Goal: Task Accomplishment & Management: Complete application form

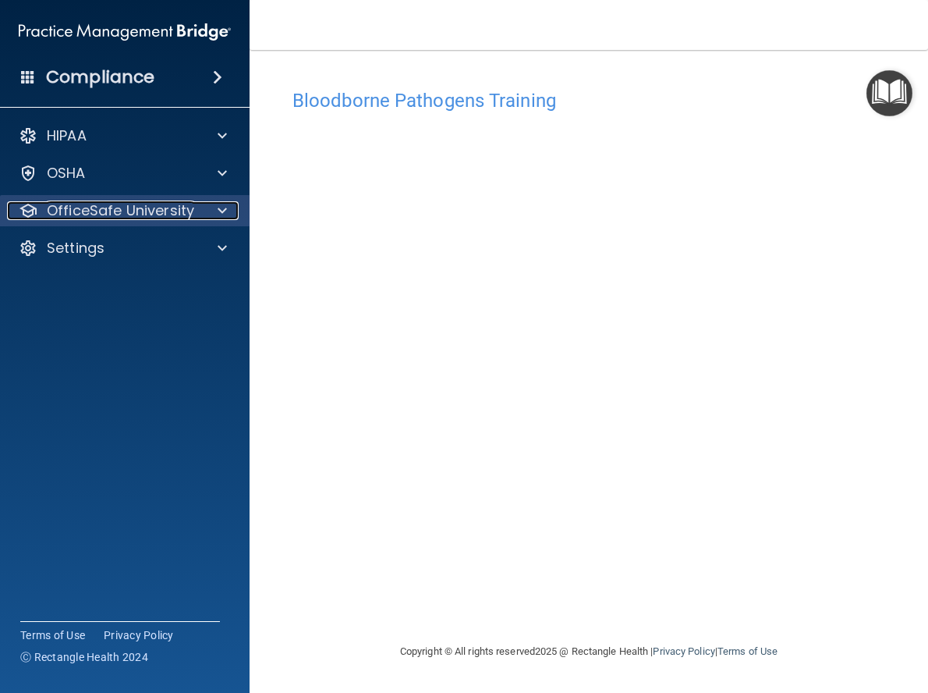
click at [115, 212] on p "OfficeSafe University" at bounding box center [120, 210] width 147 height 19
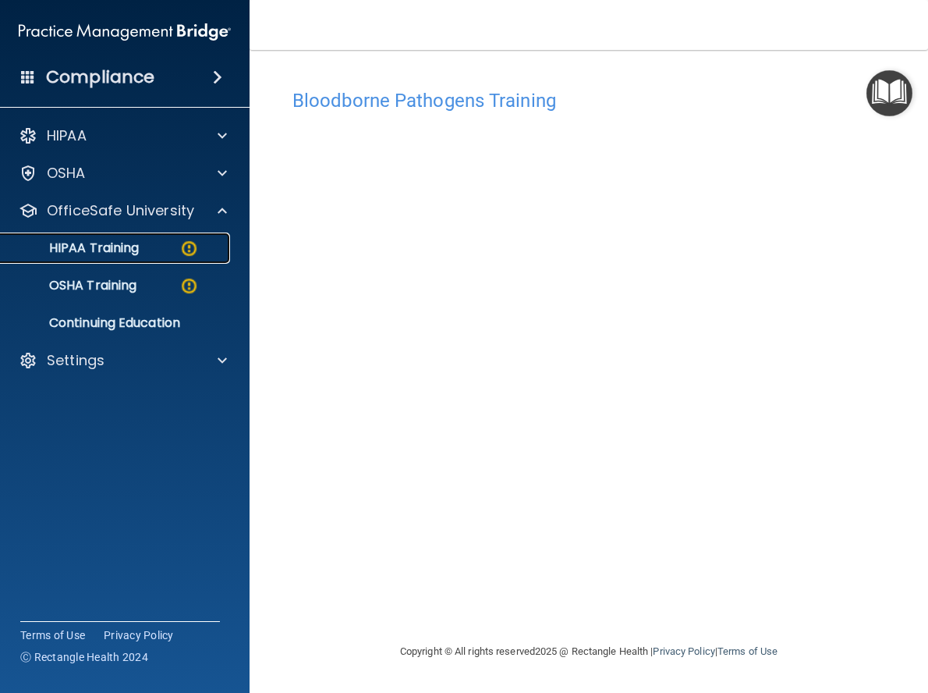
click at [119, 252] on p "HIPAA Training" at bounding box center [74, 248] width 129 height 16
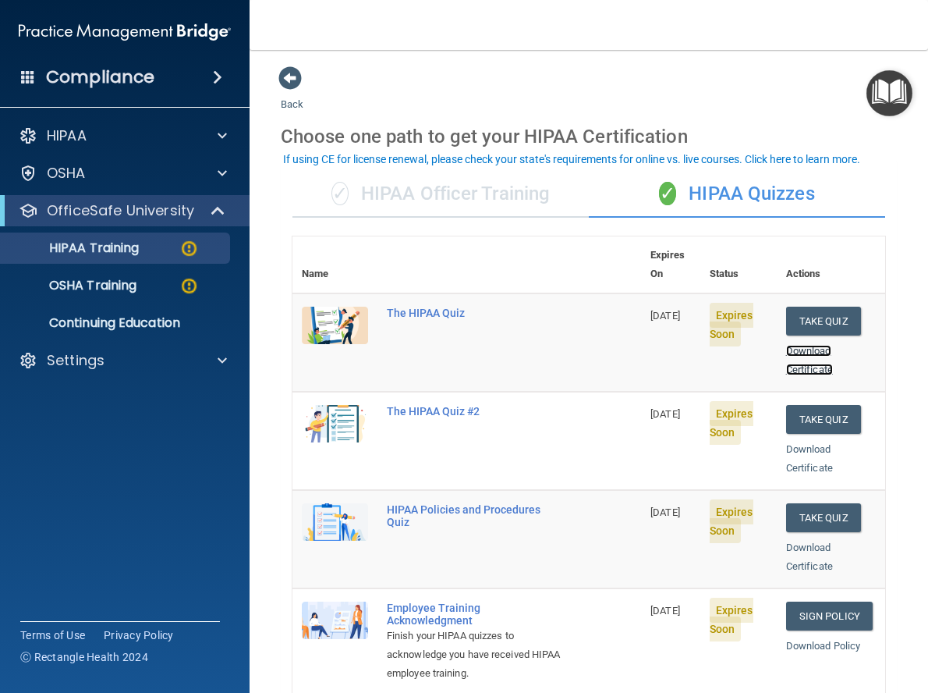
click at [807, 345] on link "Download Certificate" at bounding box center [809, 360] width 47 height 30
click at [121, 283] on p "OSHA Training" at bounding box center [73, 286] width 126 height 16
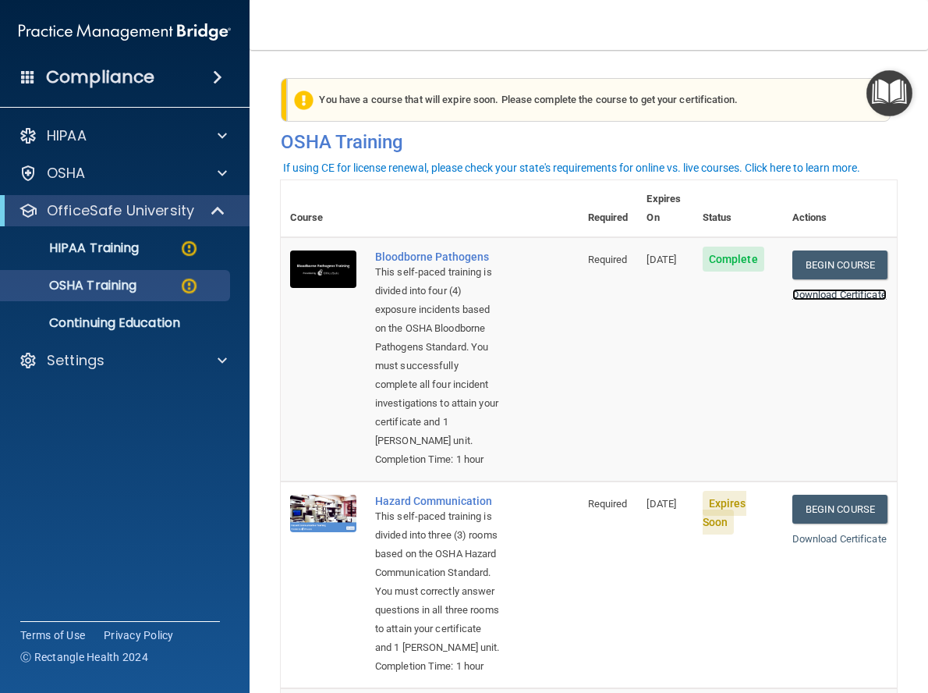
click at [810, 289] on link "Download Certificate" at bounding box center [839, 295] width 94 height 12
click at [140, 286] on div "OSHA Training" at bounding box center [116, 286] width 213 height 16
click at [129, 255] on p "HIPAA Training" at bounding box center [74, 248] width 129 height 16
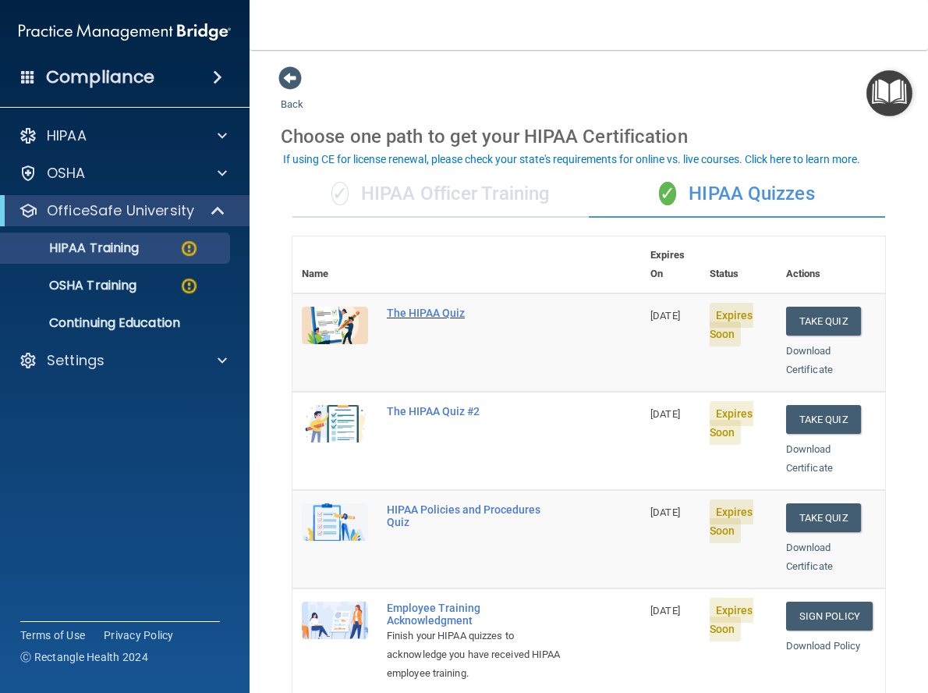
click at [430, 307] on div "The HIPAA Quiz" at bounding box center [475, 313] width 176 height 12
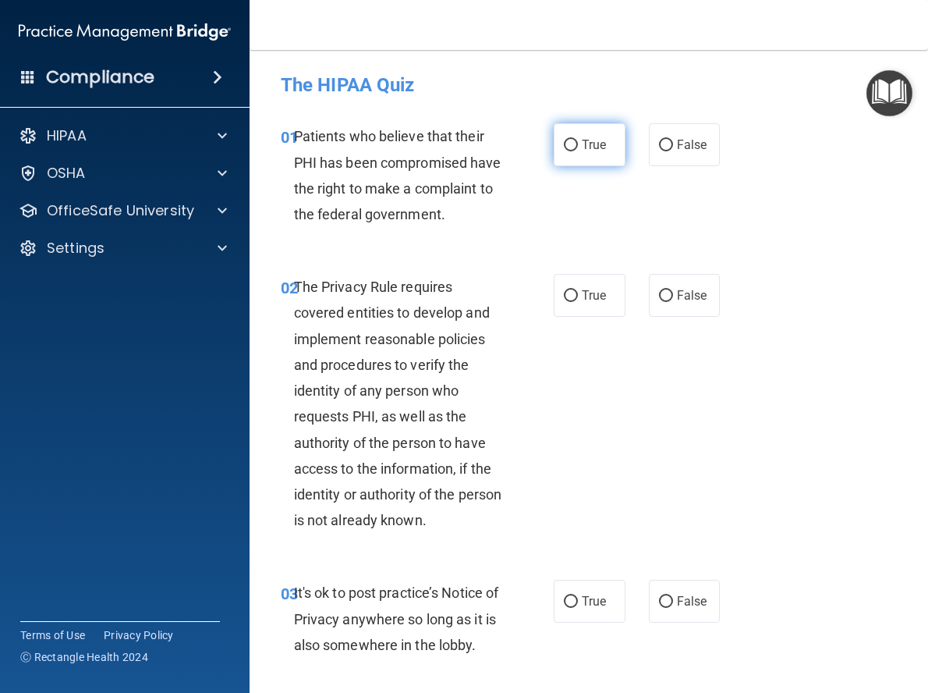
click at [564, 147] on input "True" at bounding box center [571, 146] width 14 height 12
radio input "true"
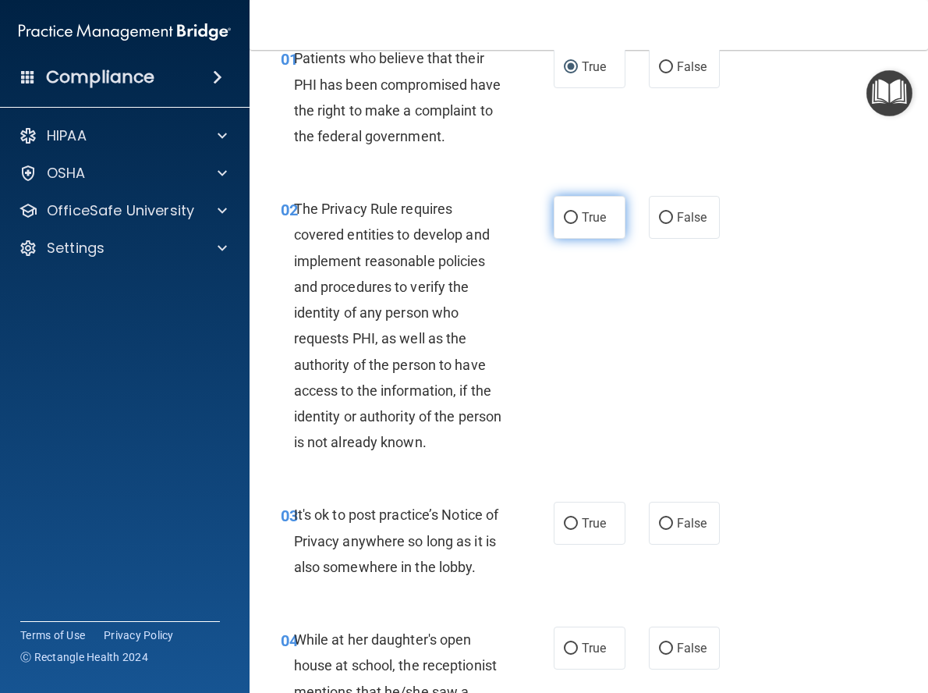
click at [565, 224] on input "True" at bounding box center [571, 218] width 14 height 12
radio input "true"
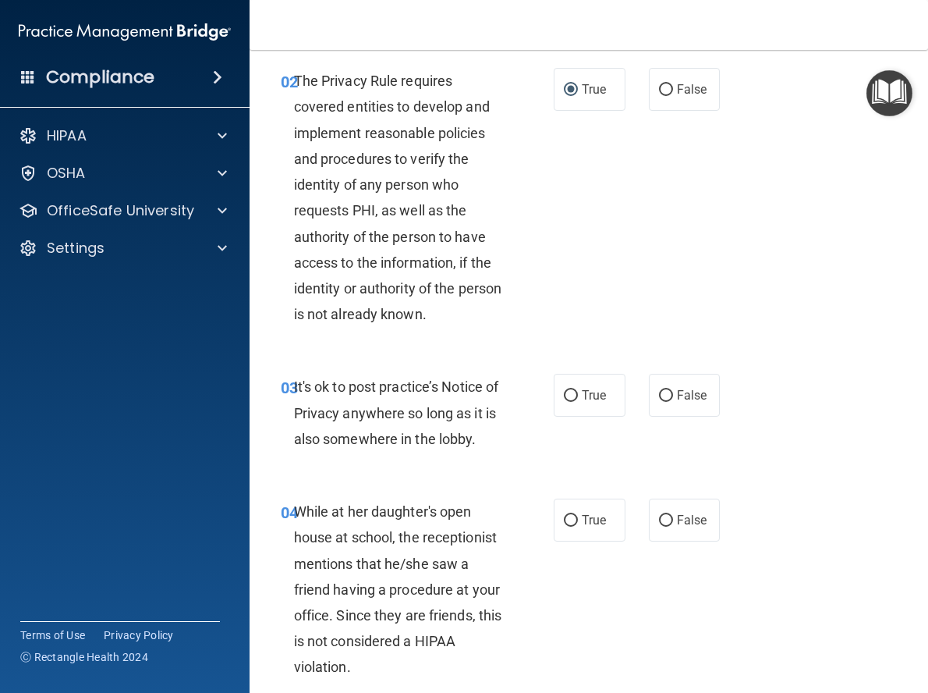
scroll to position [234, 0]
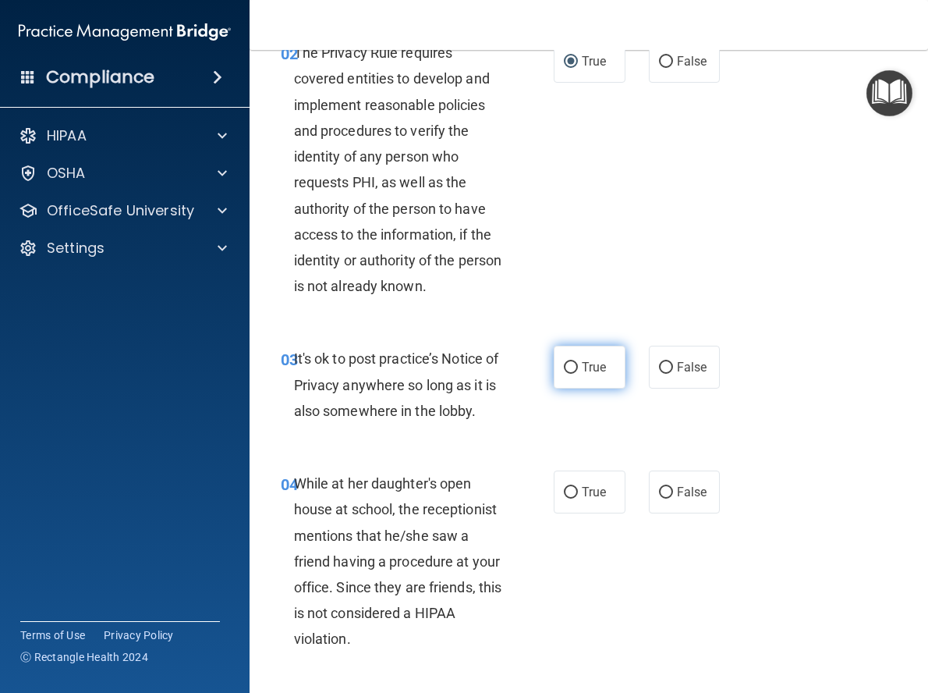
click at [566, 374] on input "True" at bounding box center [571, 368] width 14 height 12
radio input "true"
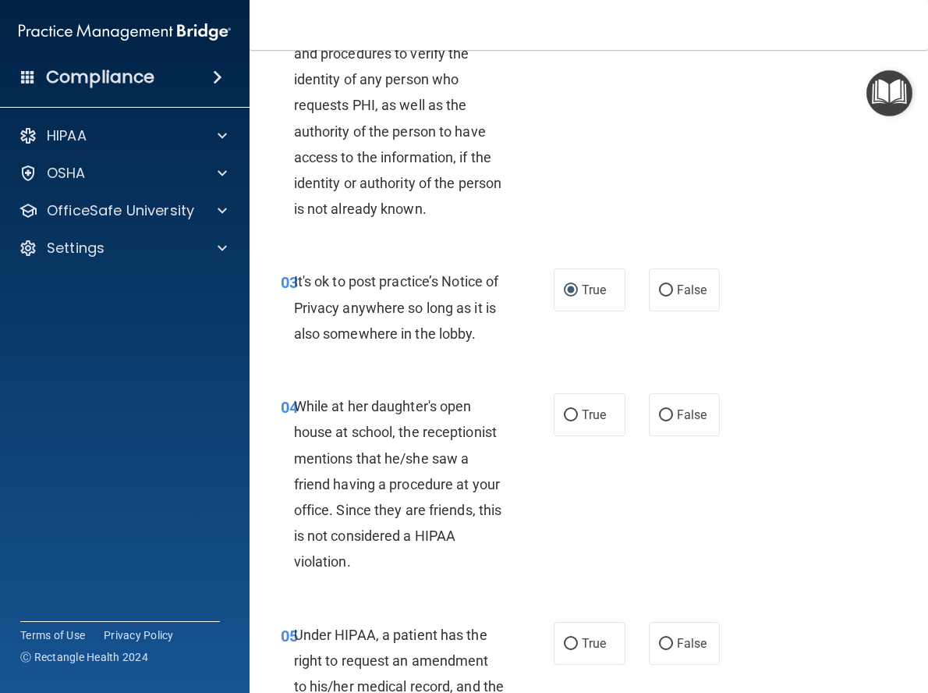
scroll to position [390, 0]
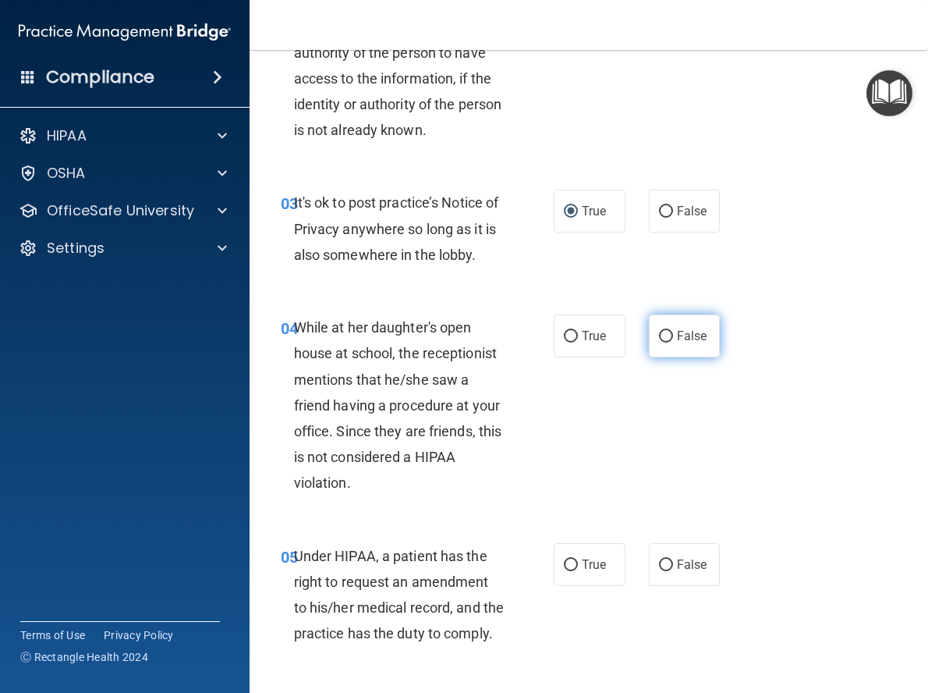
click at [659, 342] on input "False" at bounding box center [666, 337] width 14 height 12
radio input "true"
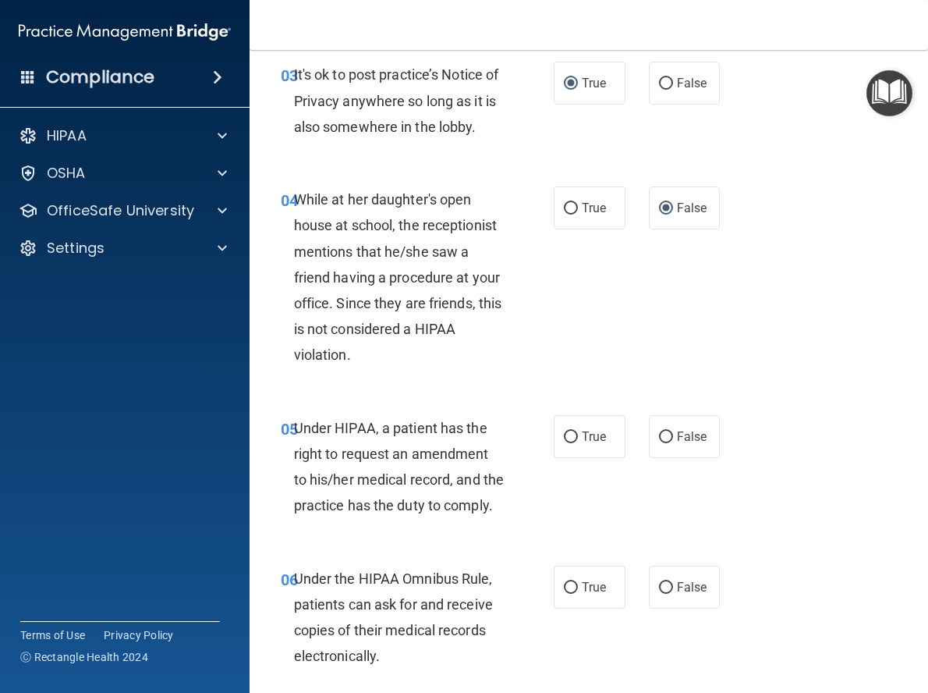
scroll to position [546, 0]
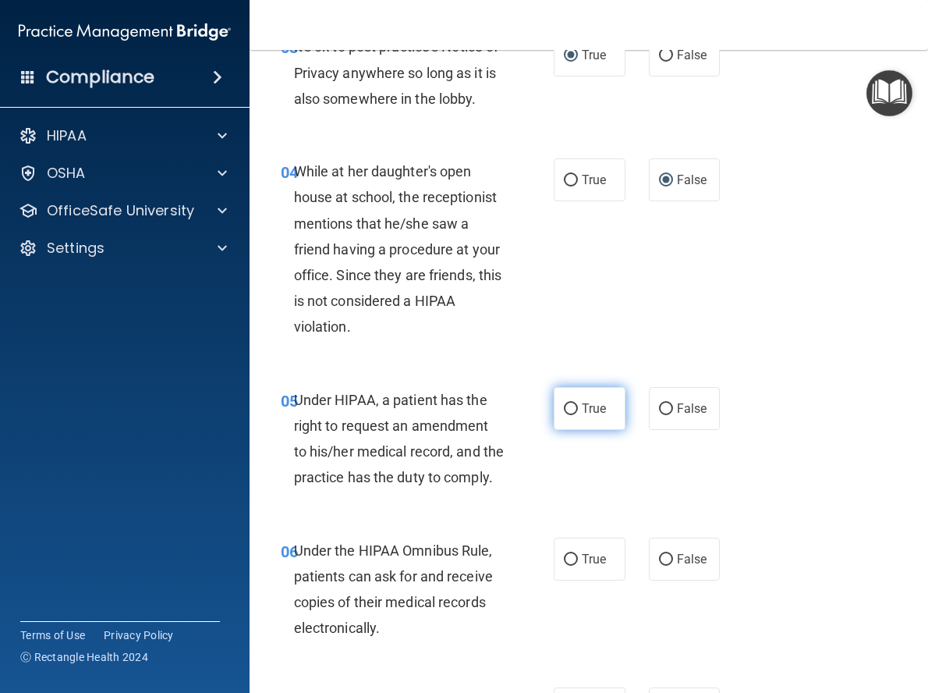
click at [568, 415] on input "True" at bounding box center [571, 409] width 14 height 12
radio input "true"
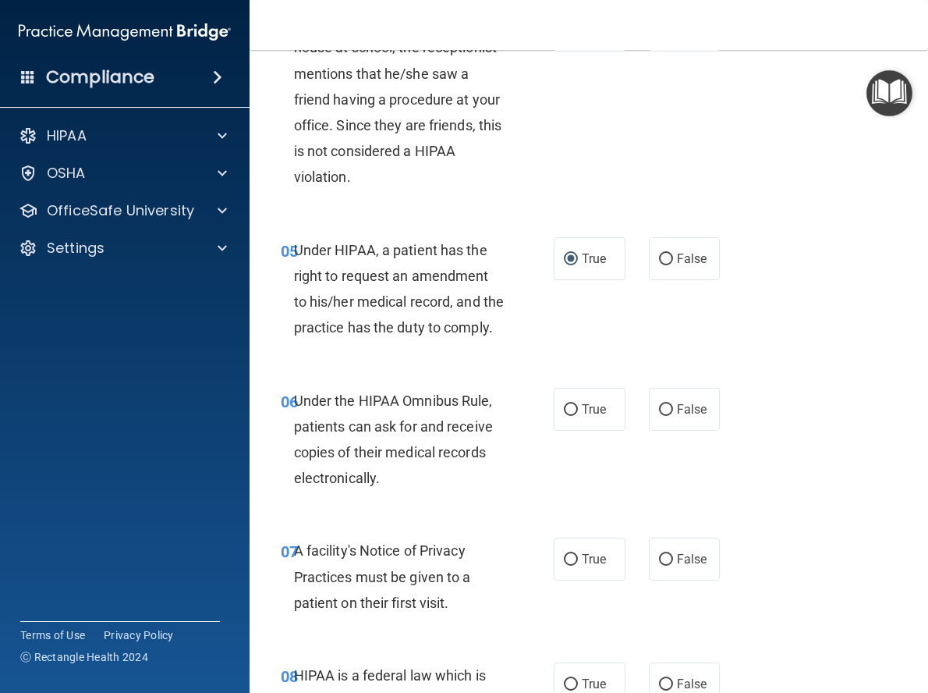
scroll to position [702, 0]
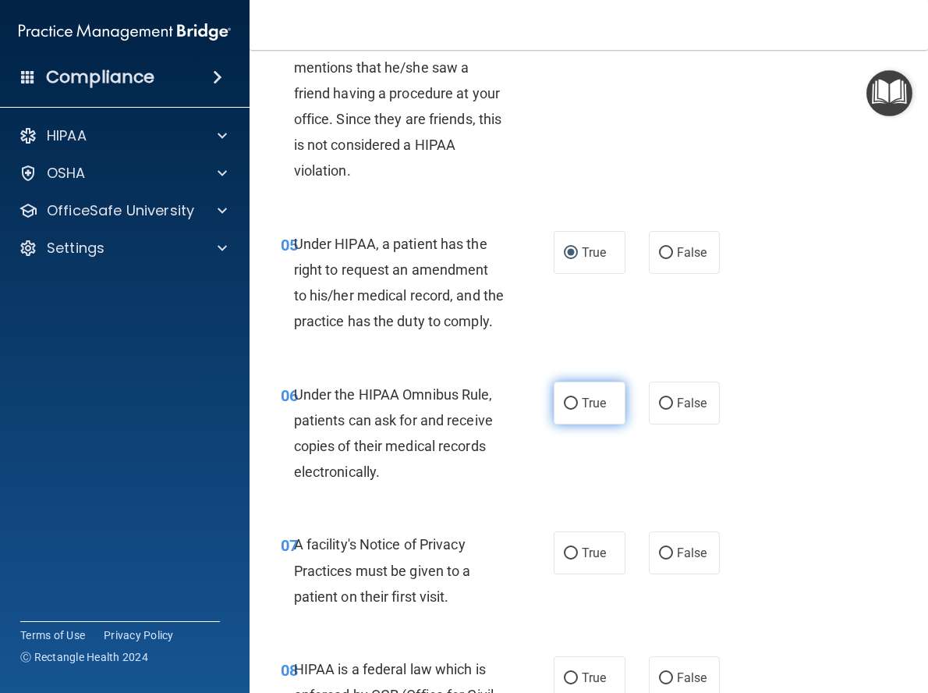
click at [565, 409] on input "True" at bounding box center [571, 404] width 14 height 12
radio input "true"
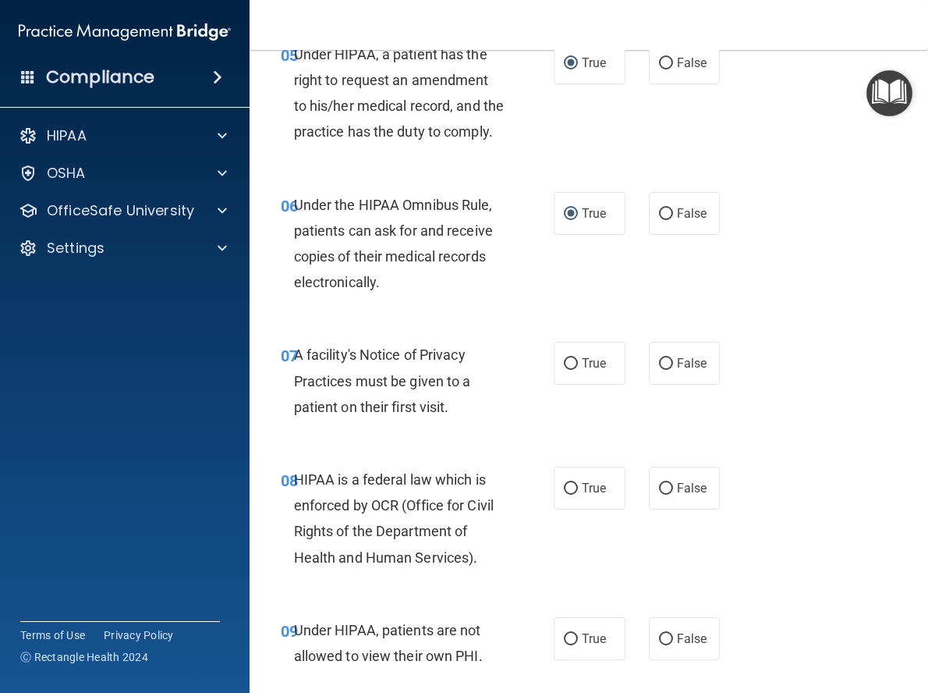
scroll to position [936, 0]
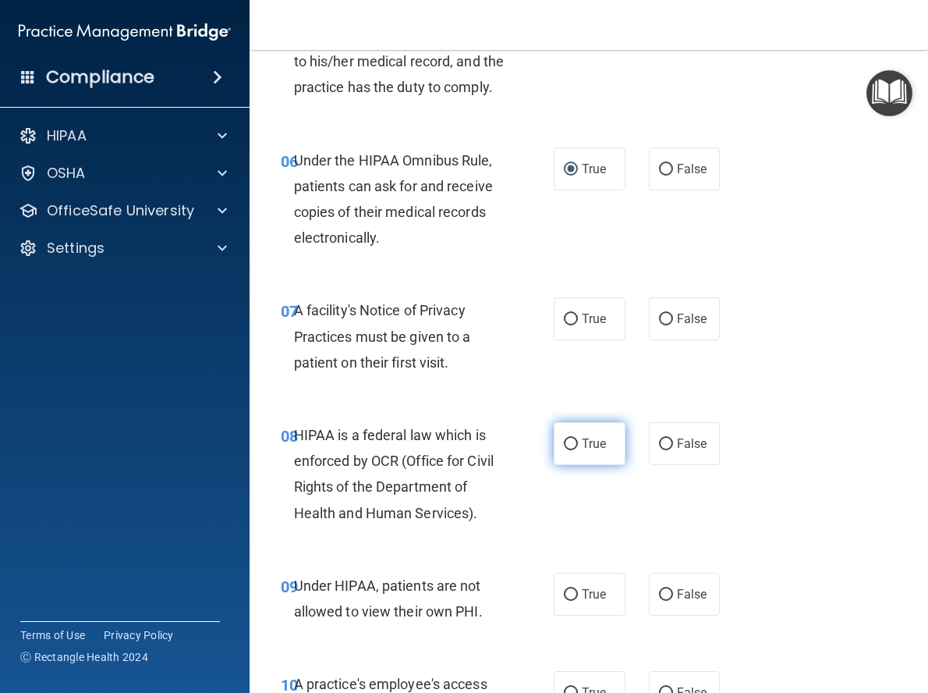
click at [570, 450] on input "True" at bounding box center [571, 444] width 14 height 12
radio input "true"
click at [564, 325] on input "True" at bounding box center [571, 320] width 14 height 12
radio input "true"
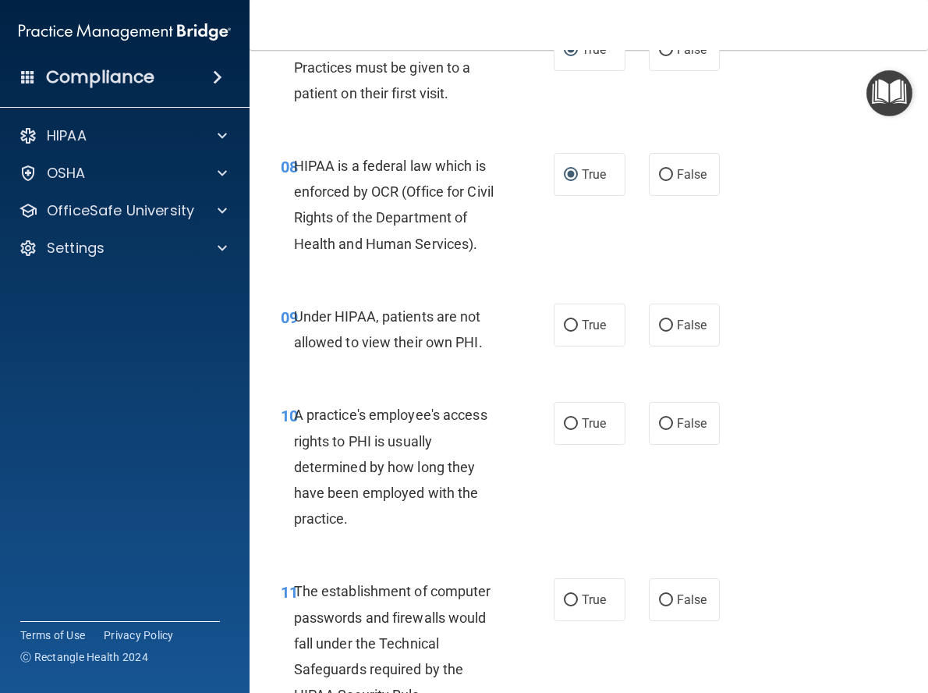
scroll to position [1248, 0]
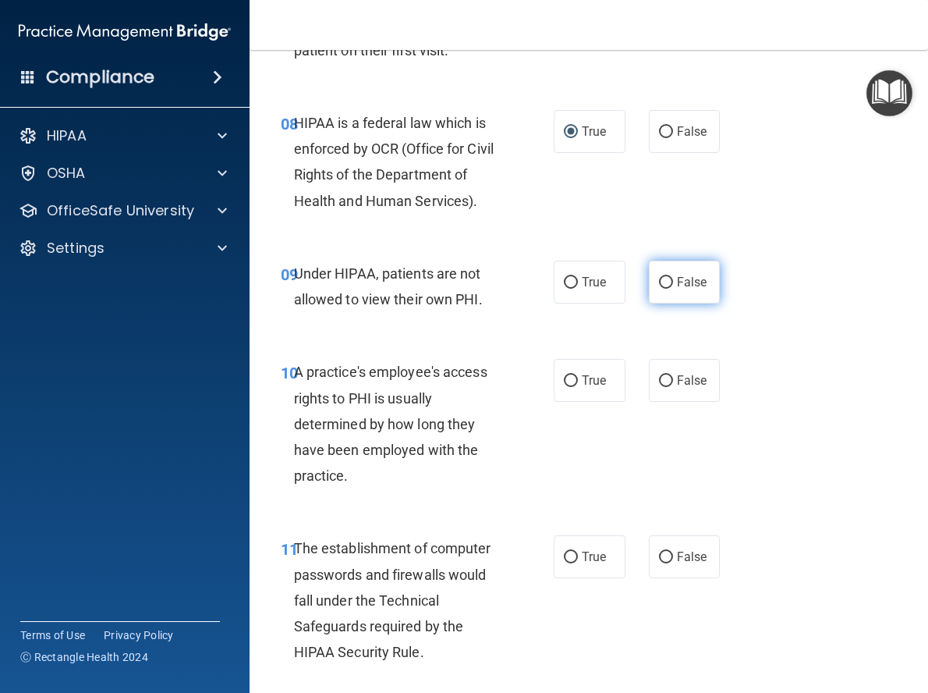
click at [660, 289] on input "False" at bounding box center [666, 283] width 14 height 12
radio input "true"
click at [659, 387] on input "False" at bounding box center [666, 381] width 14 height 12
radio input "true"
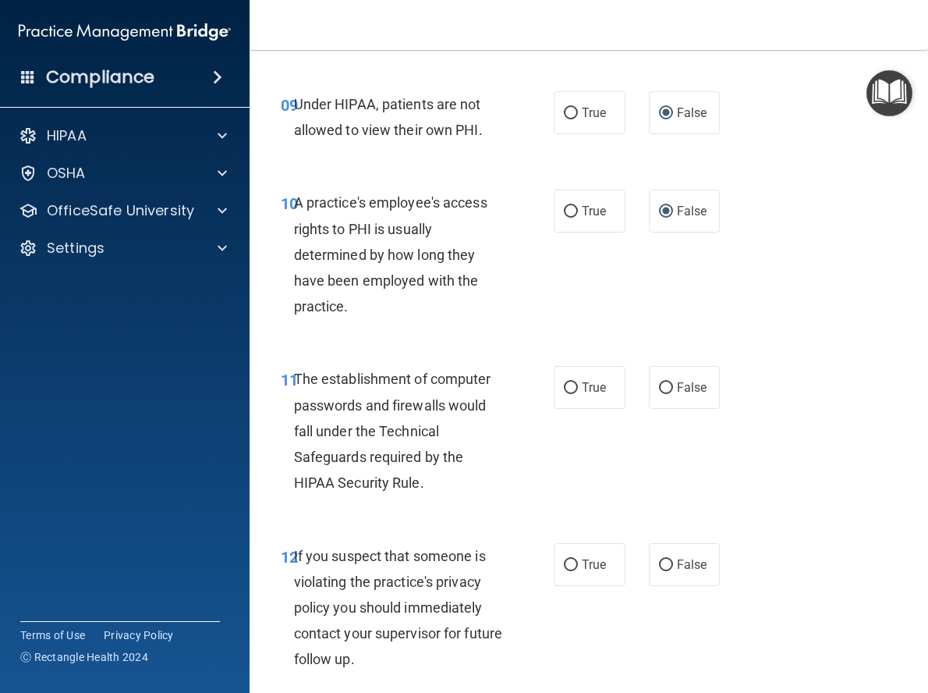
scroll to position [1482, 0]
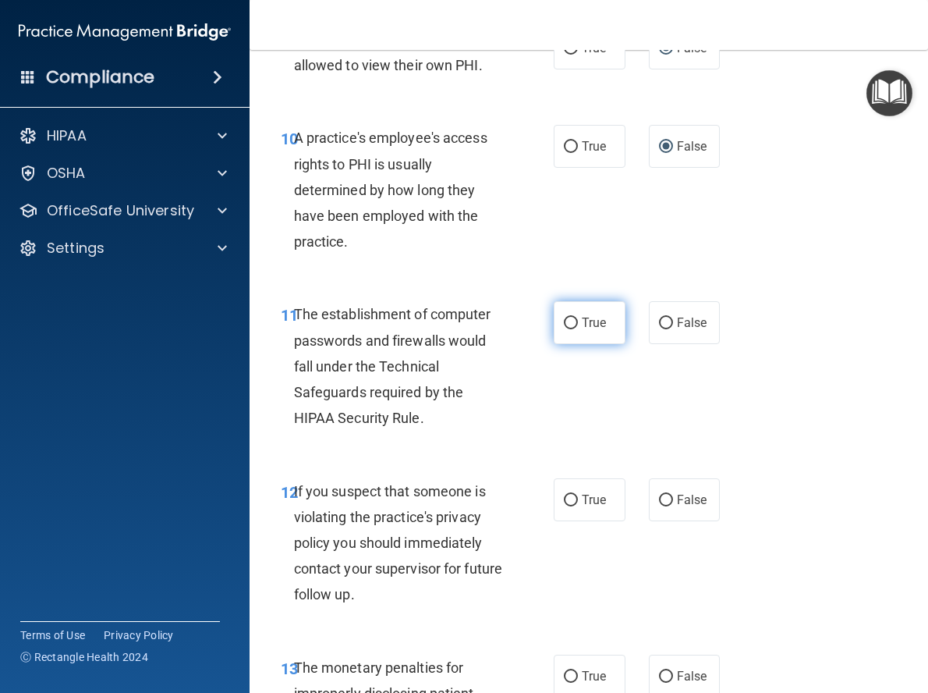
click at [564, 329] on input "True" at bounding box center [571, 323] width 14 height 12
radio input "true"
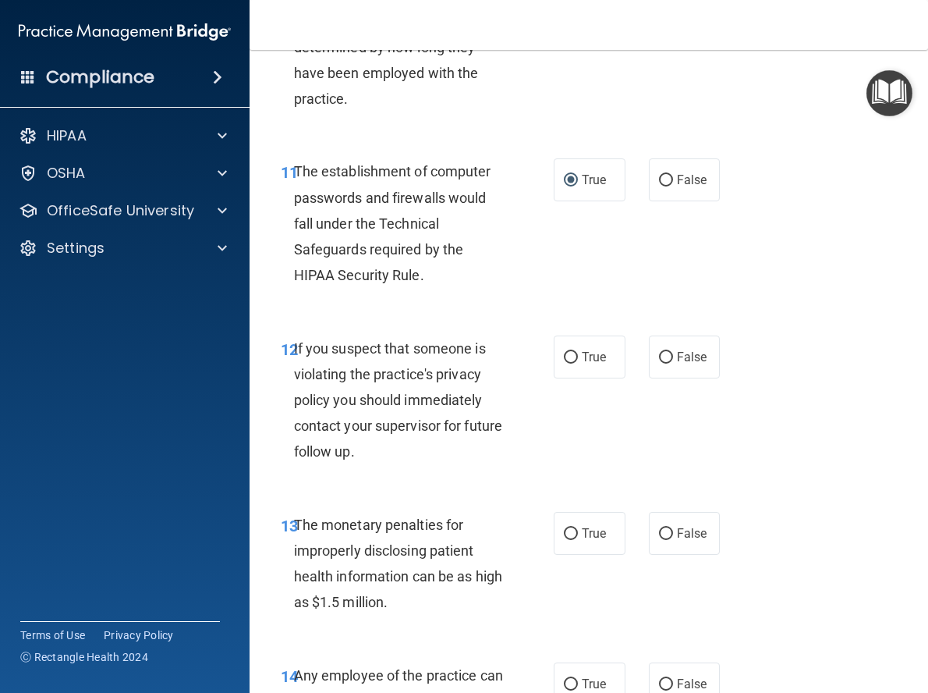
scroll to position [1638, 0]
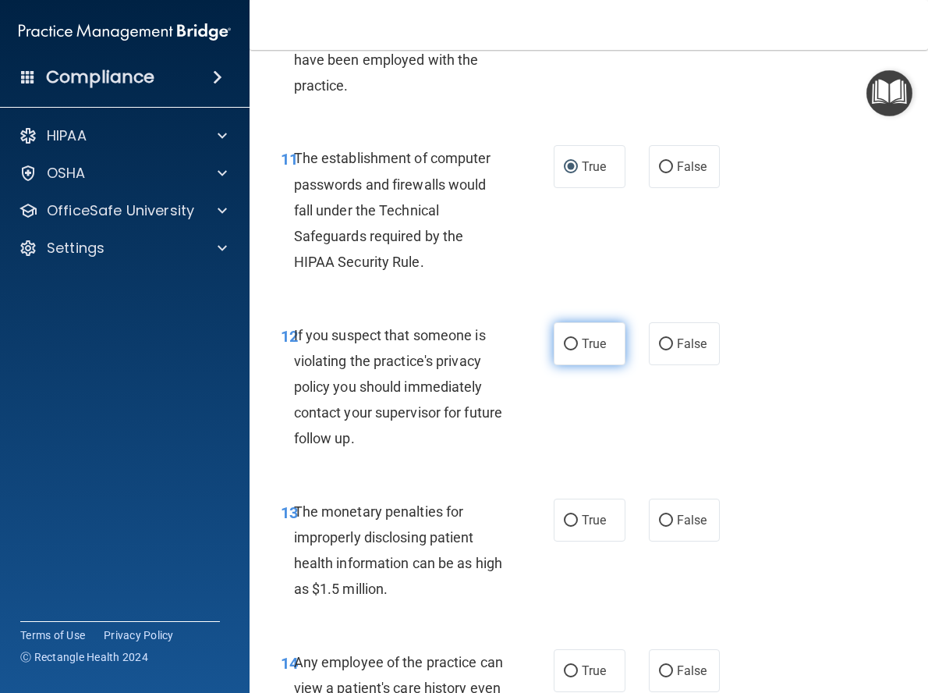
click at [569, 350] on input "True" at bounding box center [571, 345] width 14 height 12
radio input "true"
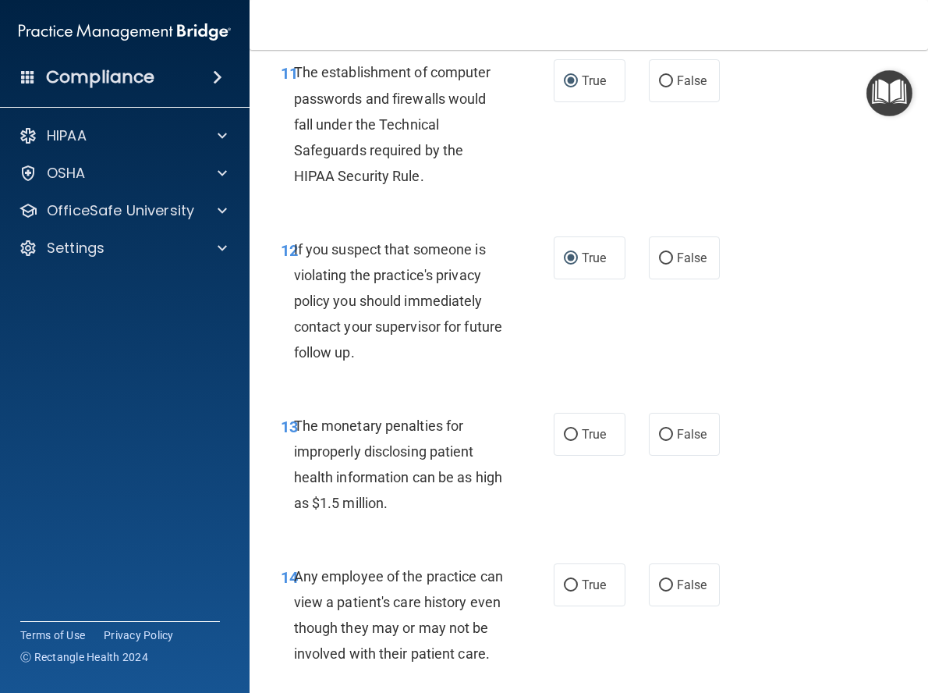
scroll to position [1794, 0]
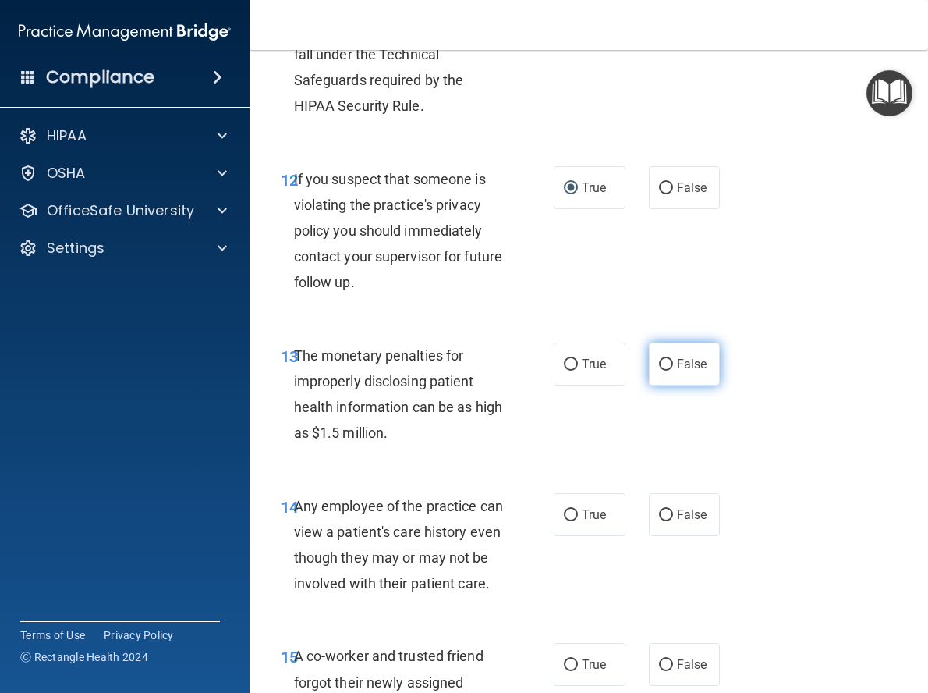
click at [661, 370] on input "False" at bounding box center [666, 365] width 14 height 12
radio input "true"
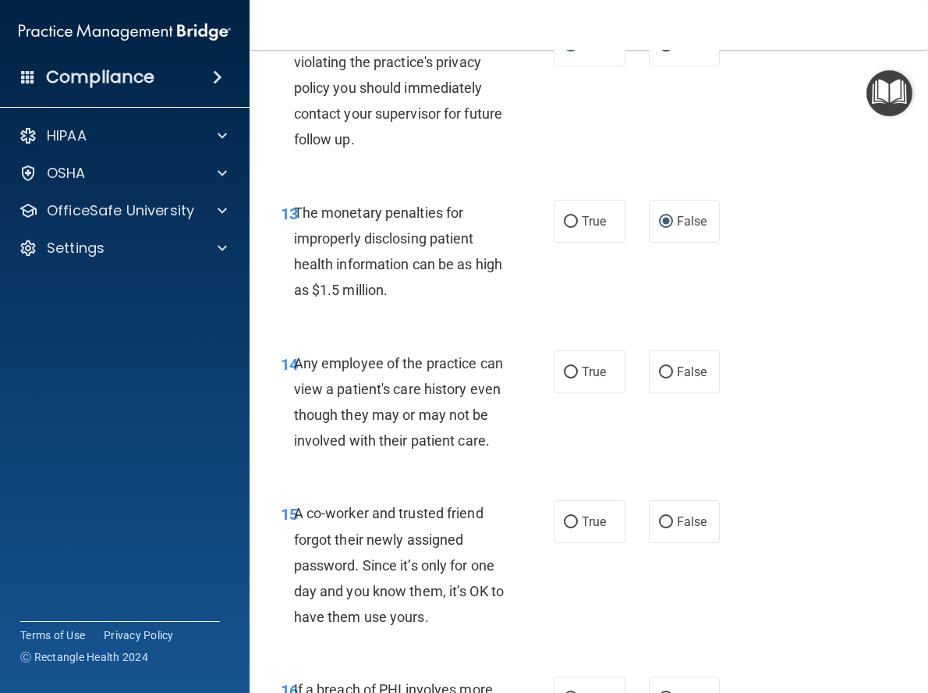
scroll to position [2028, 0]
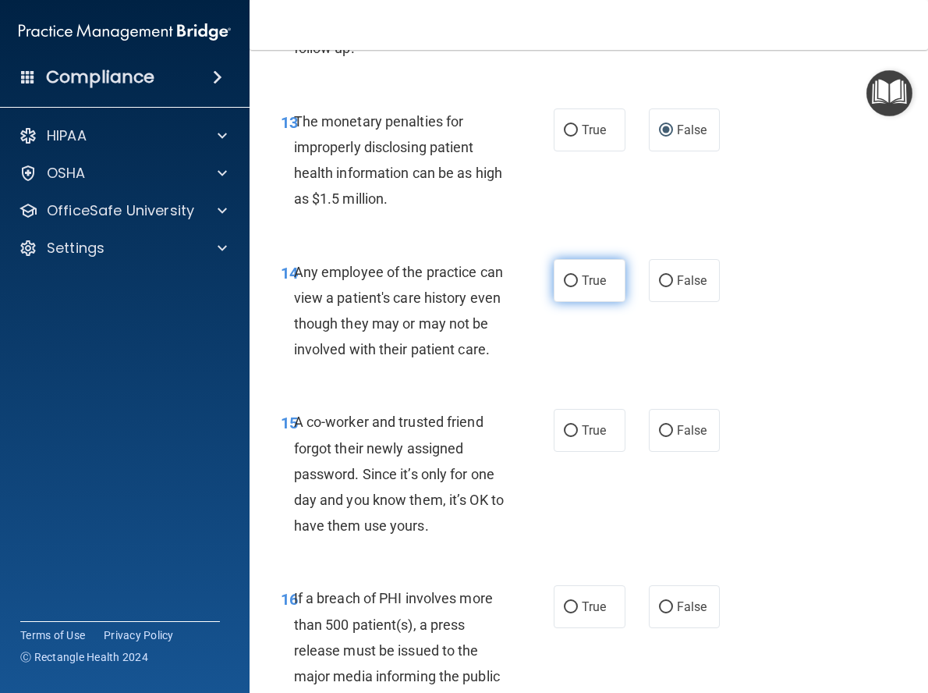
click at [565, 287] on input "True" at bounding box center [571, 281] width 14 height 12
radio input "true"
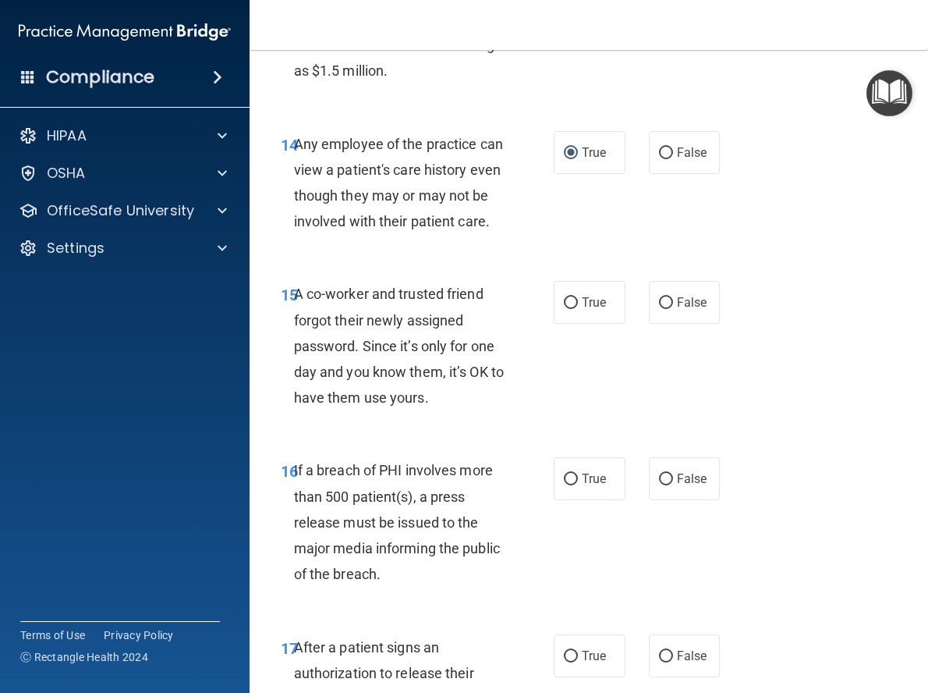
scroll to position [2184, 0]
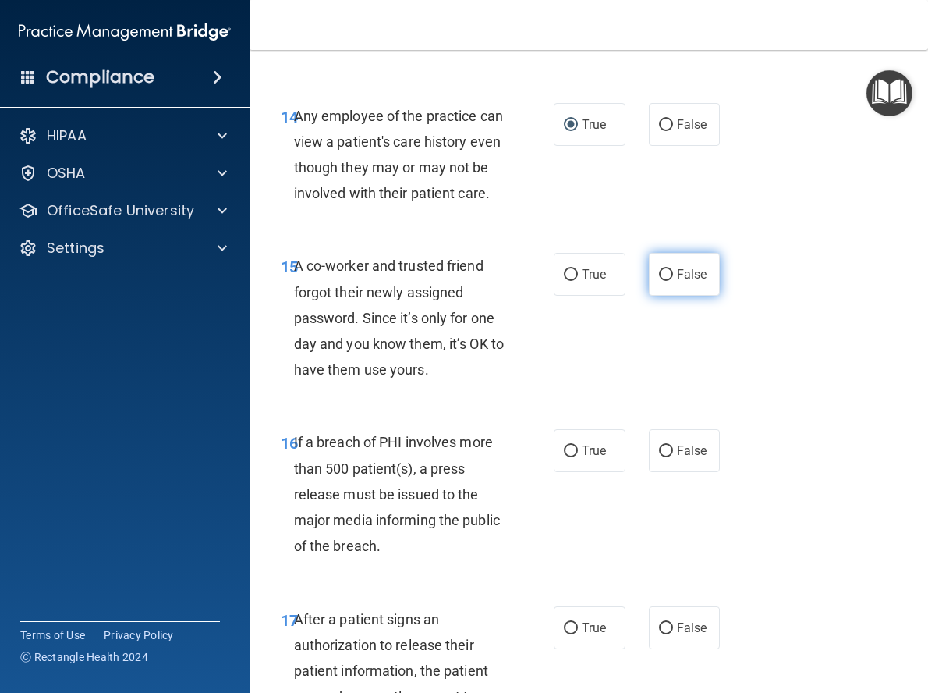
click at [661, 281] on input "False" at bounding box center [666, 275] width 14 height 12
radio input "true"
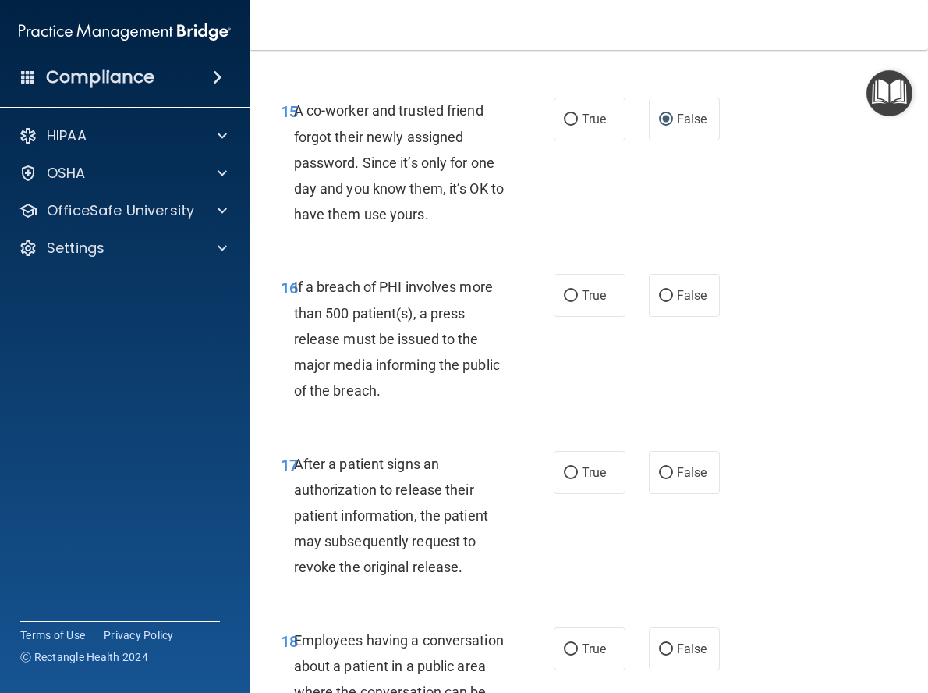
scroll to position [2340, 0]
click at [659, 301] on input "False" at bounding box center [666, 295] width 14 height 12
radio input "true"
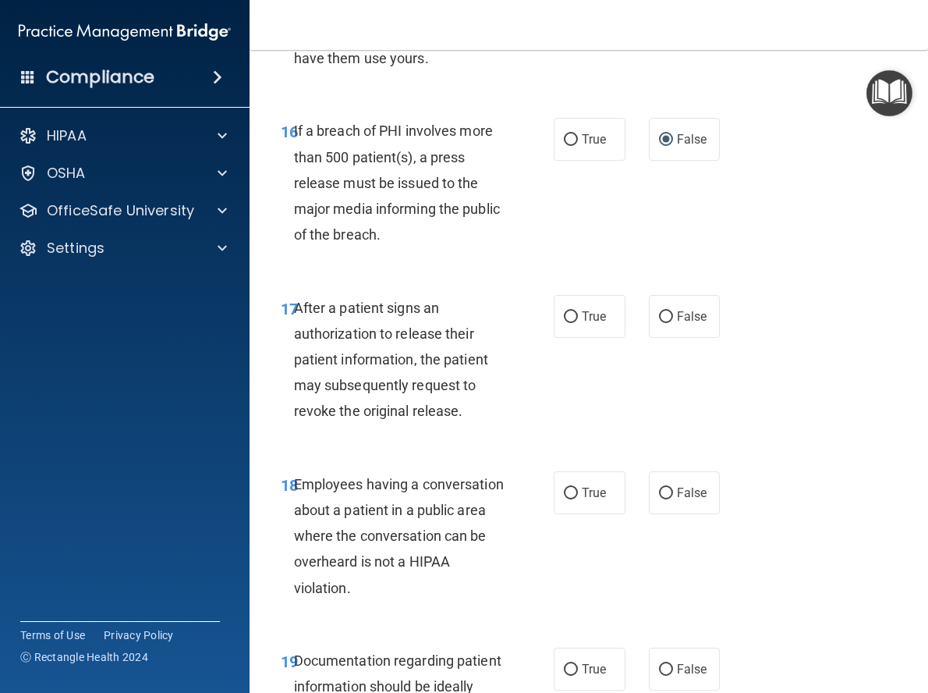
scroll to position [2496, 0]
click at [564, 322] on input "True" at bounding box center [571, 316] width 14 height 12
radio input "true"
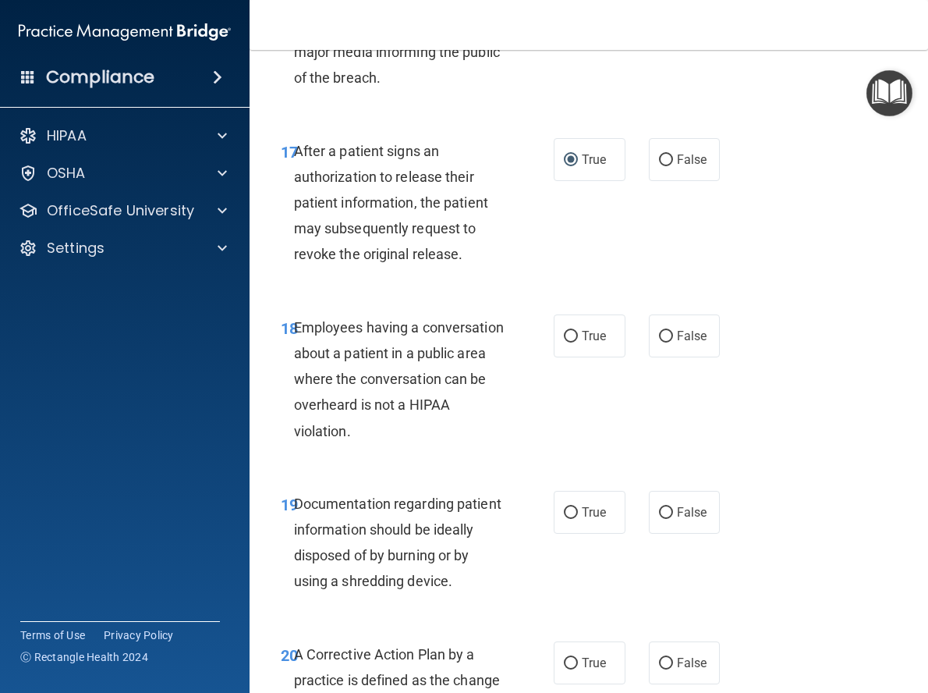
scroll to position [2730, 0]
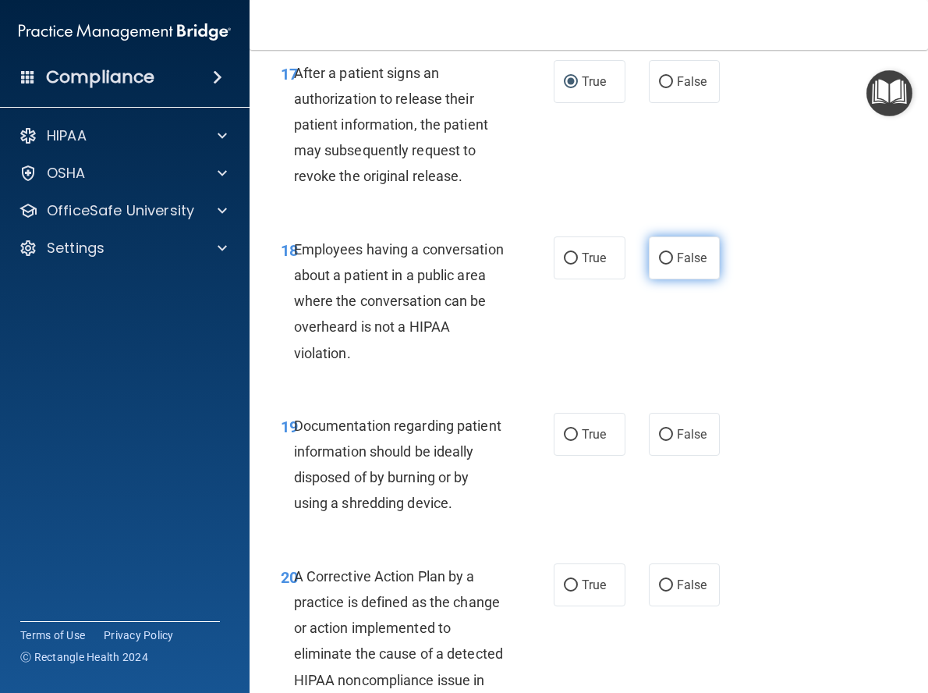
click at [661, 264] on input "False" at bounding box center [666, 259] width 14 height 12
radio input "true"
click at [566, 441] on input "True" at bounding box center [571, 435] width 14 height 12
radio input "true"
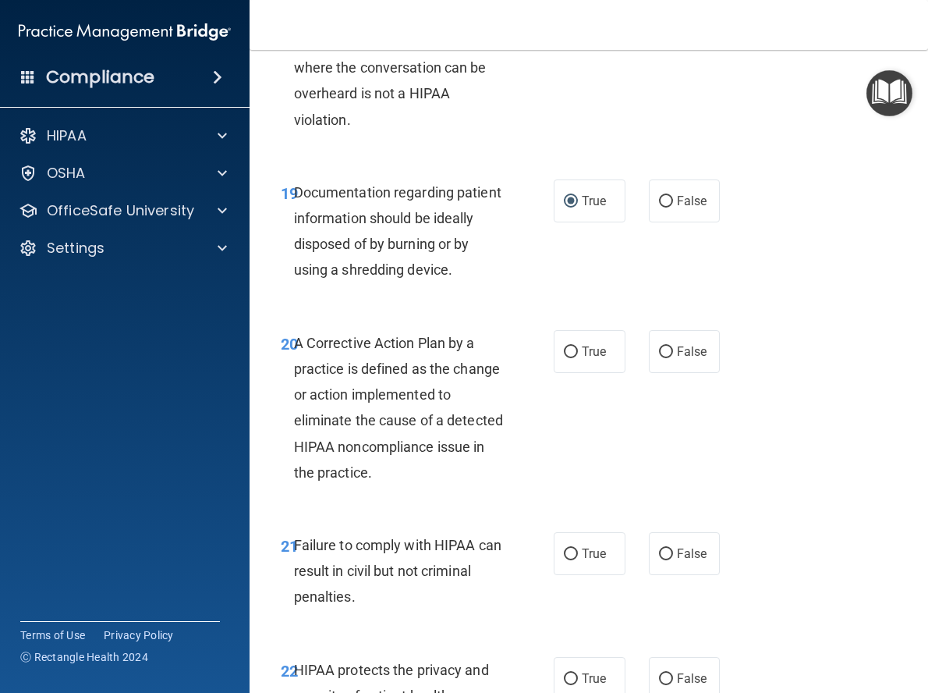
scroll to position [2964, 0]
click at [567, 357] on input "True" at bounding box center [571, 352] width 14 height 12
radio input "true"
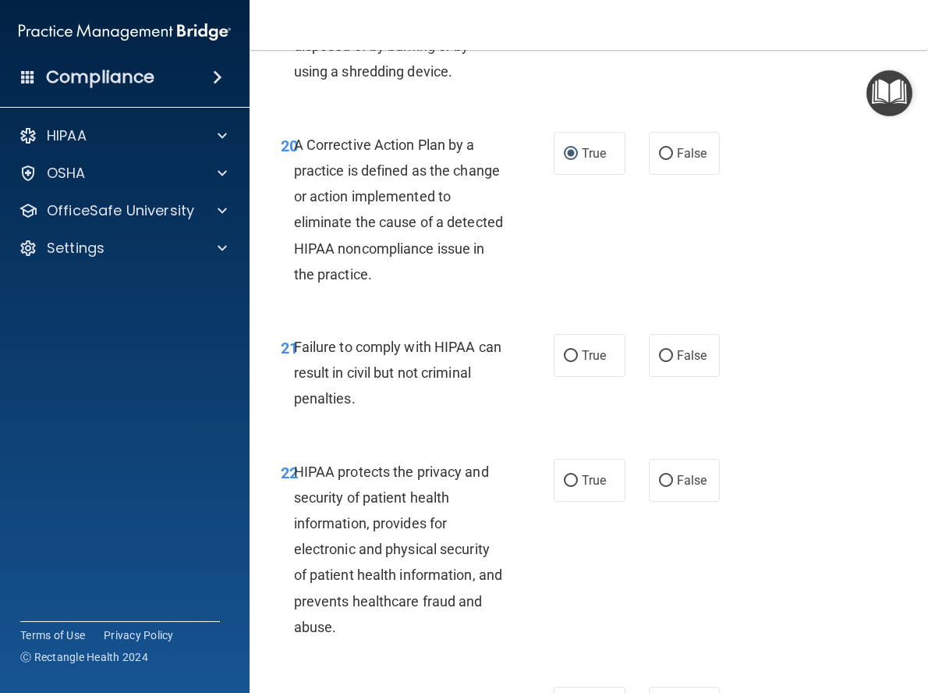
scroll to position [3198, 0]
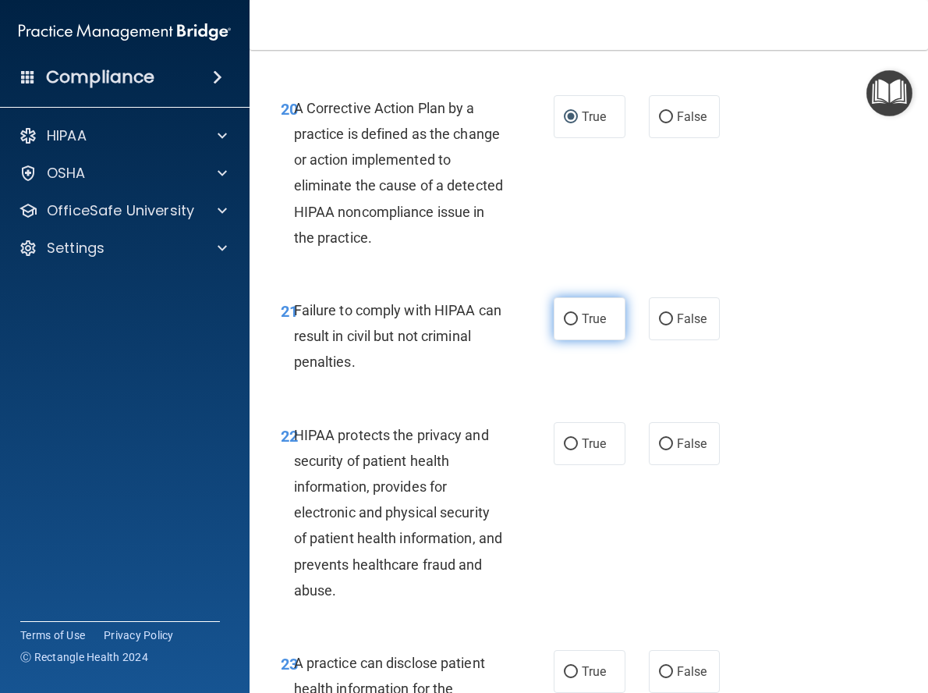
click at [574, 340] on label "True" at bounding box center [590, 318] width 72 height 43
click at [574, 325] on input "True" at bounding box center [571, 320] width 14 height 12
radio input "true"
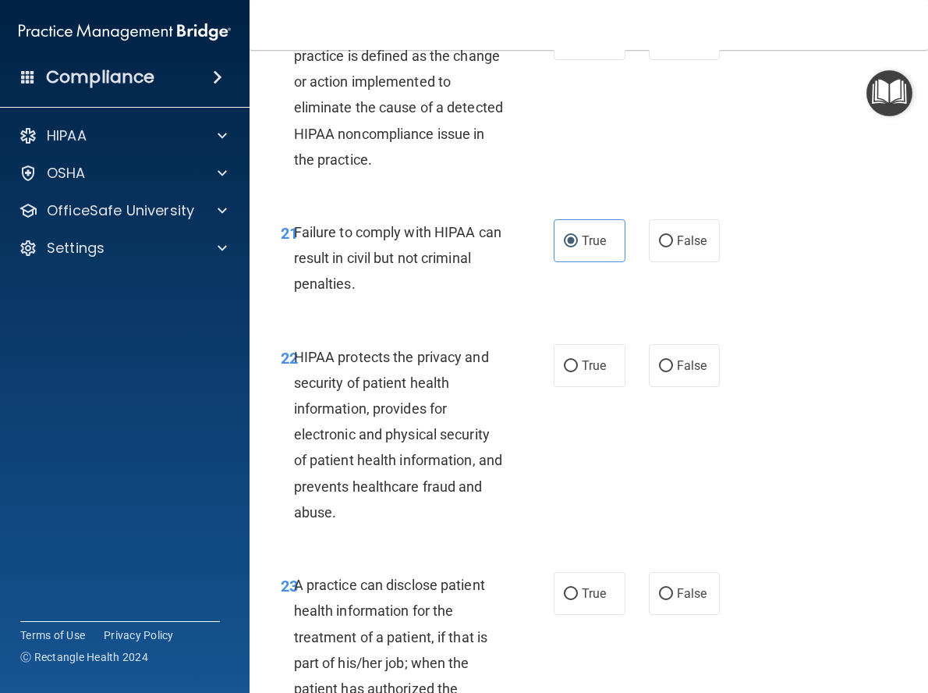
scroll to position [3354, 0]
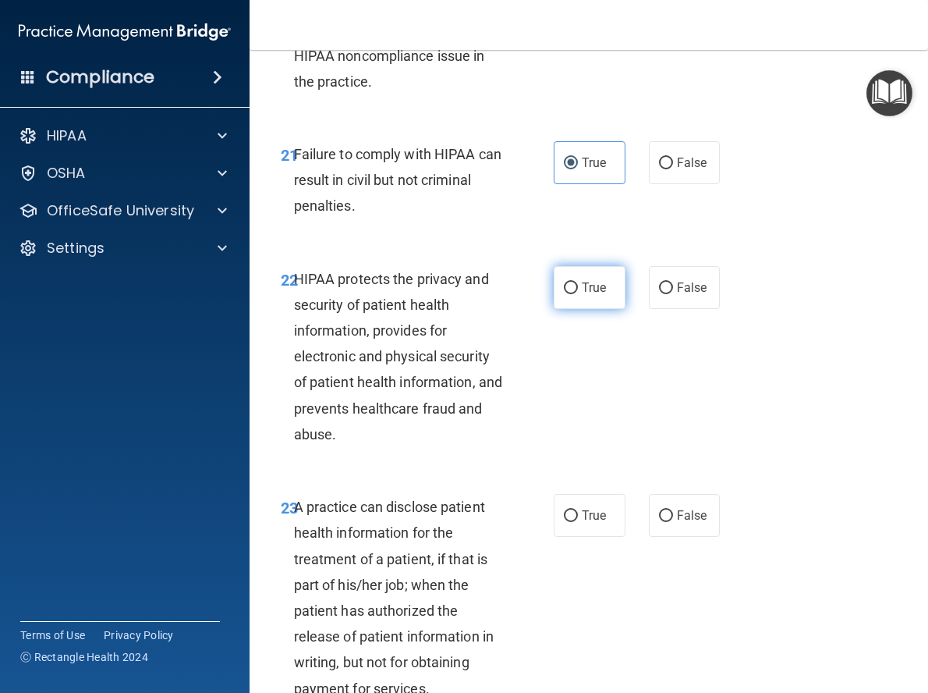
click at [564, 294] on input "True" at bounding box center [571, 288] width 14 height 12
radio input "true"
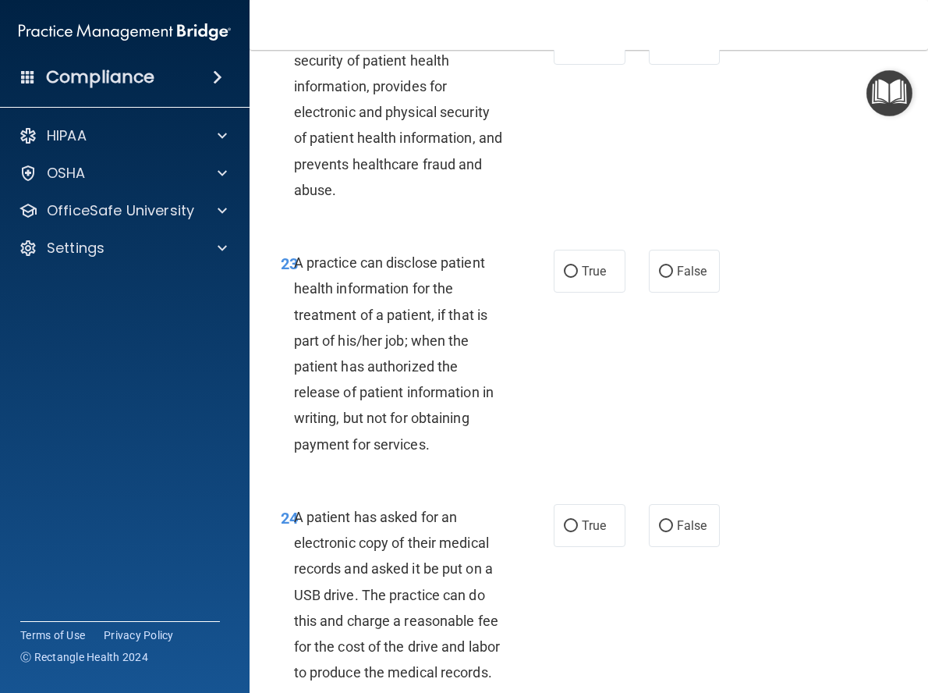
scroll to position [3666, 0]
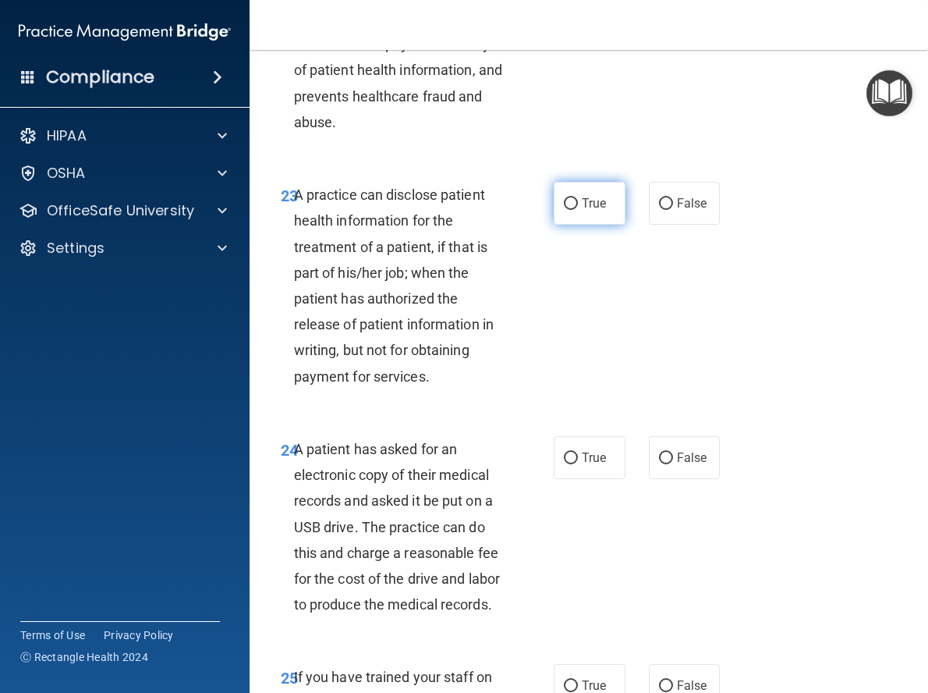
click at [567, 210] on input "True" at bounding box center [571, 204] width 14 height 12
radio input "true"
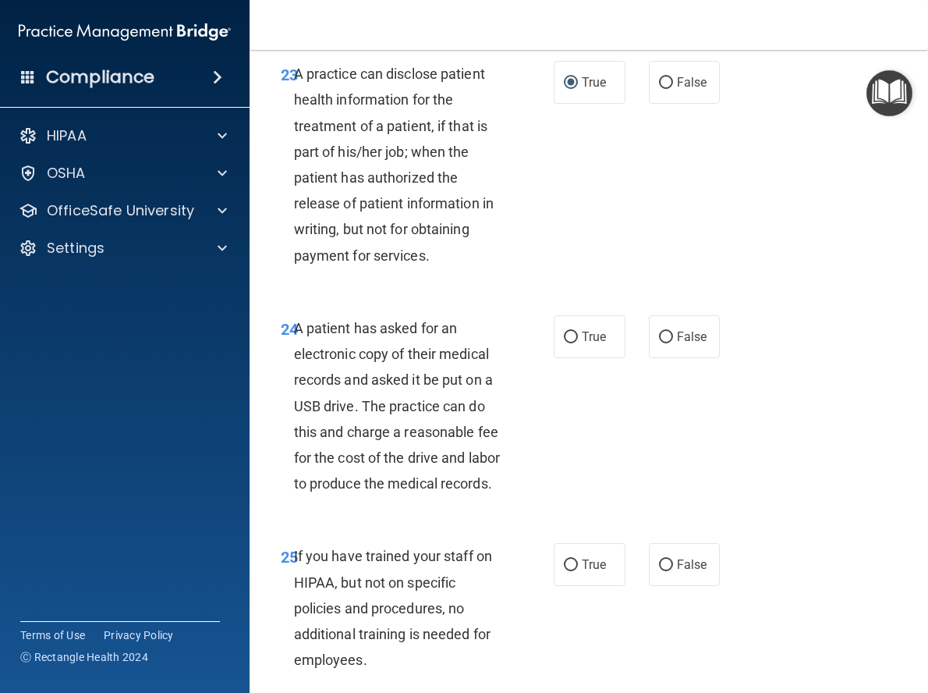
scroll to position [3822, 0]
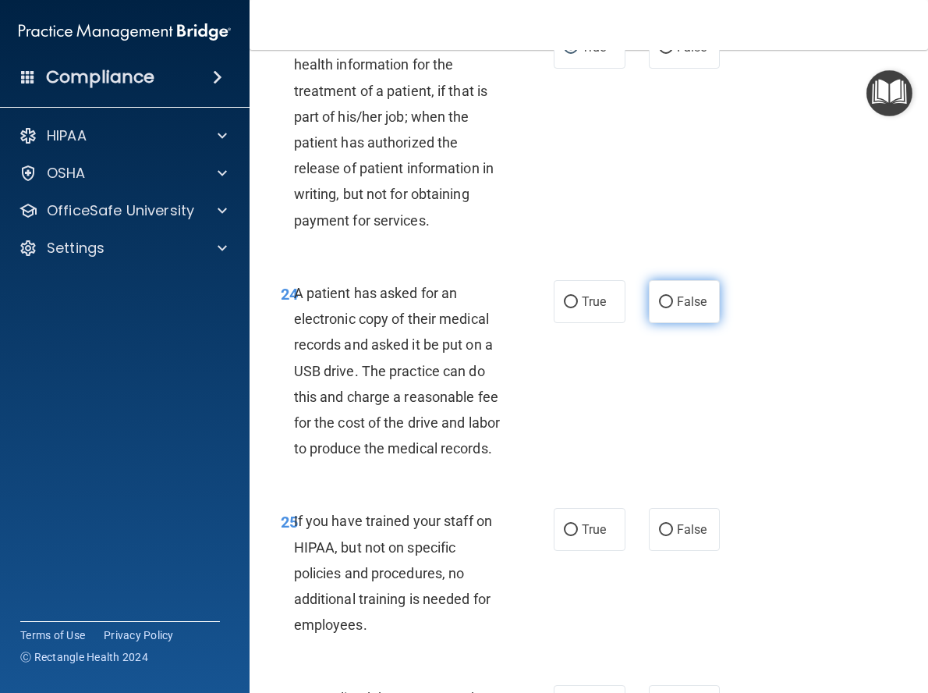
click at [659, 308] on input "False" at bounding box center [666, 302] width 14 height 12
radio input "true"
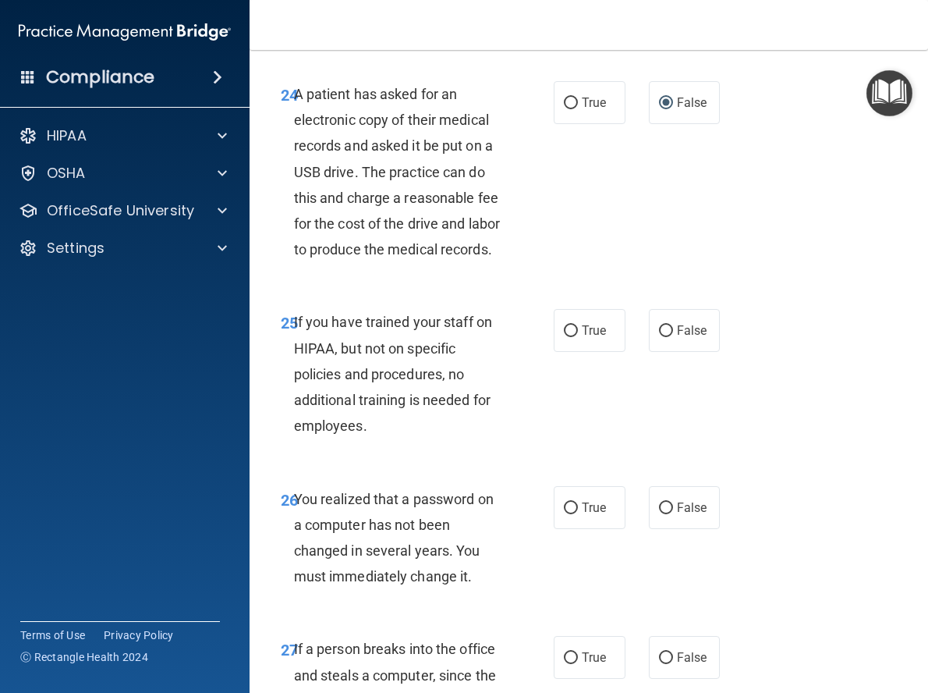
scroll to position [4056, 0]
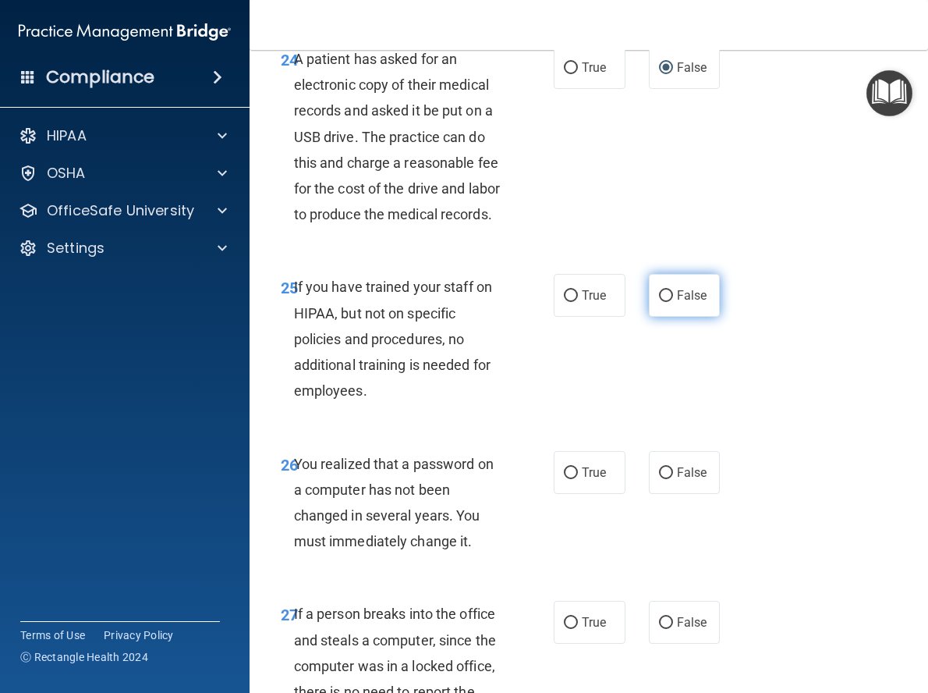
click at [662, 302] on input "False" at bounding box center [666, 296] width 14 height 12
radio input "true"
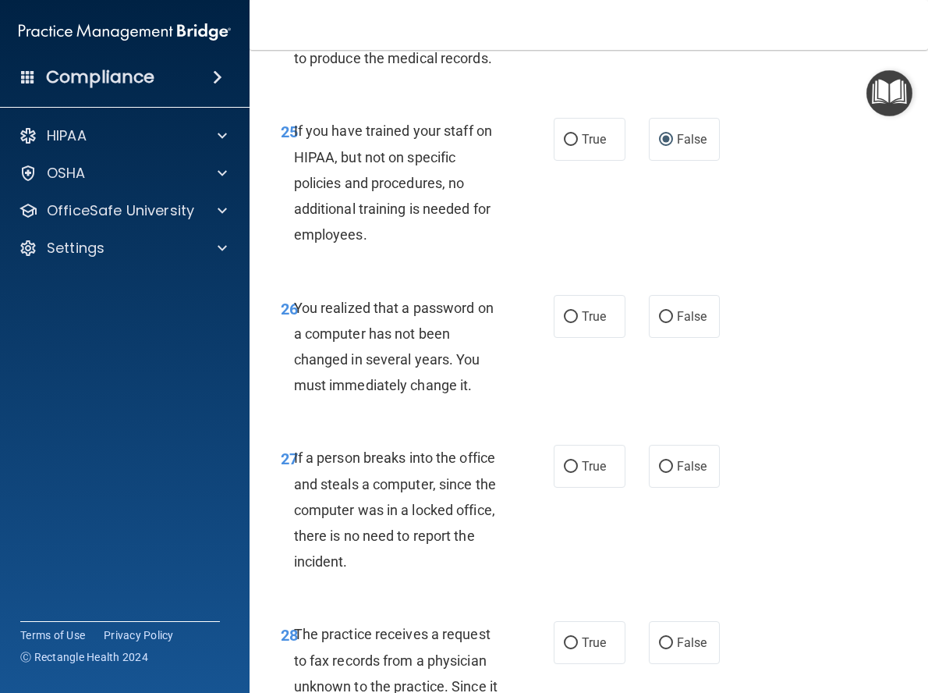
scroll to position [4290, 0]
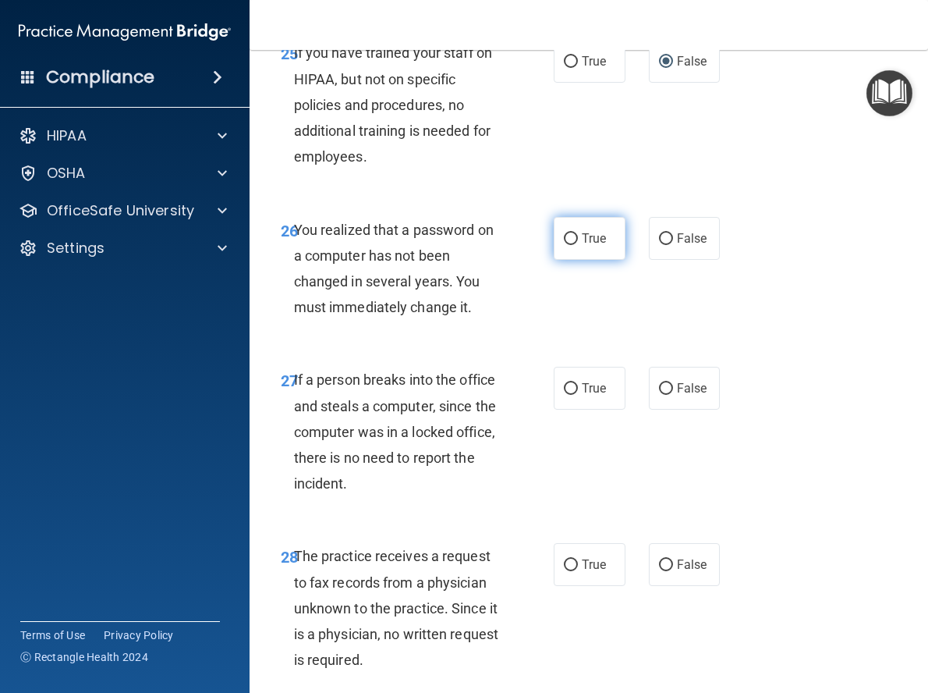
click at [564, 245] on input "True" at bounding box center [571, 239] width 14 height 12
radio input "true"
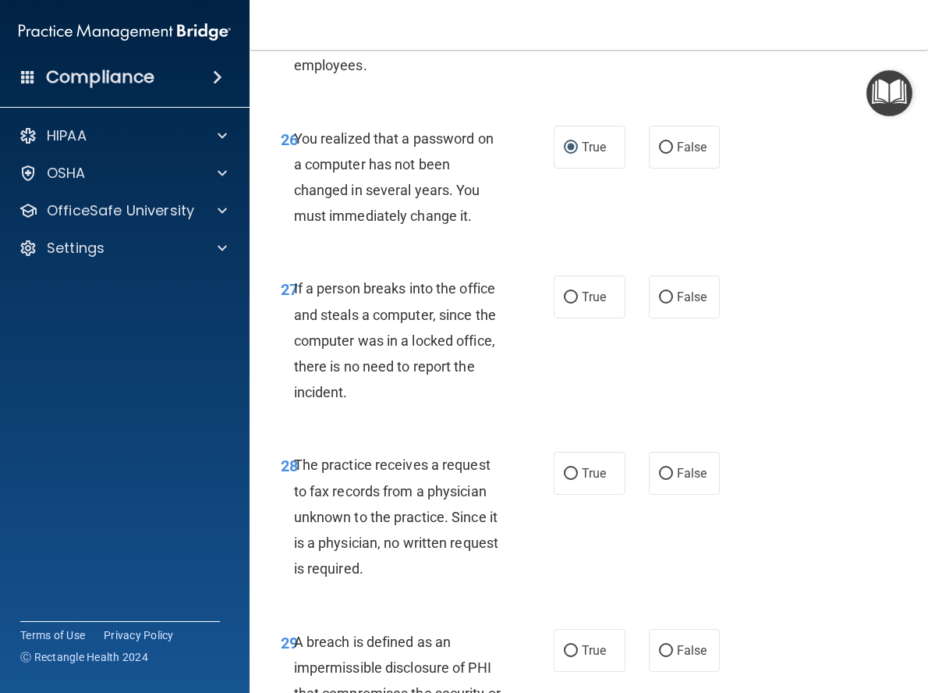
scroll to position [4446, 0]
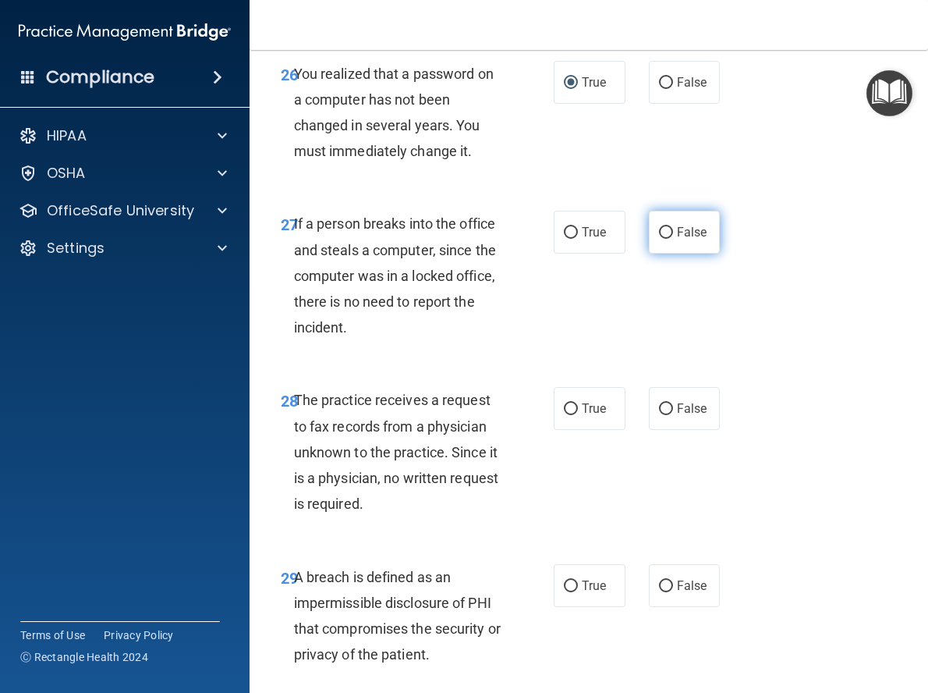
click at [659, 239] on input "False" at bounding box center [666, 233] width 14 height 12
radio input "true"
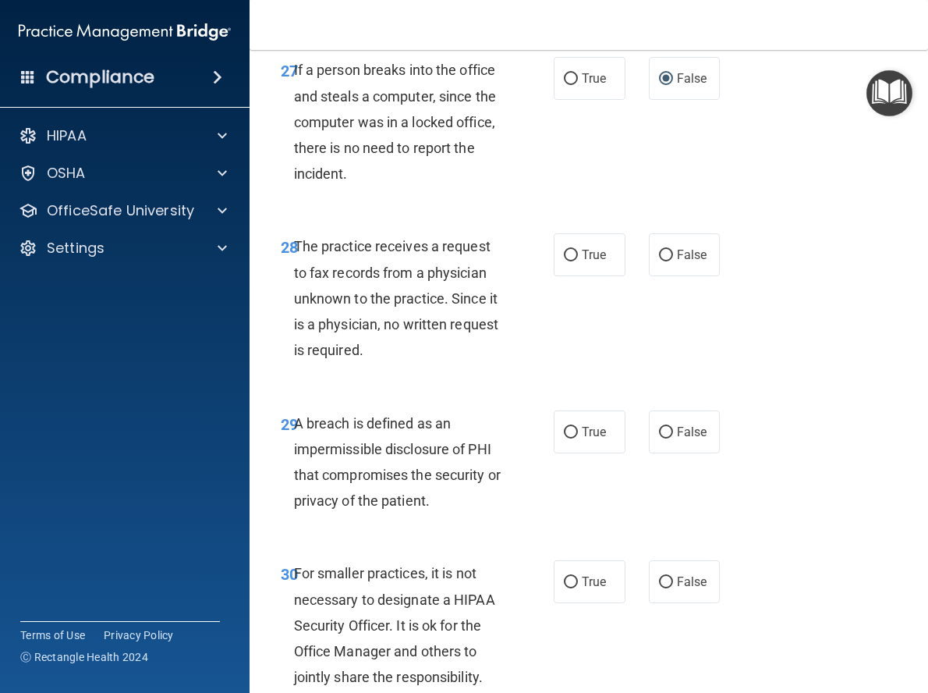
scroll to position [4602, 0]
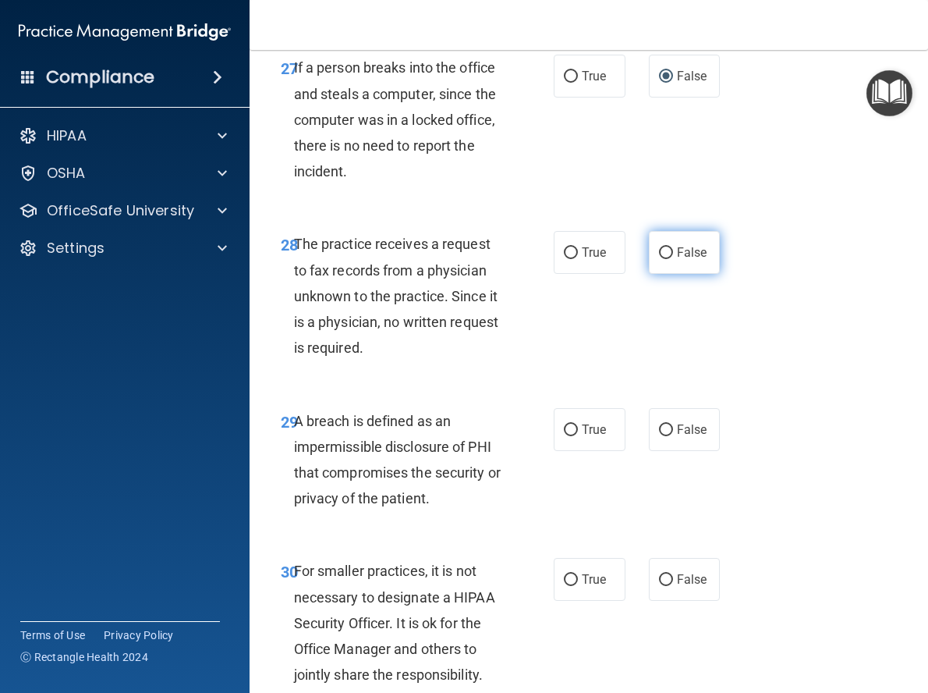
click at [660, 259] on input "False" at bounding box center [666, 253] width 14 height 12
radio input "true"
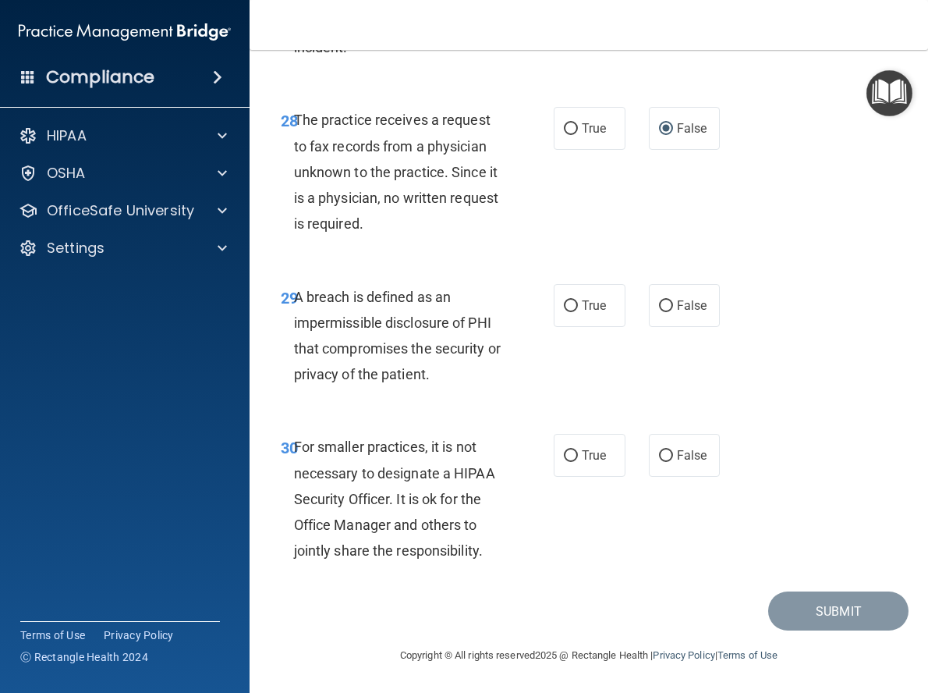
scroll to position [4758, 0]
click at [566, 312] on input "True" at bounding box center [571, 306] width 14 height 12
radio input "true"
click at [662, 462] on input "False" at bounding box center [666, 456] width 14 height 12
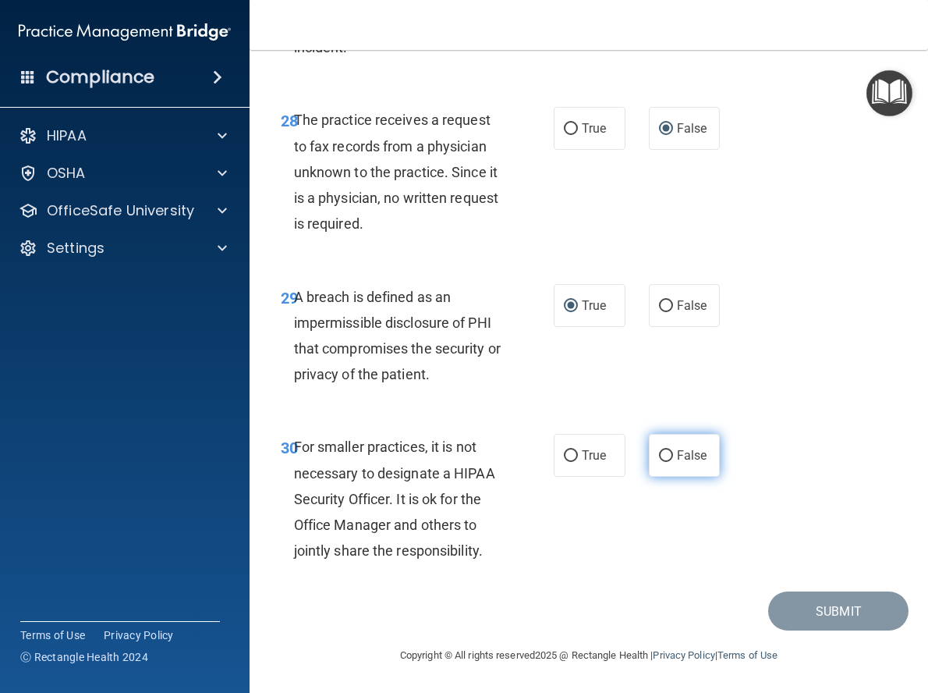
radio input "true"
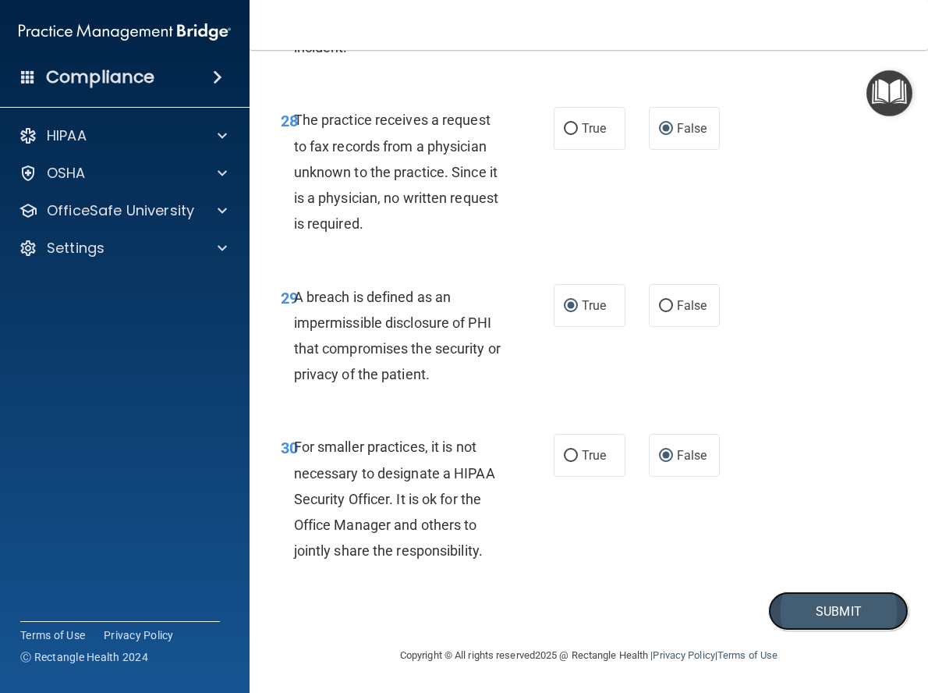
click at [803, 630] on button "Submit" at bounding box center [838, 611] width 140 height 40
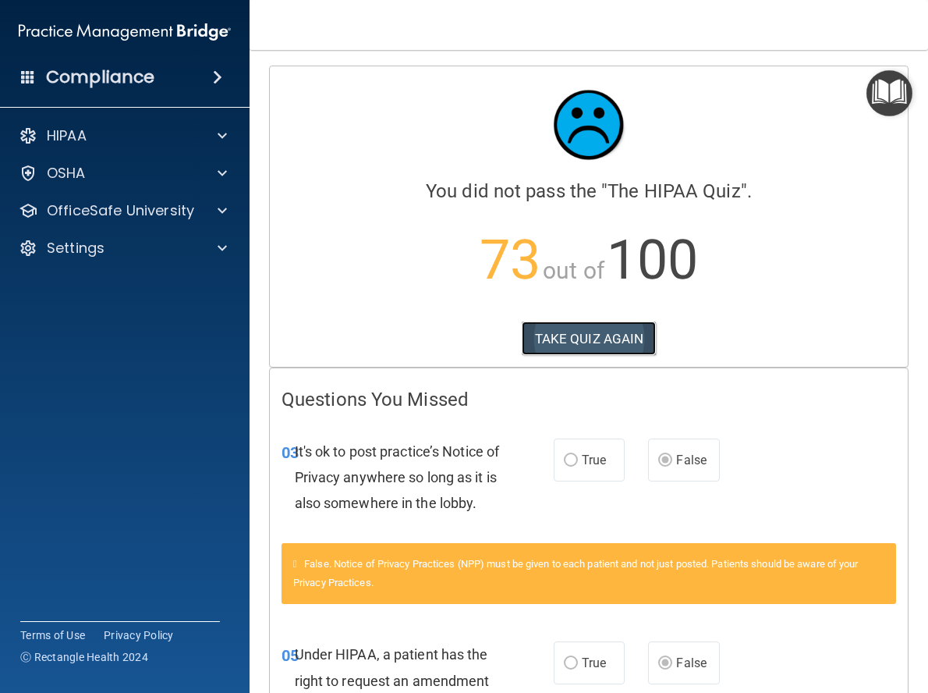
click at [596, 343] on button "TAKE QUIZ AGAIN" at bounding box center [589, 338] width 135 height 34
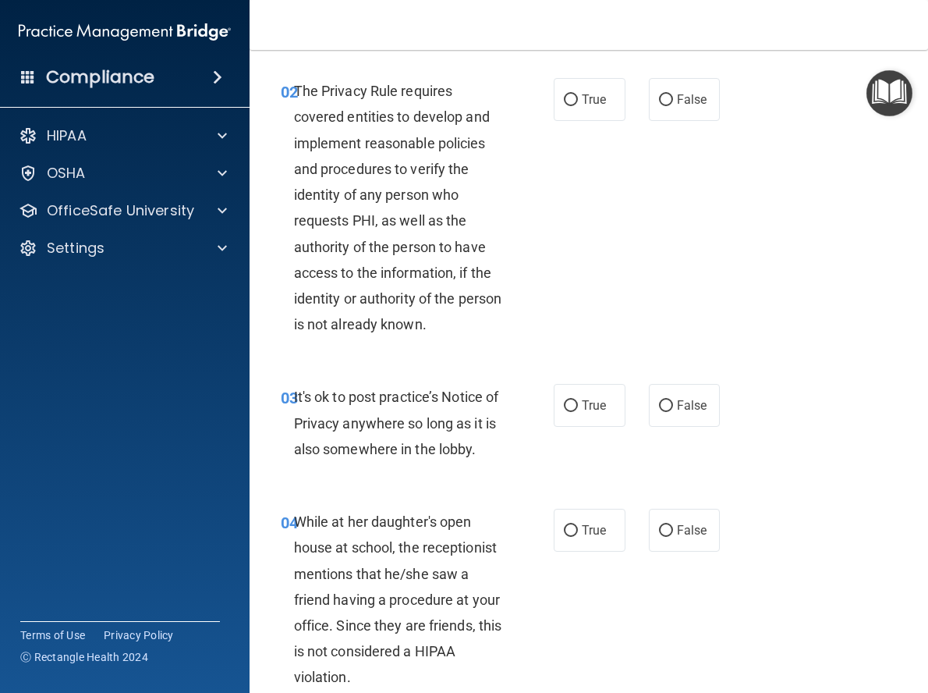
scroll to position [234, 0]
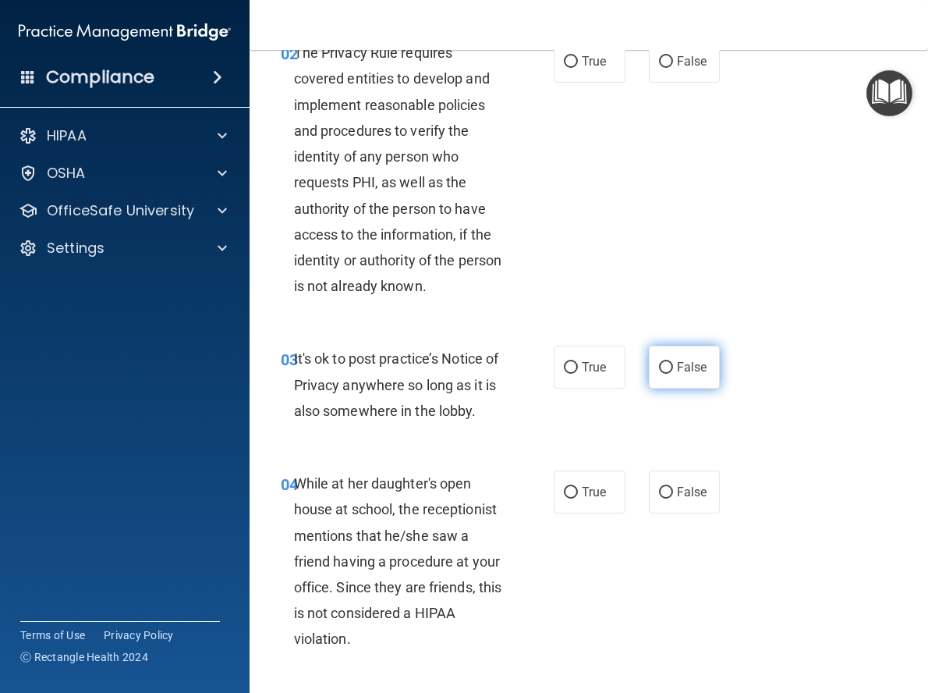
click at [661, 374] on input "False" at bounding box center [666, 368] width 14 height 12
radio input "true"
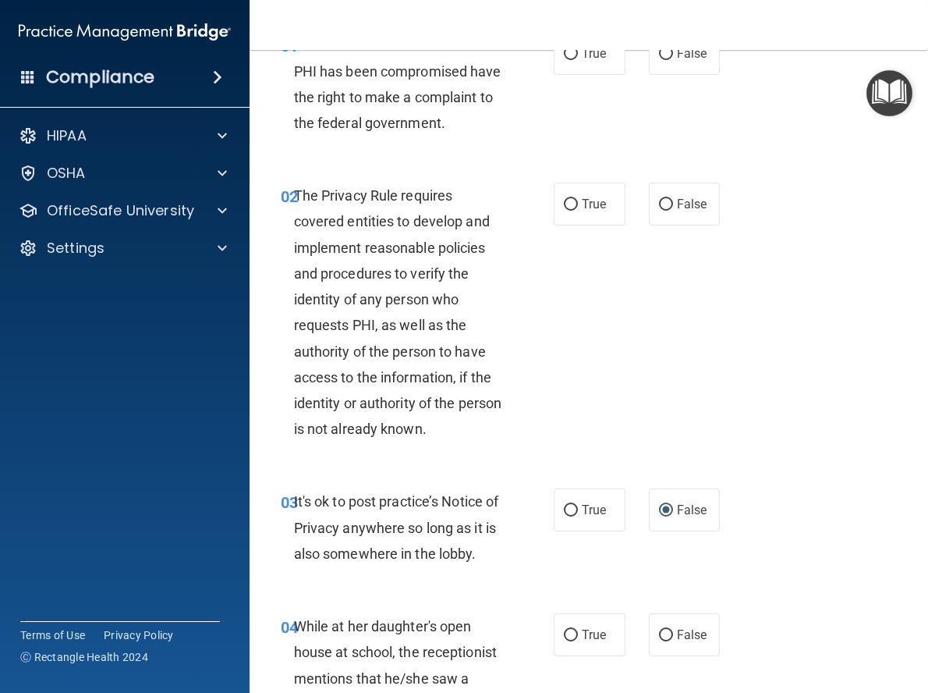
scroll to position [0, 0]
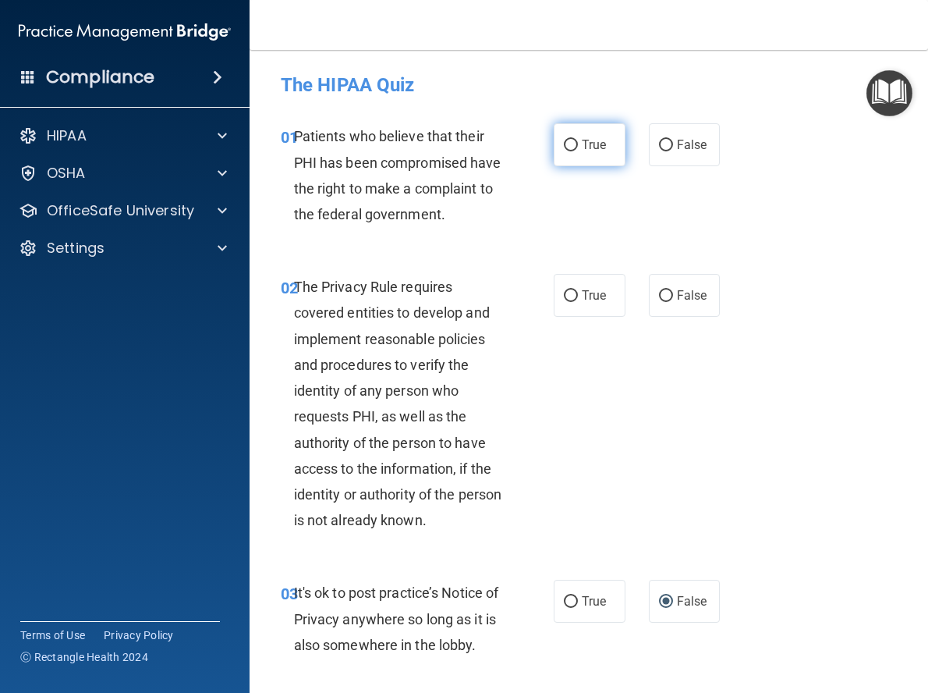
click at [565, 145] on input "True" at bounding box center [571, 146] width 14 height 12
radio input "true"
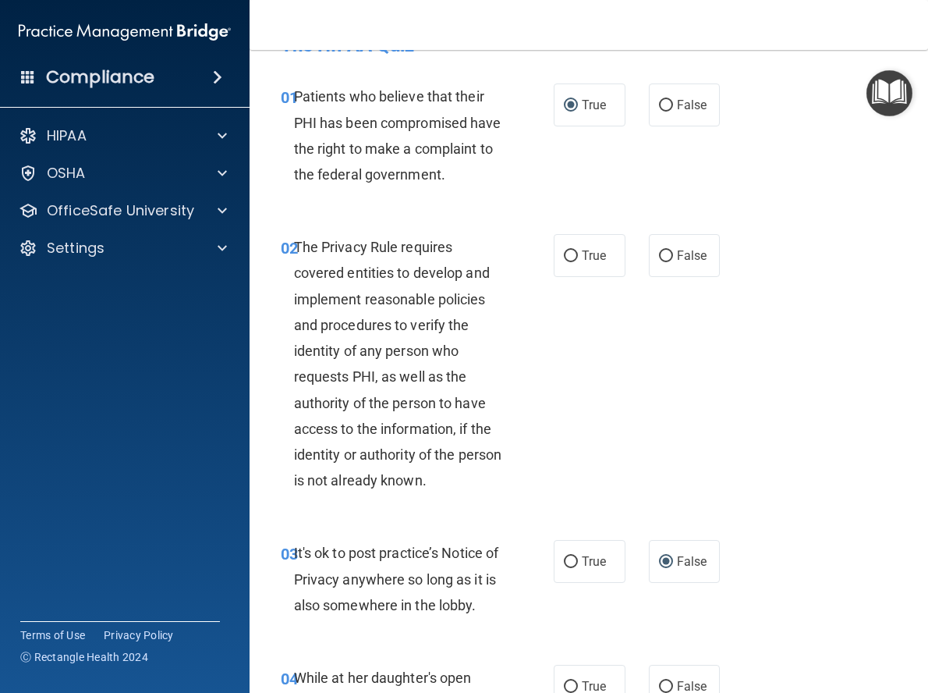
scroll to position [78, 0]
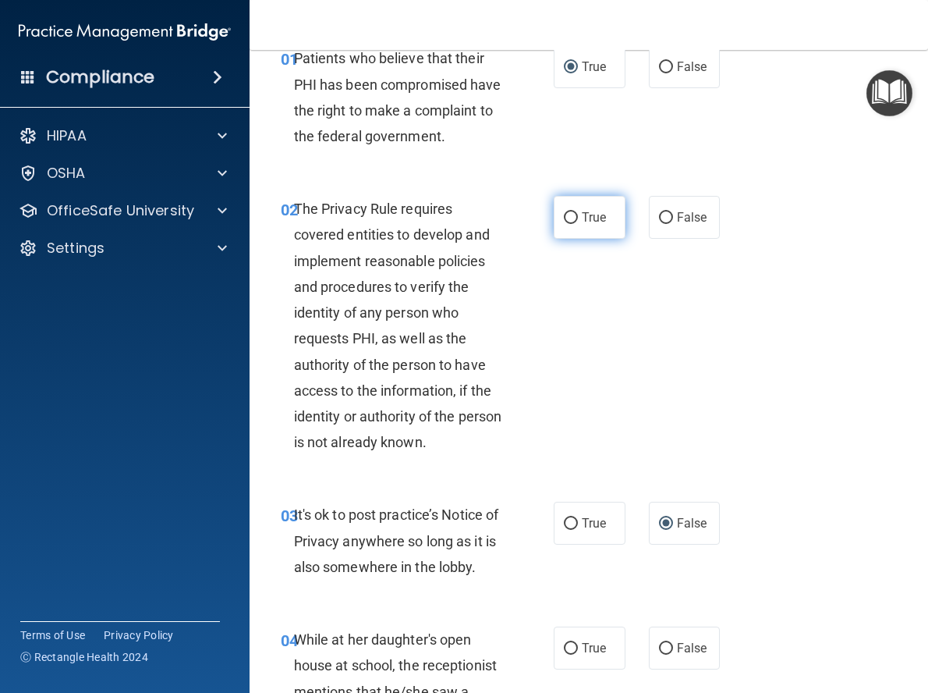
click at [564, 224] on input "True" at bounding box center [571, 218] width 14 height 12
radio input "true"
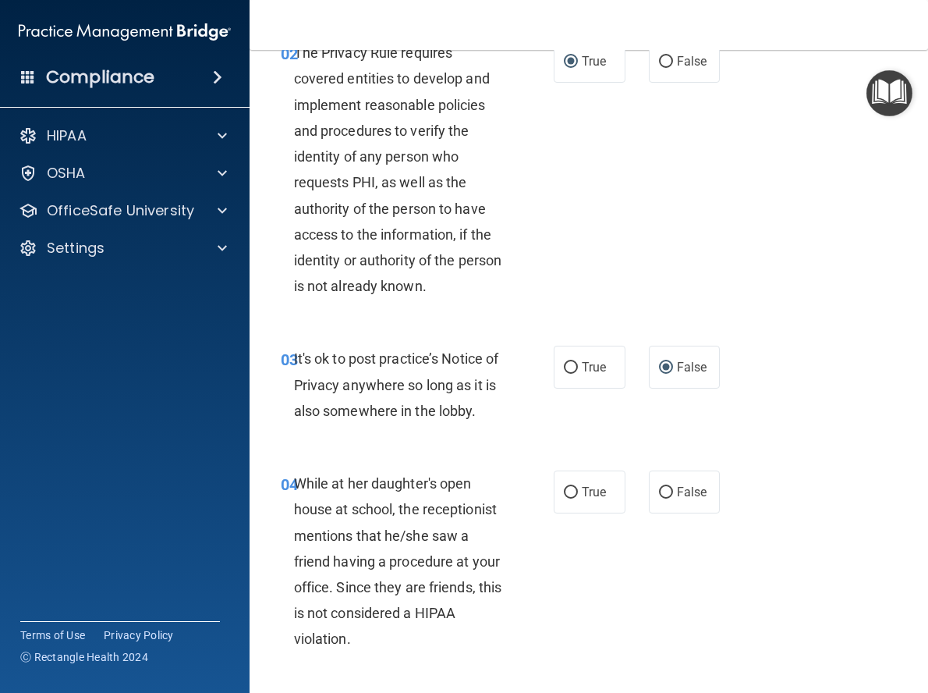
scroll to position [312, 0]
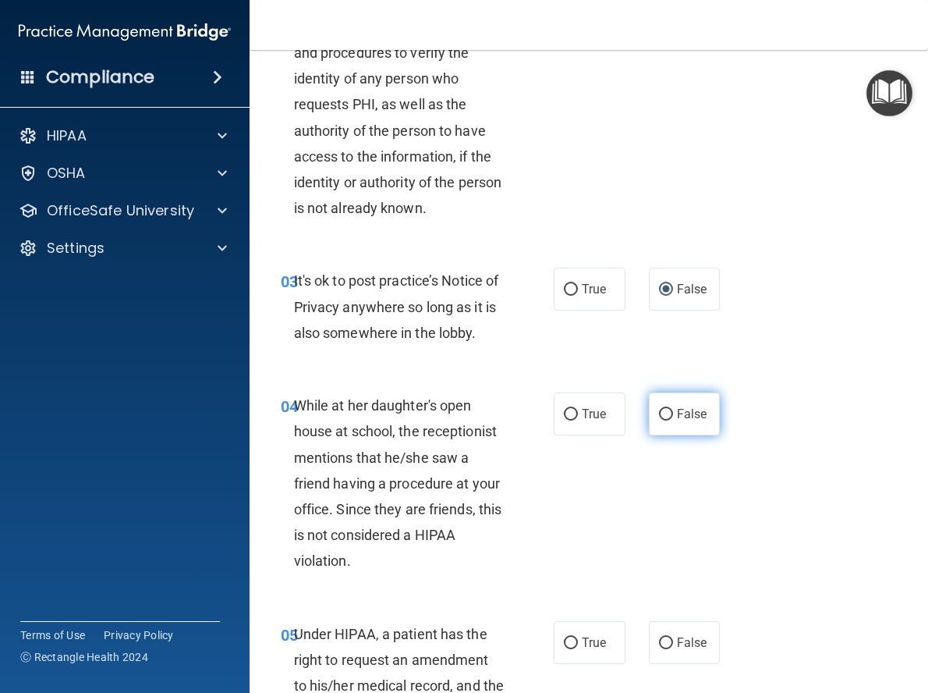
click at [663, 420] on input "False" at bounding box center [666, 415] width 14 height 12
radio input "true"
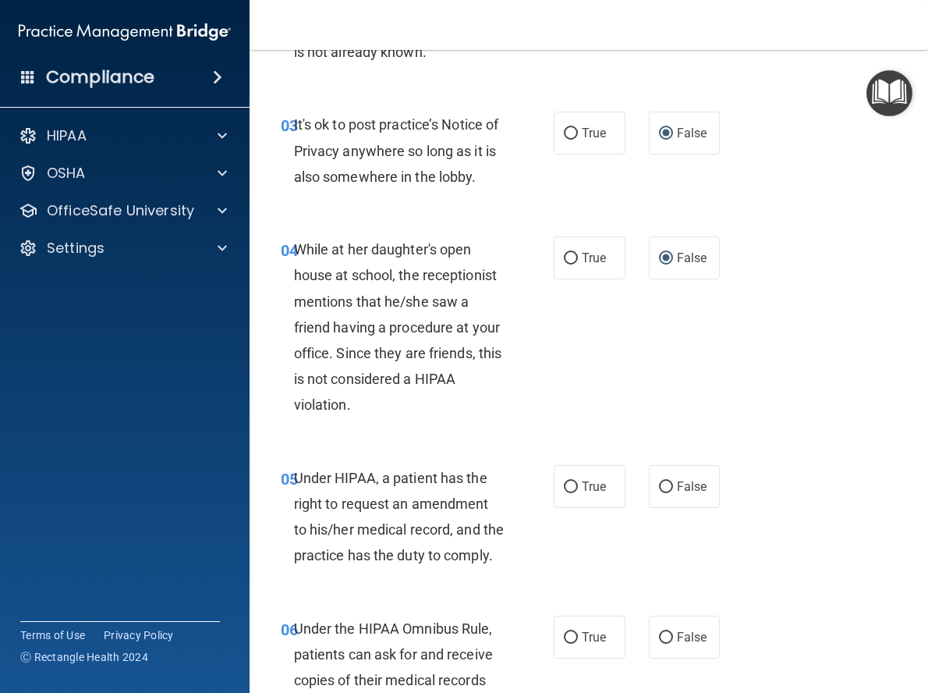
scroll to position [546, 0]
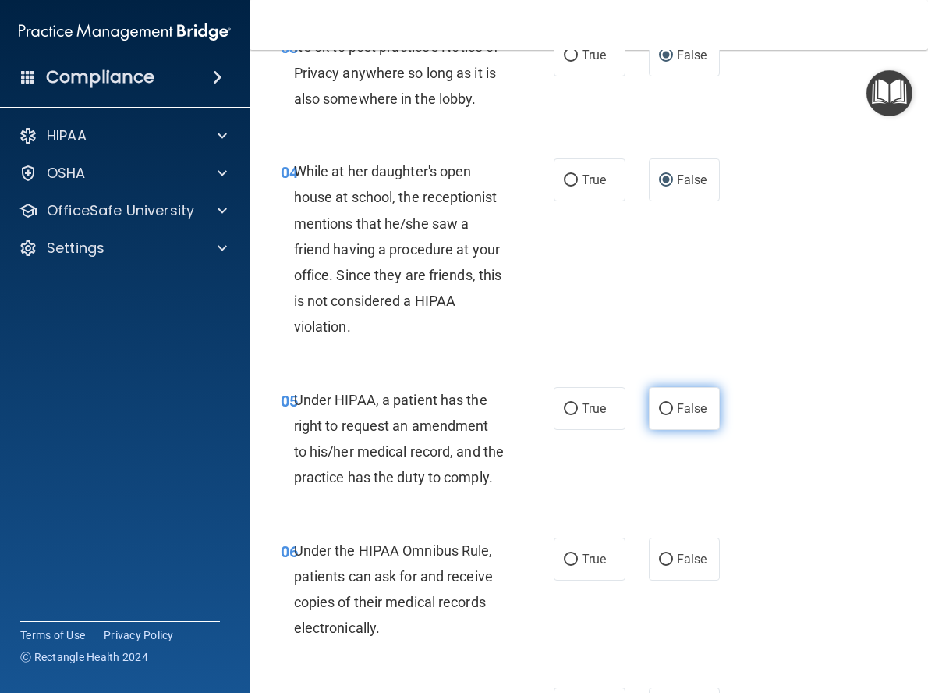
click at [668, 430] on label "False" at bounding box center [685, 408] width 72 height 43
click at [668, 415] on input "False" at bounding box center [666, 409] width 14 height 12
radio input "true"
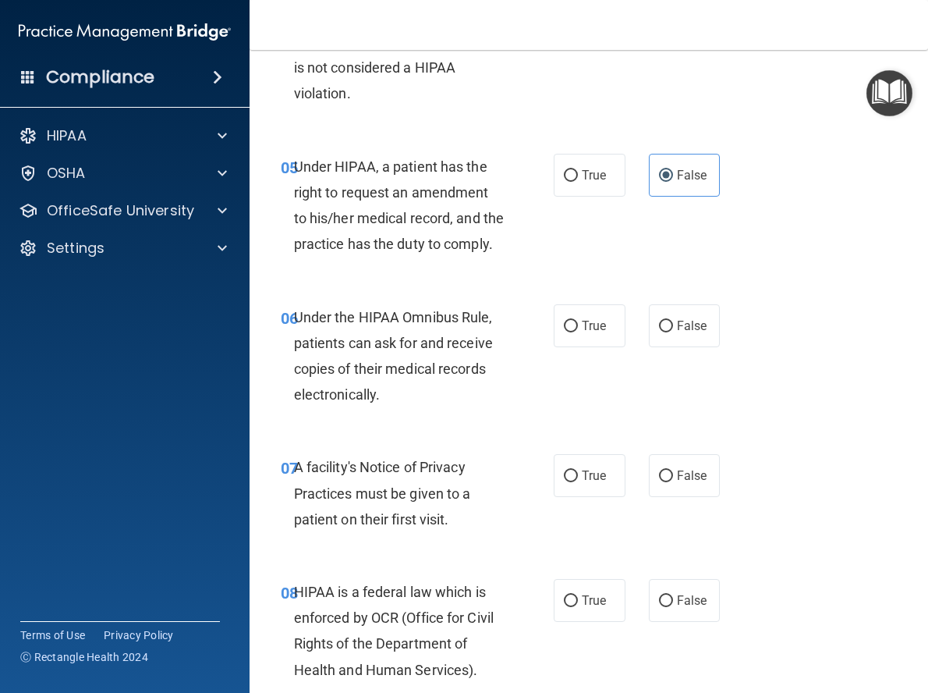
scroll to position [780, 0]
click at [566, 331] on input "True" at bounding box center [571, 326] width 14 height 12
radio input "true"
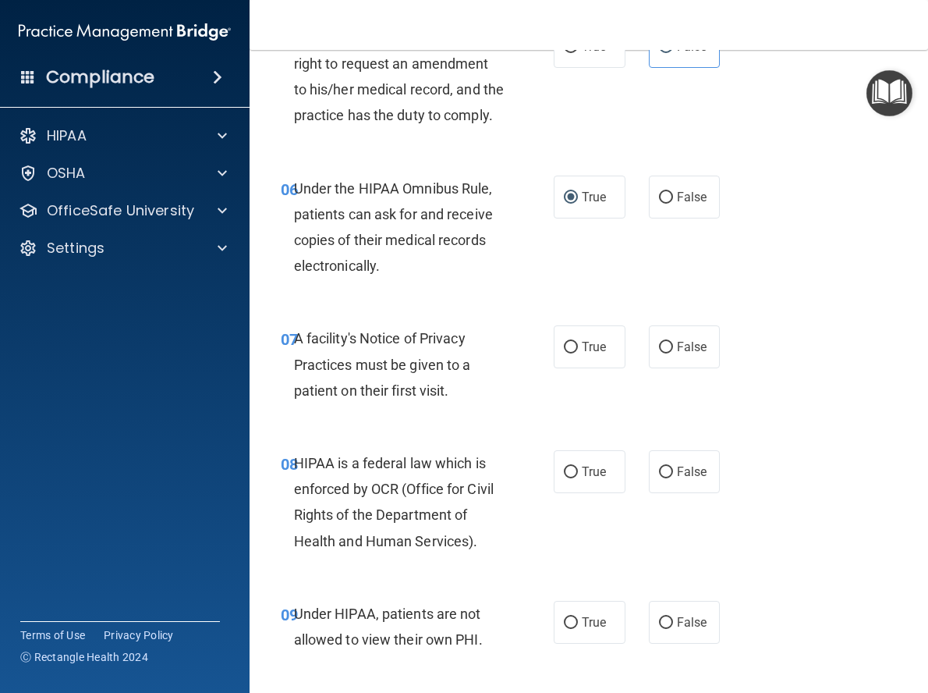
scroll to position [936, 0]
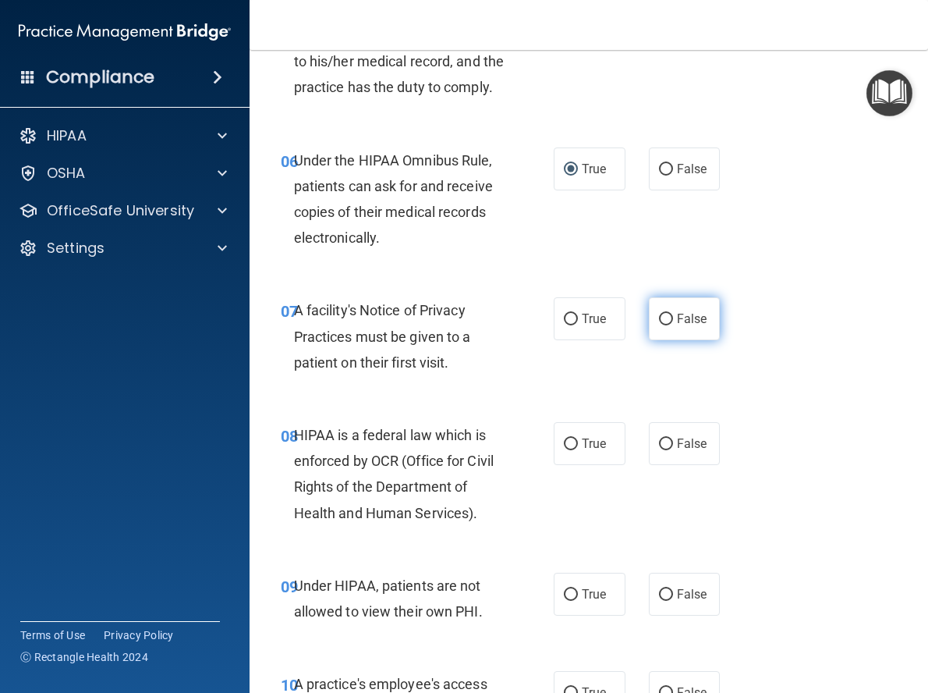
click at [659, 325] on input "False" at bounding box center [666, 320] width 14 height 12
radio input "true"
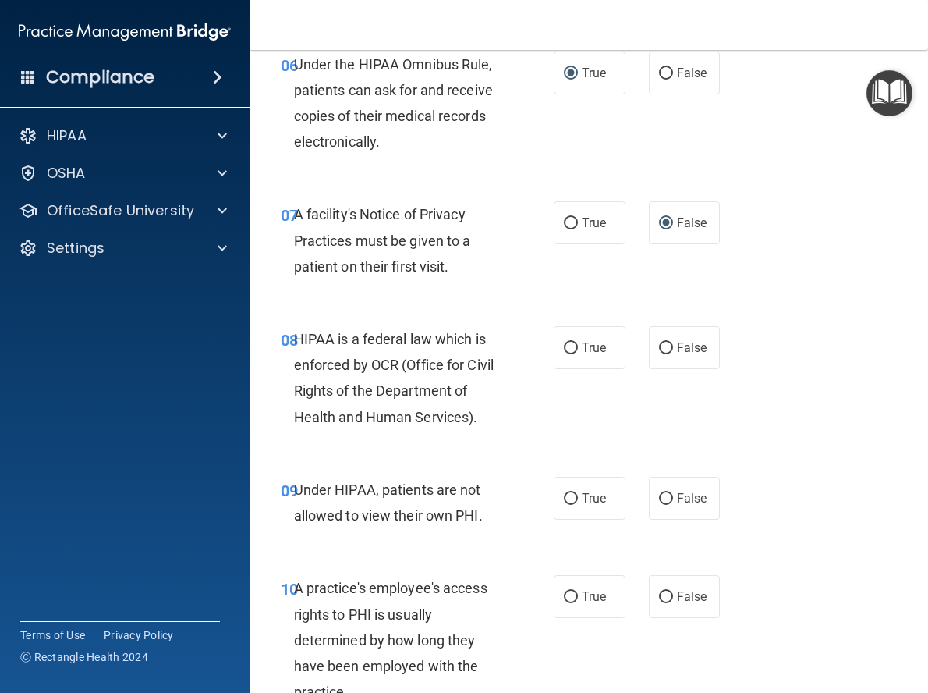
scroll to position [1092, 0]
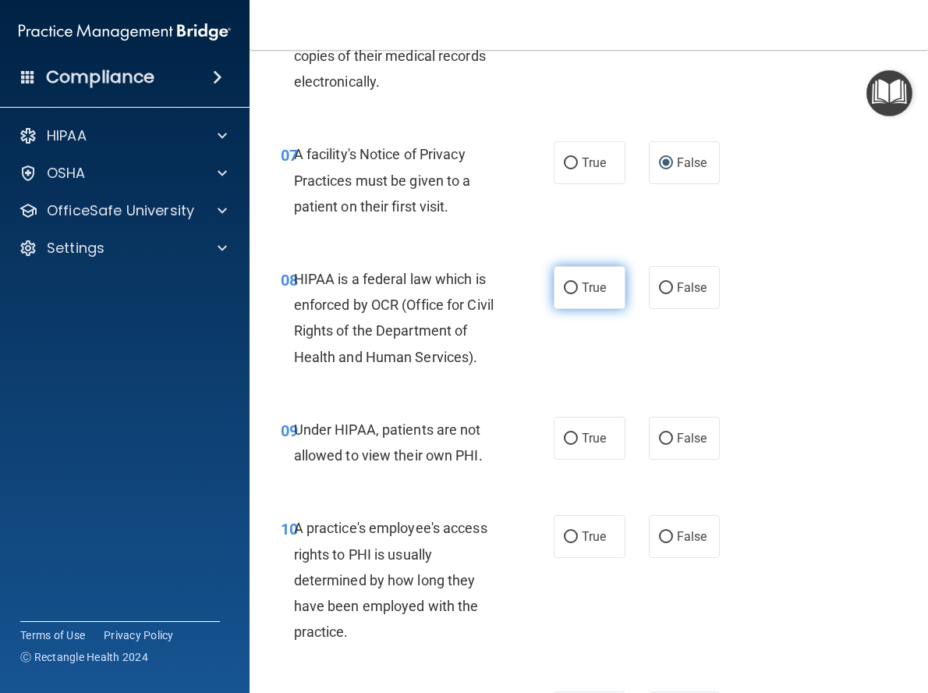
click at [573, 309] on label "True" at bounding box center [590, 287] width 72 height 43
click at [573, 294] on input "True" at bounding box center [571, 288] width 14 height 12
radio input "true"
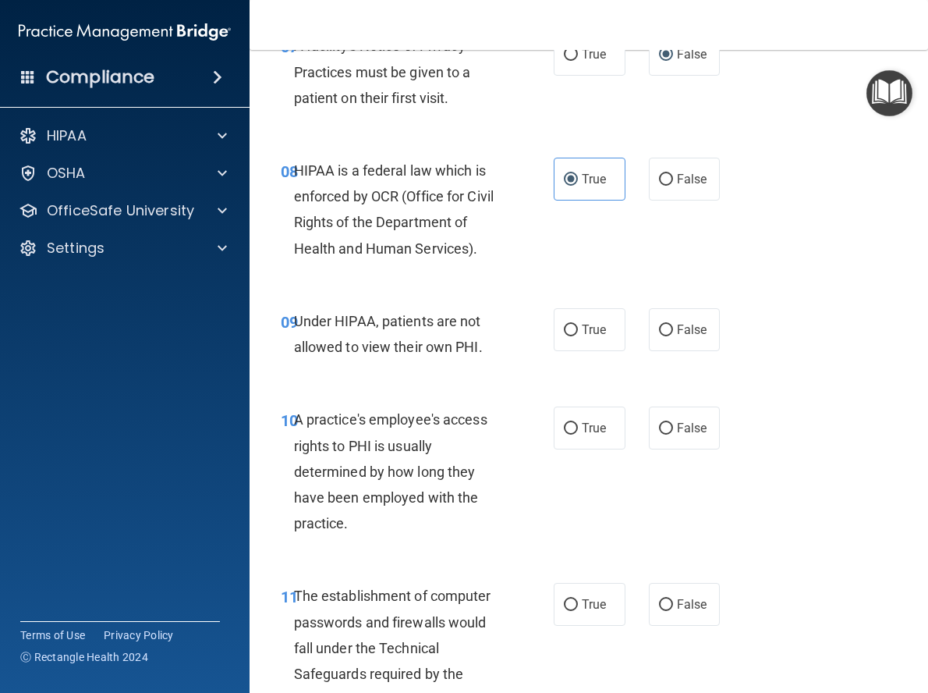
scroll to position [1248, 0]
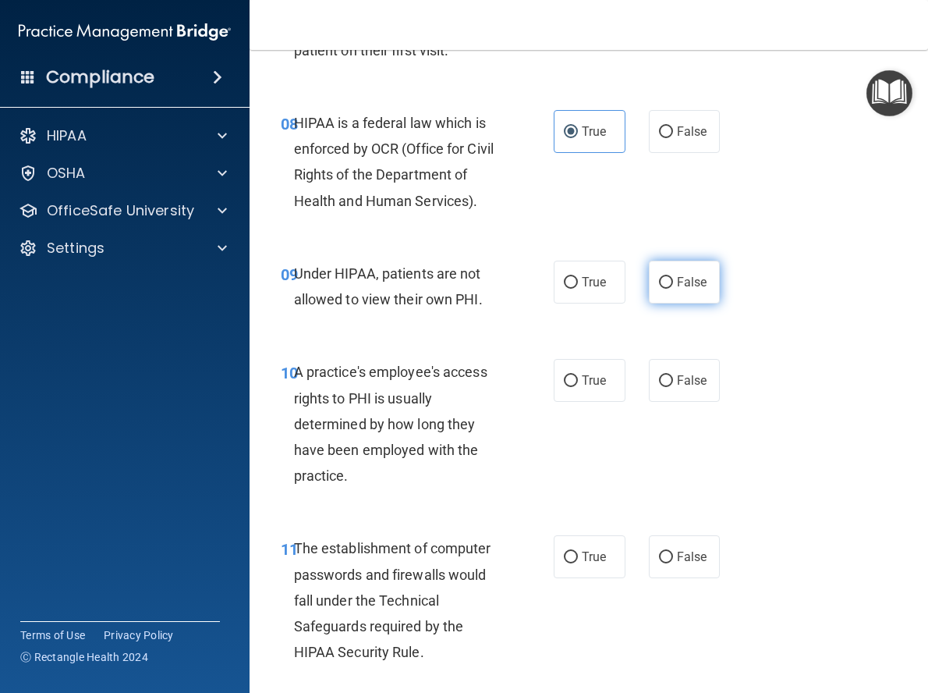
click at [660, 289] on input "False" at bounding box center [666, 283] width 14 height 12
radio input "true"
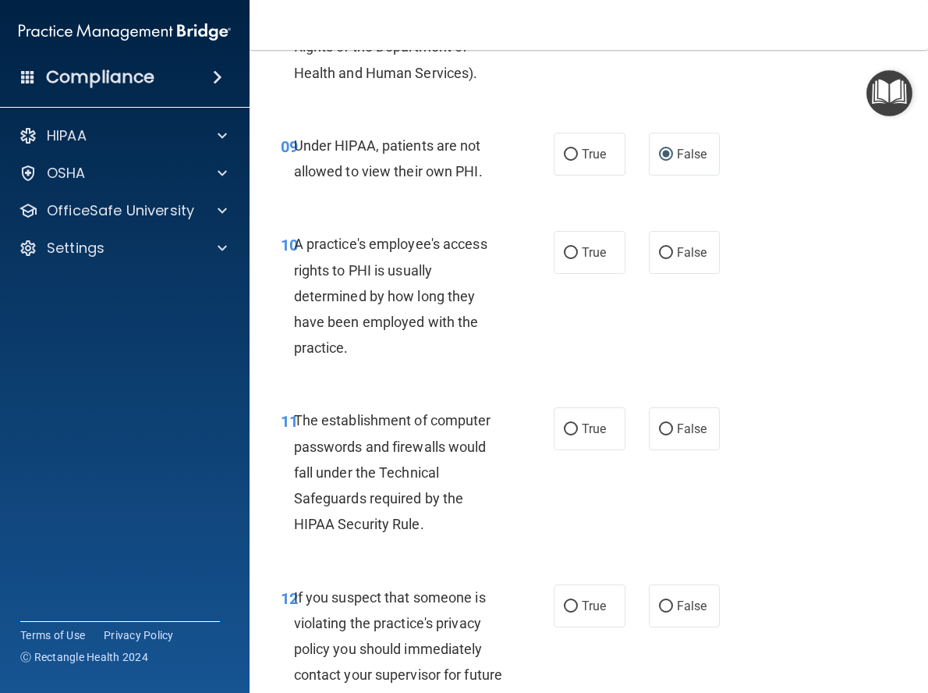
scroll to position [1404, 0]
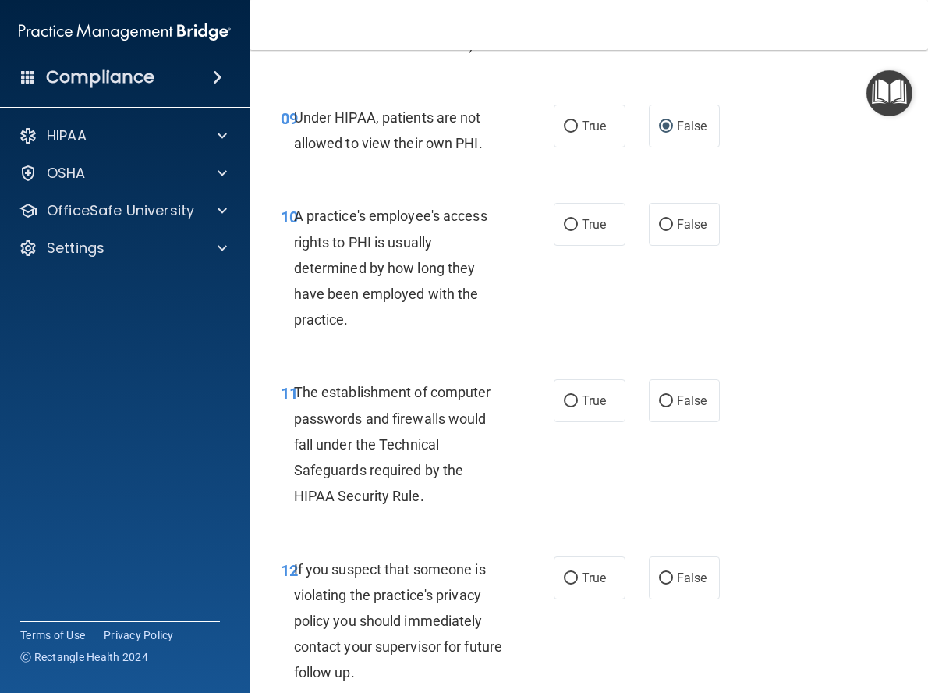
drag, startPoint x: 658, startPoint y: 303, endPoint x: 779, endPoint y: 349, distance: 129.1
click at [660, 231] on input "False" at bounding box center [666, 225] width 14 height 12
radio input "true"
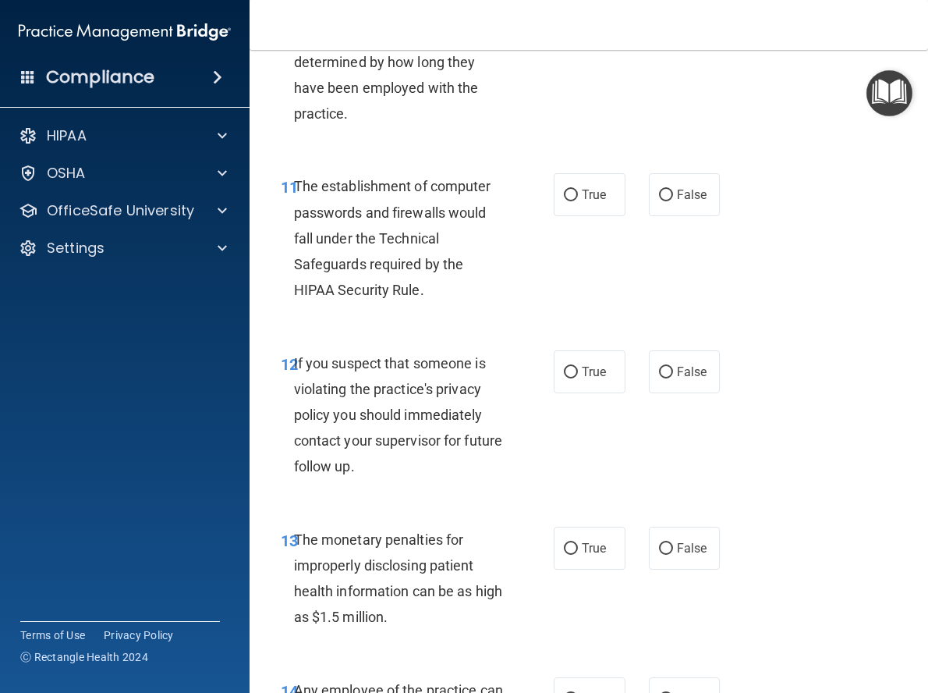
scroll to position [1638, 0]
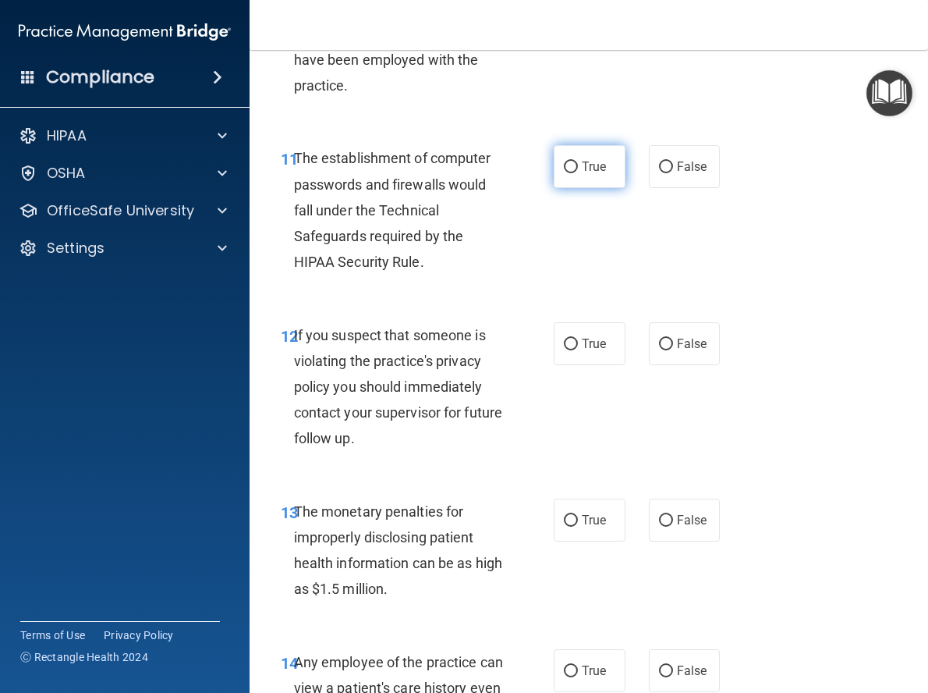
click at [569, 173] on input "True" at bounding box center [571, 167] width 14 height 12
radio input "true"
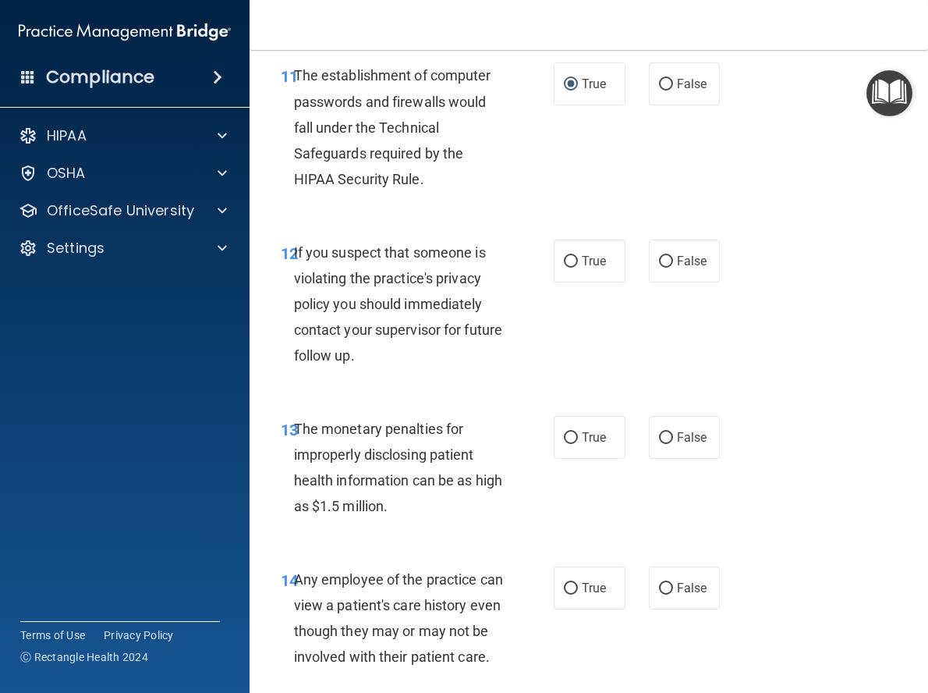
scroll to position [1794, 0]
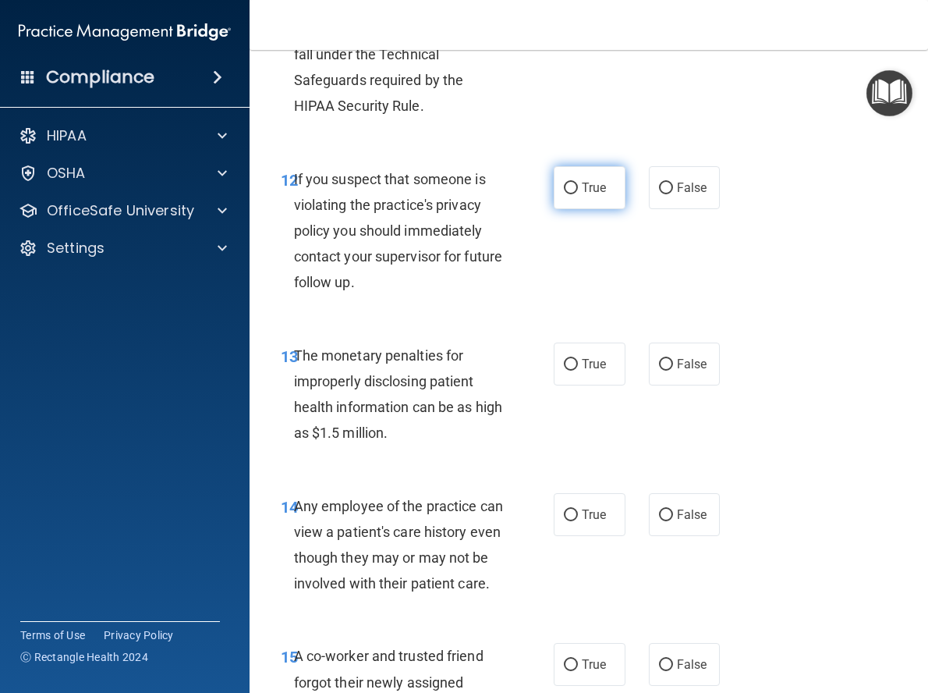
click at [576, 209] on label "True" at bounding box center [590, 187] width 72 height 43
click at [576, 194] on input "True" at bounding box center [571, 189] width 14 height 12
radio input "true"
click at [565, 370] on input "True" at bounding box center [571, 365] width 14 height 12
radio input "true"
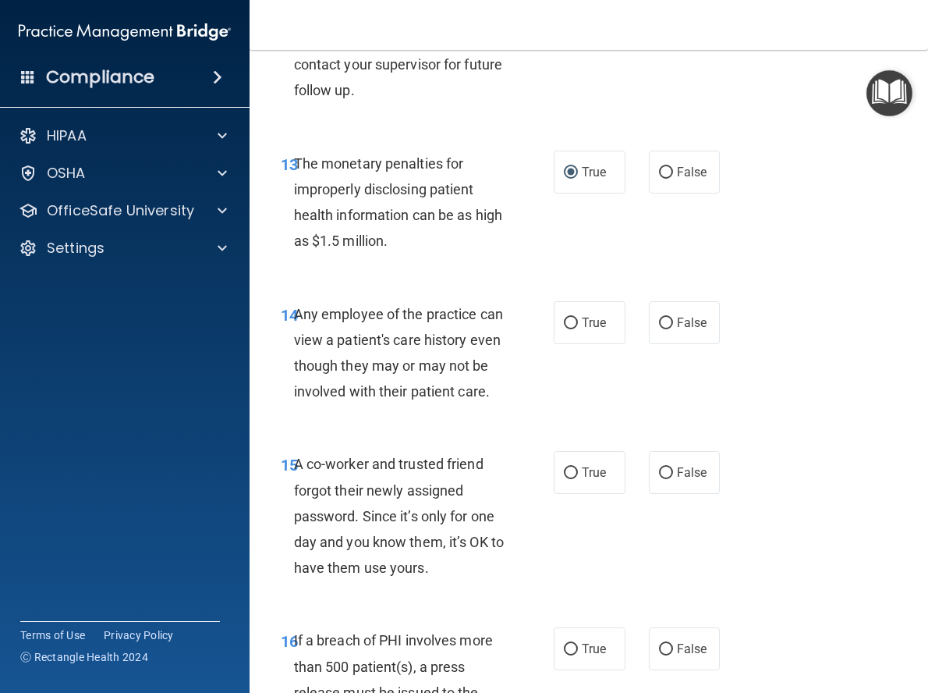
scroll to position [2028, 0]
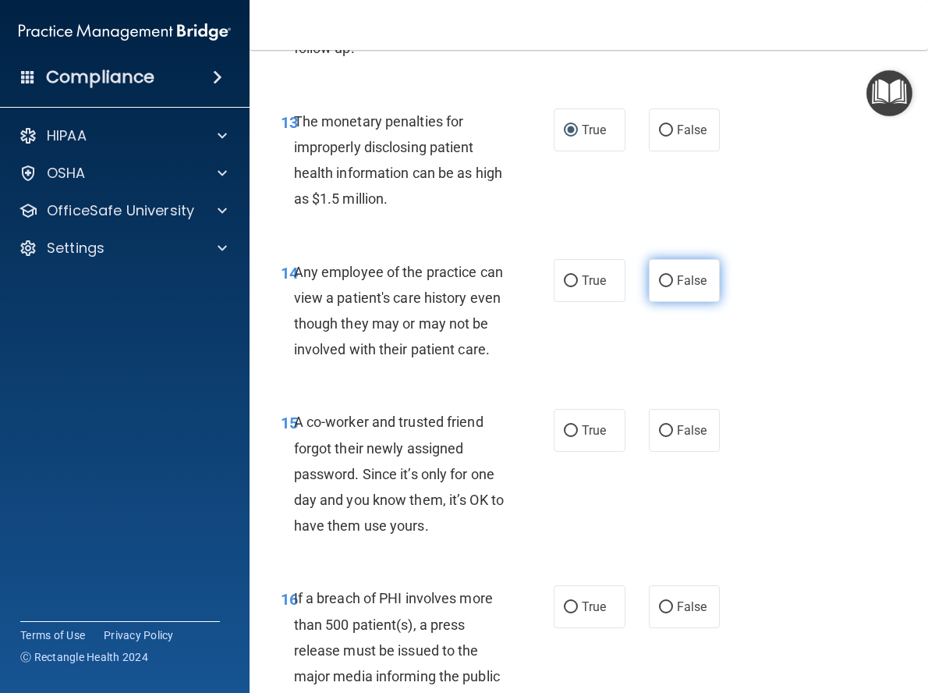
click at [662, 287] on input "False" at bounding box center [666, 281] width 14 height 12
radio input "true"
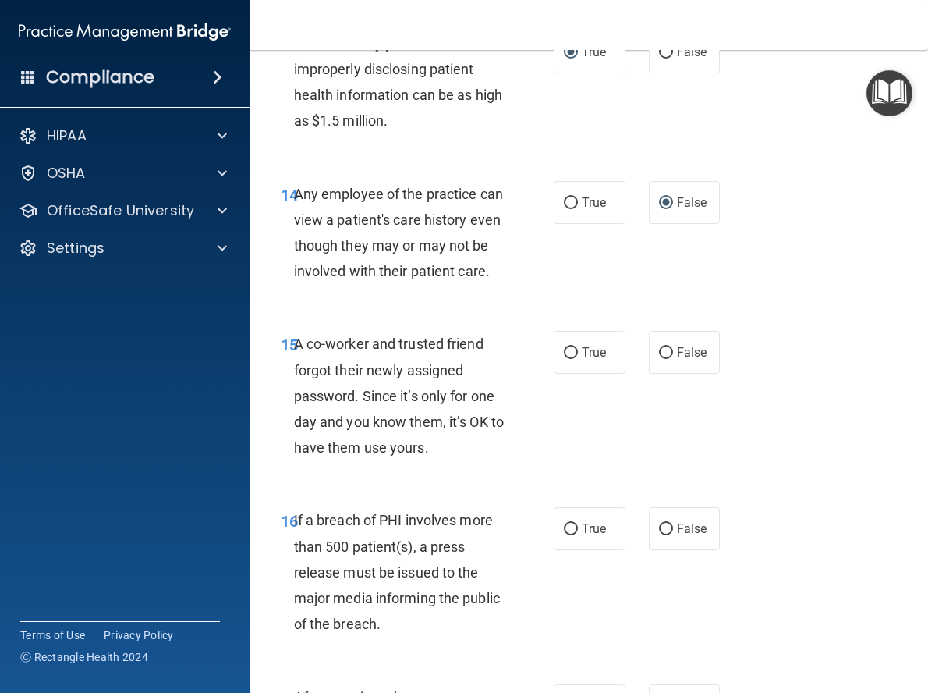
scroll to position [2184, 0]
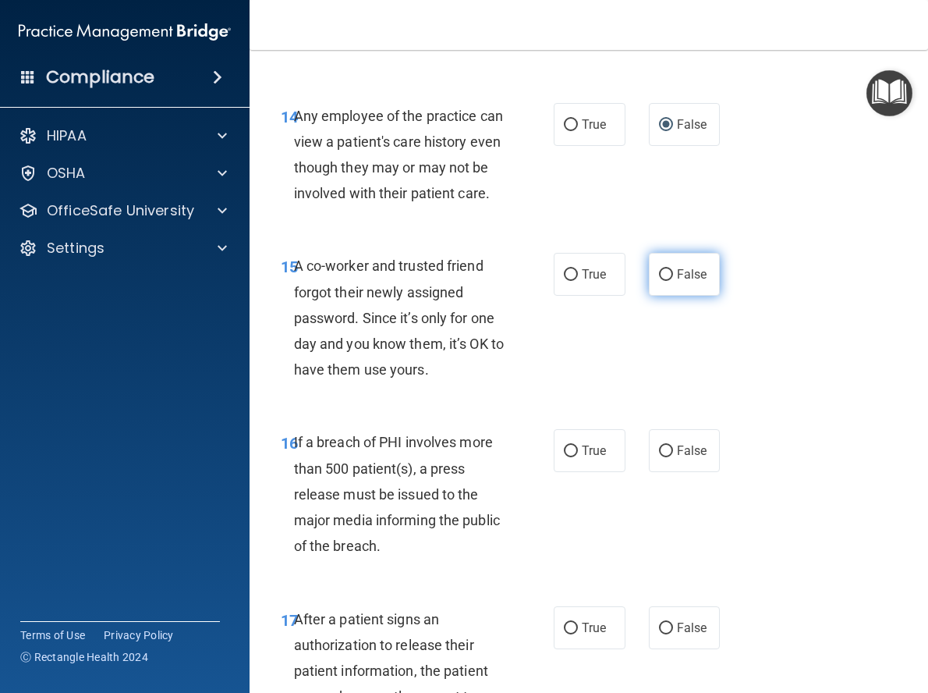
click at [665, 281] on input "False" at bounding box center [666, 275] width 14 height 12
radio input "true"
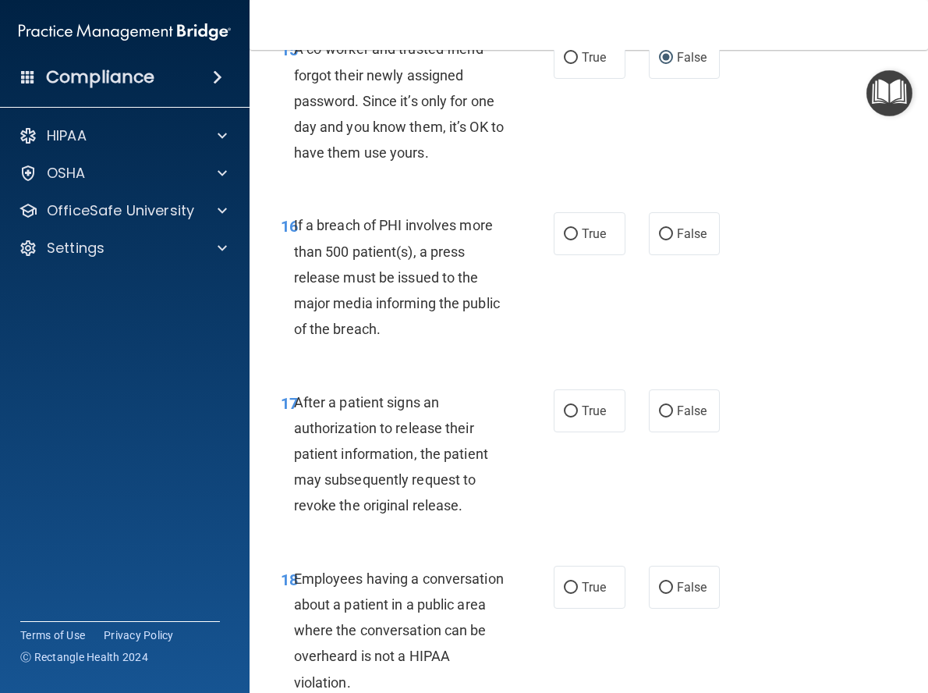
scroll to position [2418, 0]
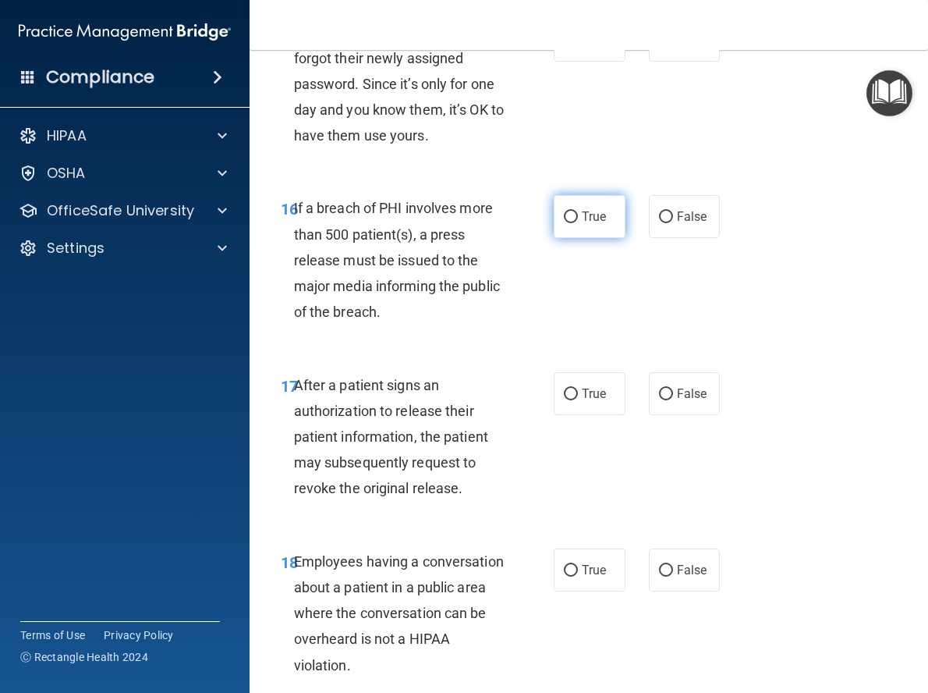
click at [565, 223] on input "True" at bounding box center [571, 217] width 14 height 12
radio input "true"
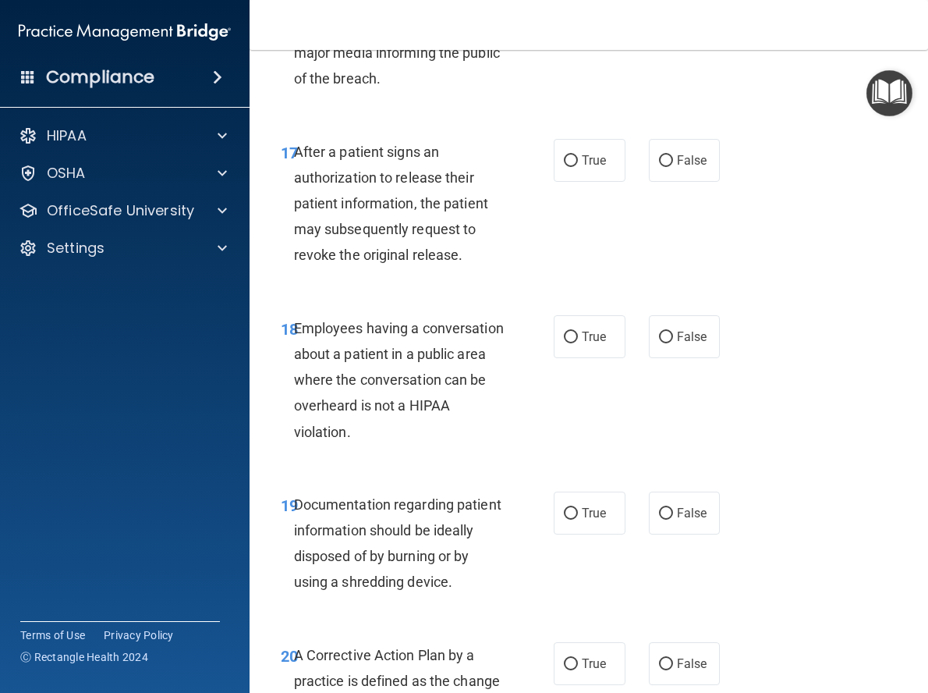
scroll to position [2652, 0]
click at [568, 166] on input "True" at bounding box center [571, 160] width 14 height 12
radio input "true"
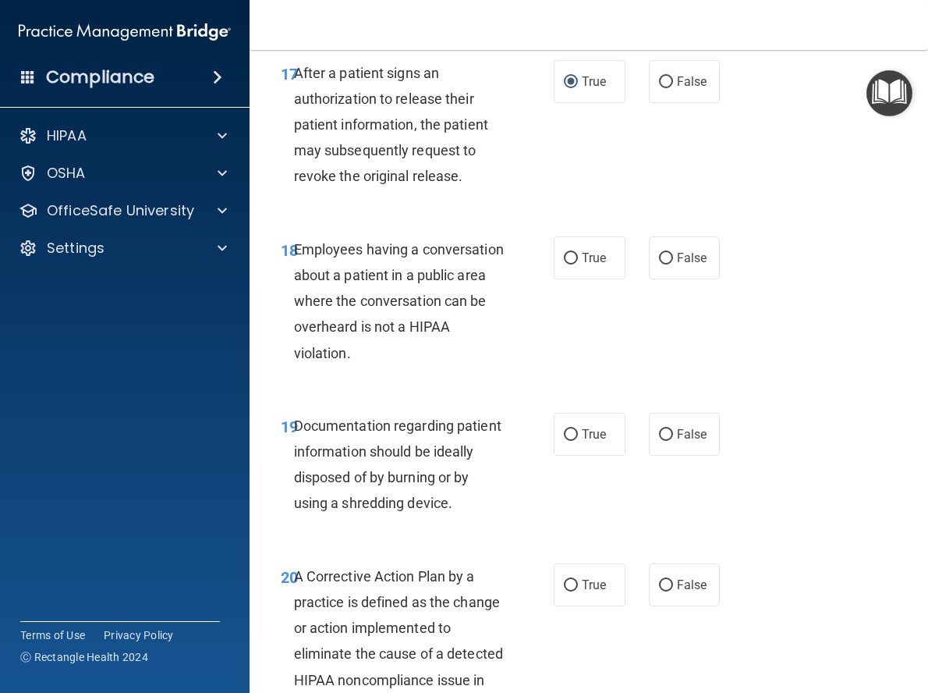
scroll to position [2808, 0]
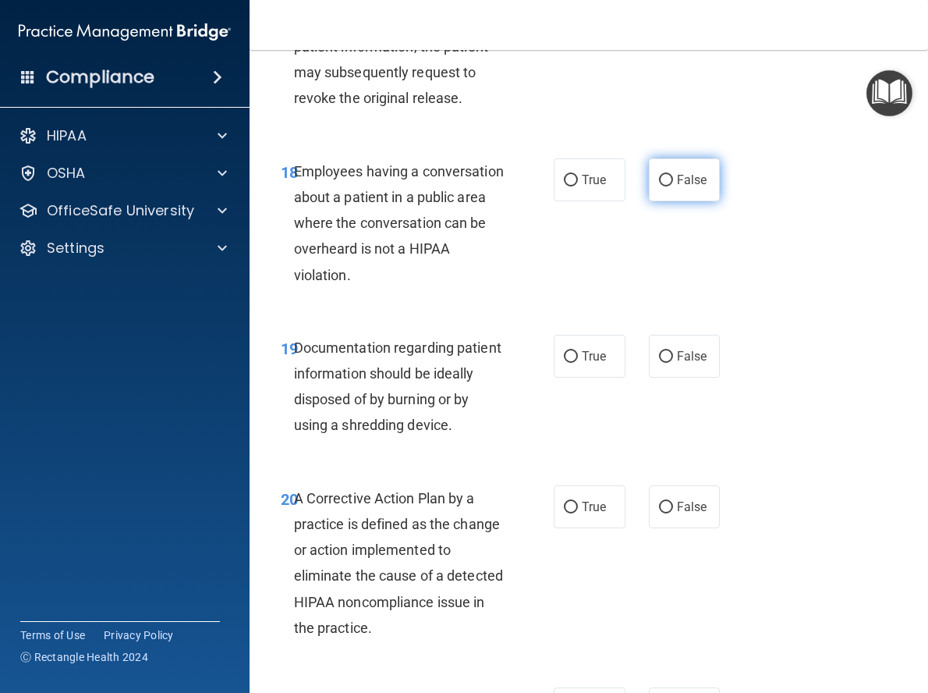
click at [660, 186] on input "False" at bounding box center [666, 181] width 14 height 12
radio input "true"
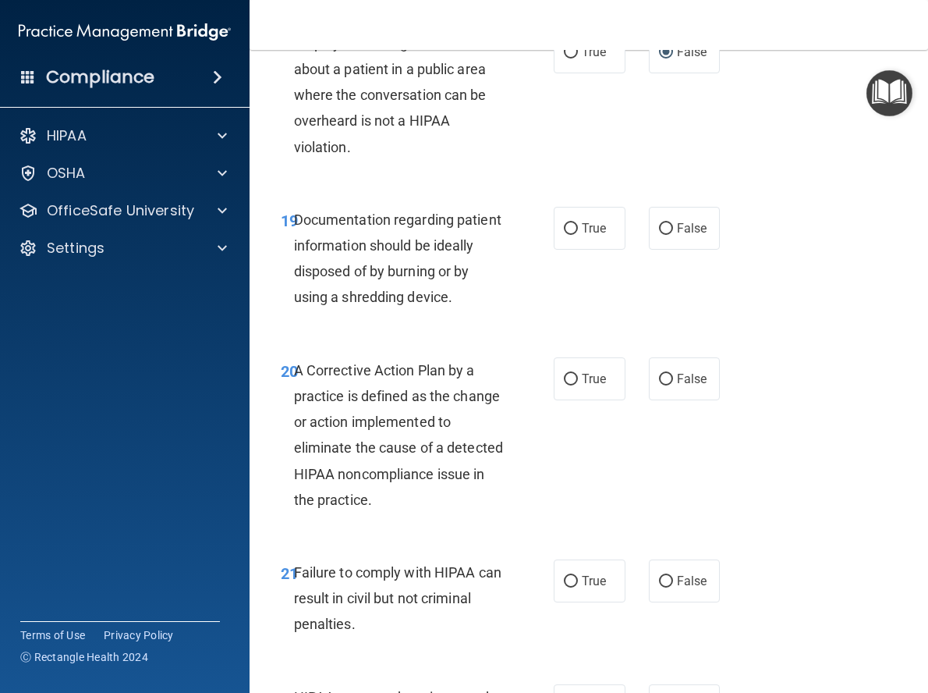
scroll to position [2964, 0]
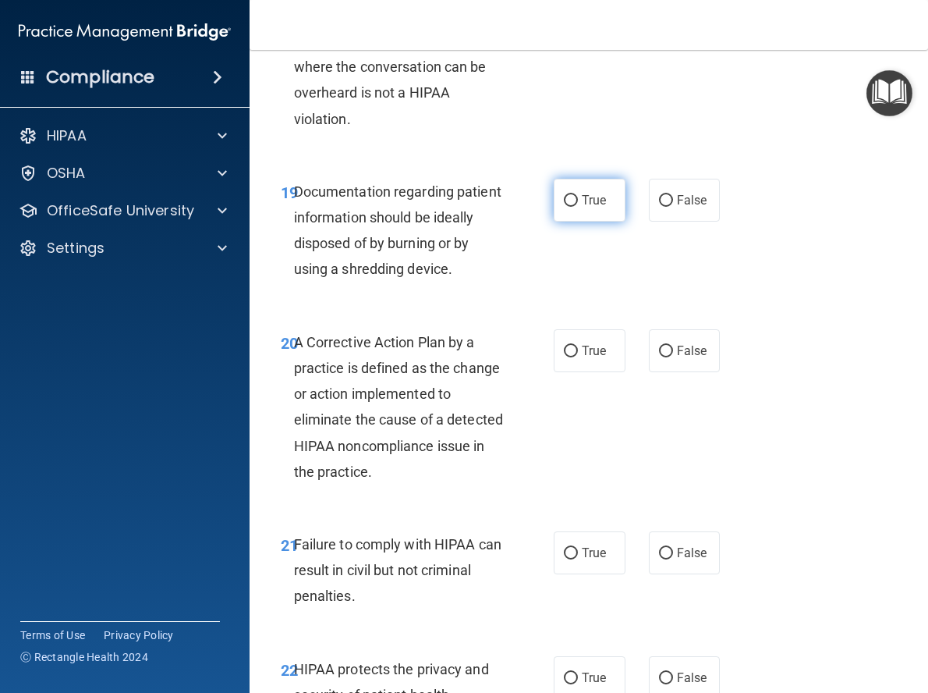
click at [572, 207] on input "True" at bounding box center [571, 201] width 14 height 12
radio input "true"
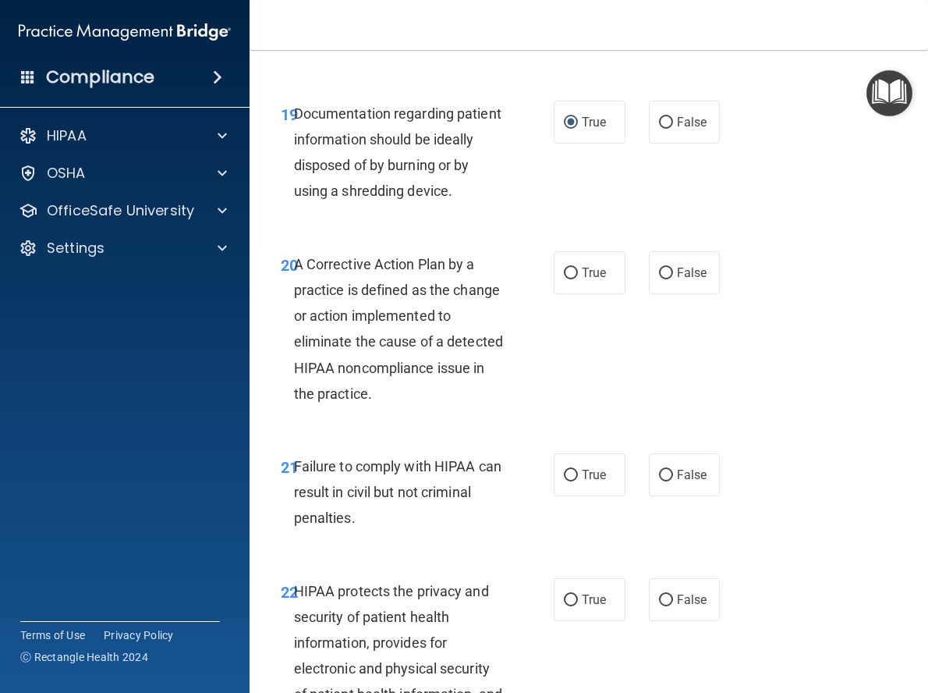
scroll to position [3120, 0]
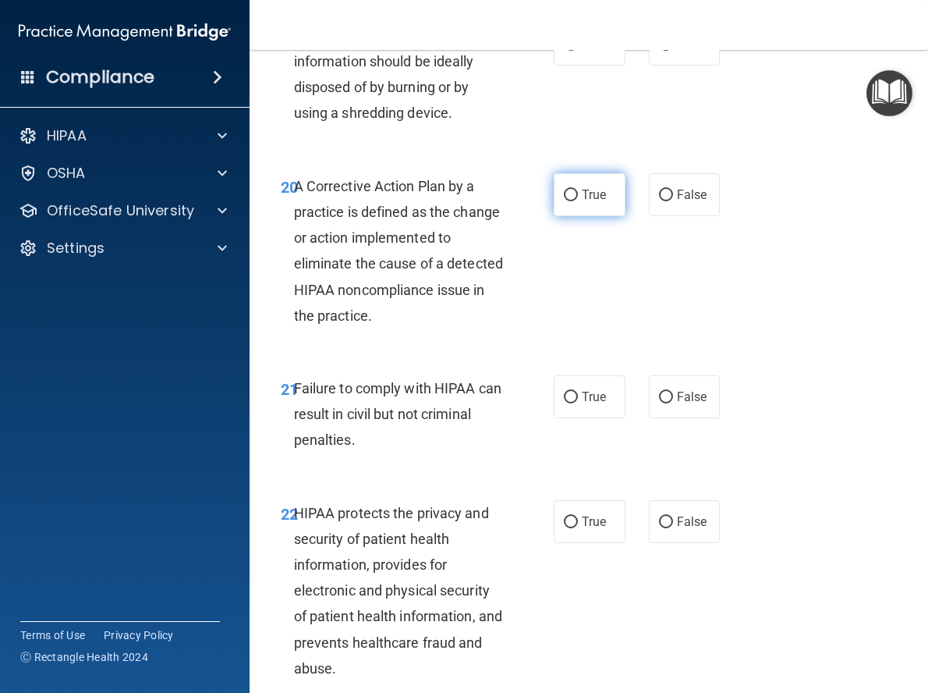
click at [568, 201] on input "True" at bounding box center [571, 196] width 14 height 12
radio input "true"
click at [664, 403] on input "False" at bounding box center [666, 398] width 14 height 12
radio input "true"
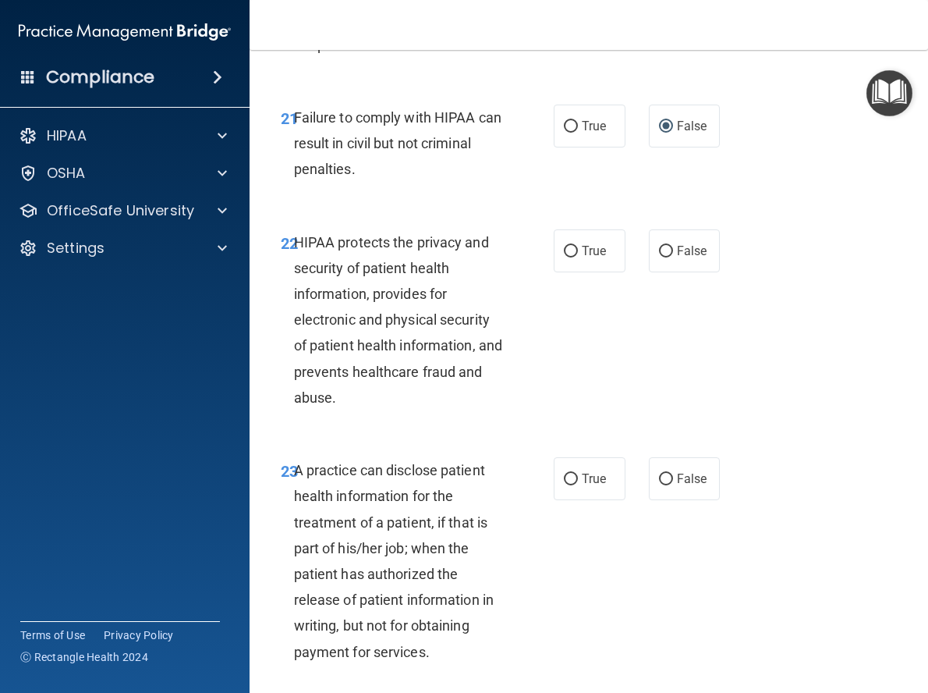
scroll to position [3432, 0]
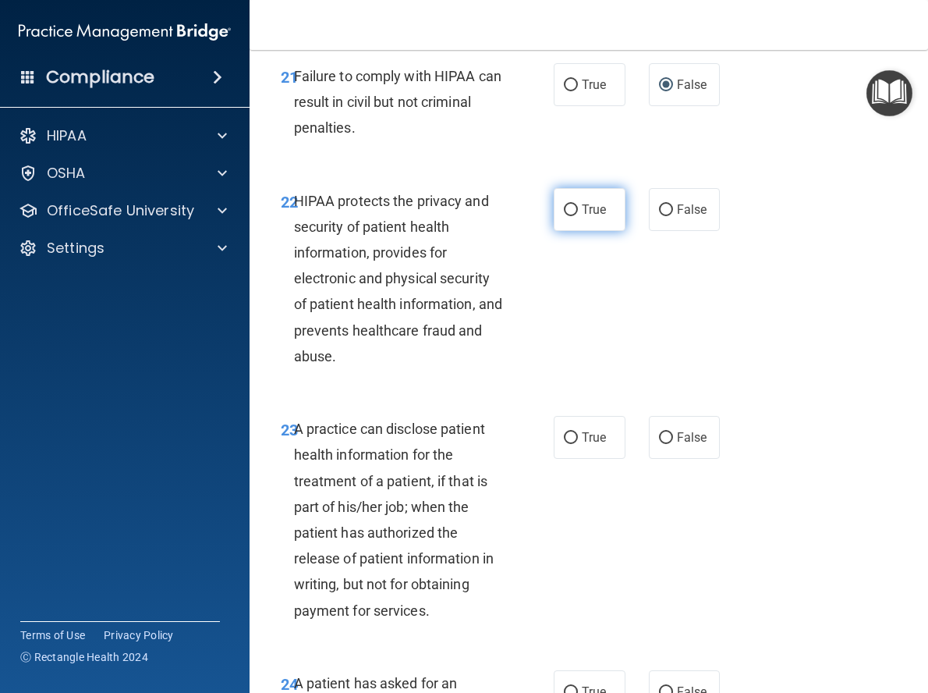
click at [582, 217] on span "True" at bounding box center [594, 209] width 24 height 15
click at [577, 216] on input "True" at bounding box center [571, 210] width 14 height 12
radio input "true"
click at [677, 445] on span "False" at bounding box center [692, 437] width 30 height 15
click at [673, 444] on input "False" at bounding box center [666, 438] width 14 height 12
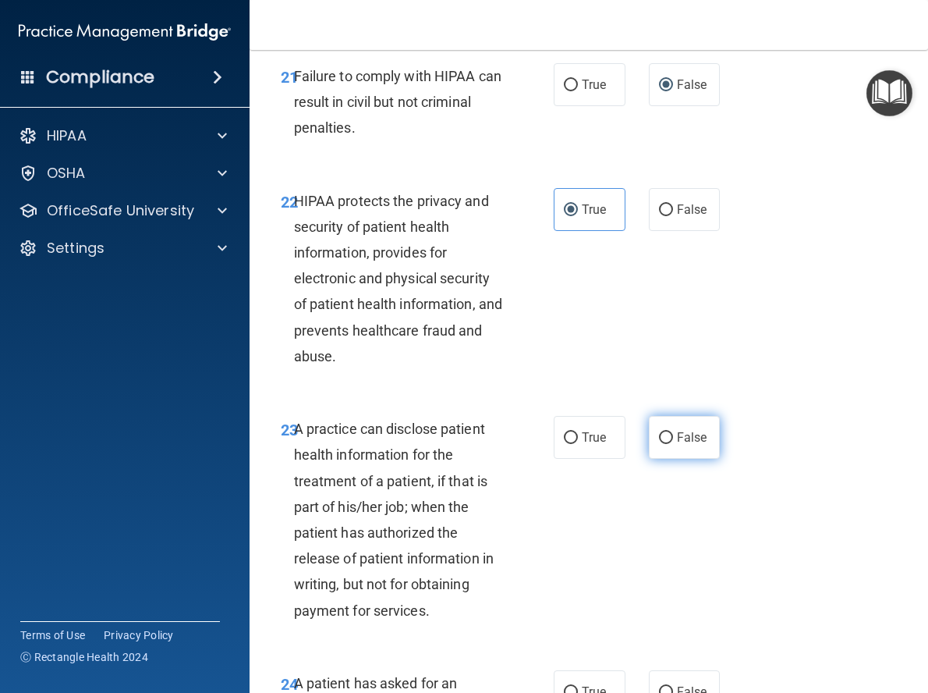
radio input "true"
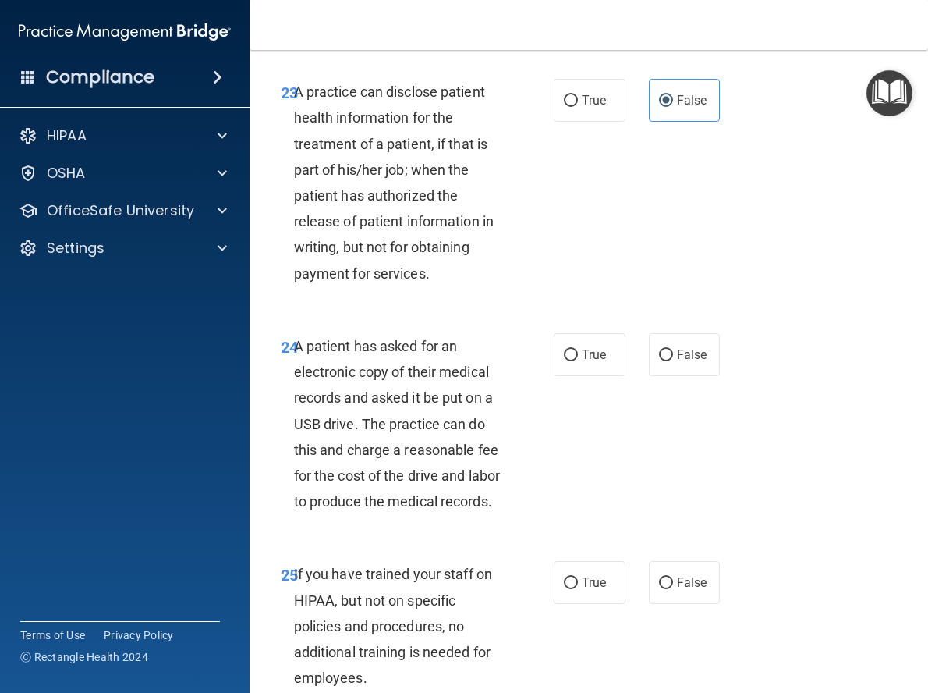
scroll to position [3822, 0]
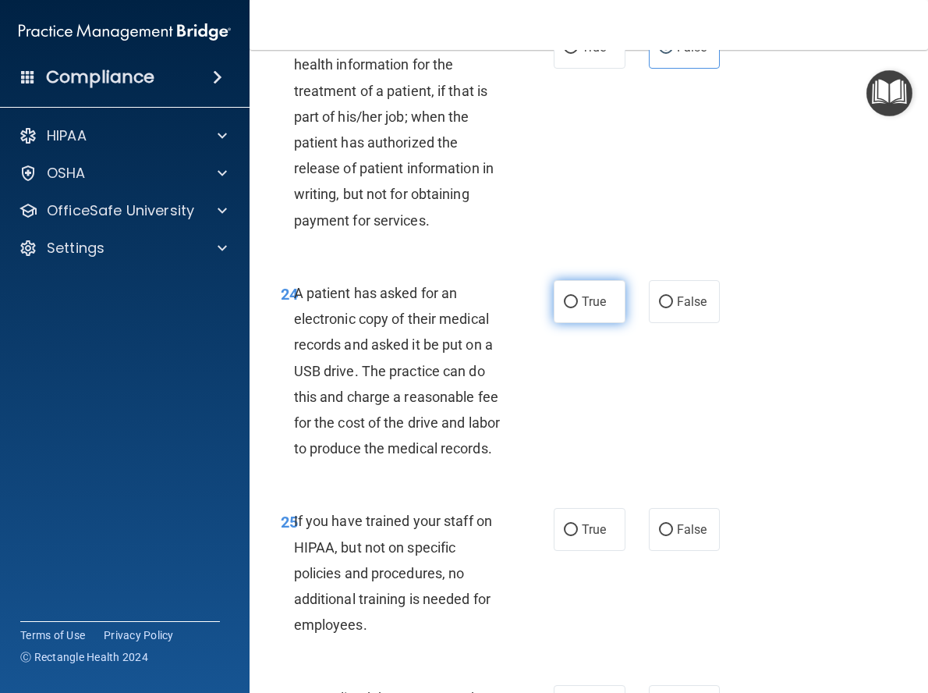
click at [573, 323] on label "True" at bounding box center [590, 301] width 72 height 43
click at [573, 308] on input "True" at bounding box center [571, 302] width 14 height 12
radio input "true"
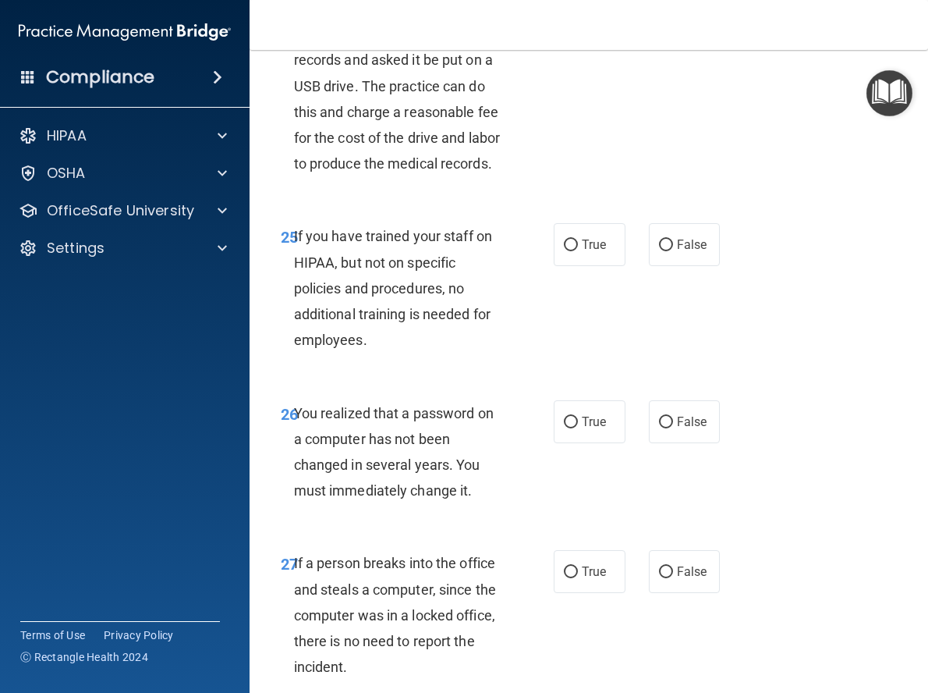
scroll to position [4134, 0]
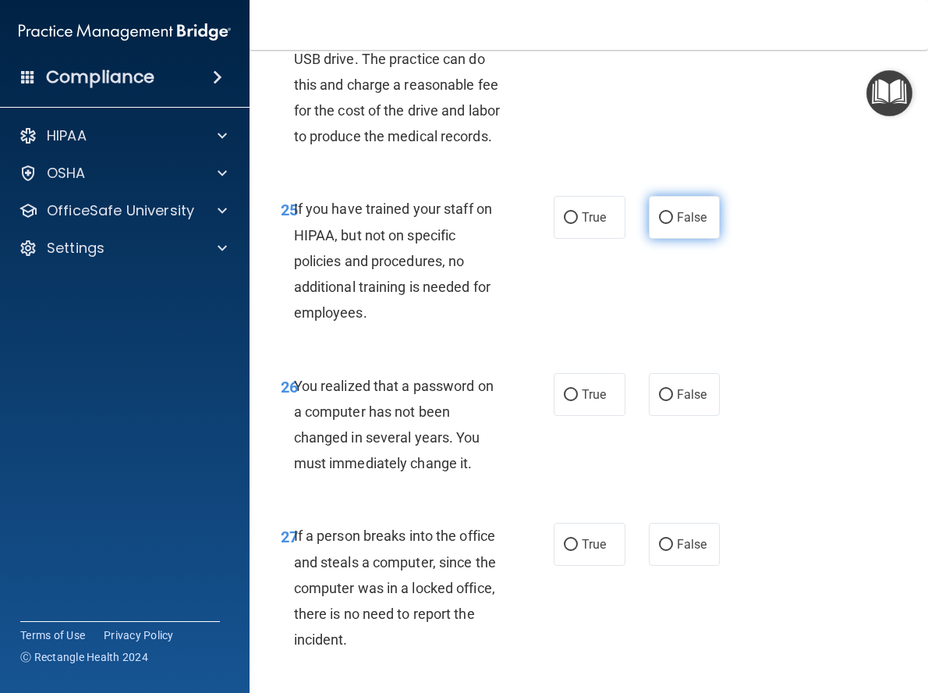
click at [659, 224] on input "False" at bounding box center [666, 218] width 14 height 12
radio input "true"
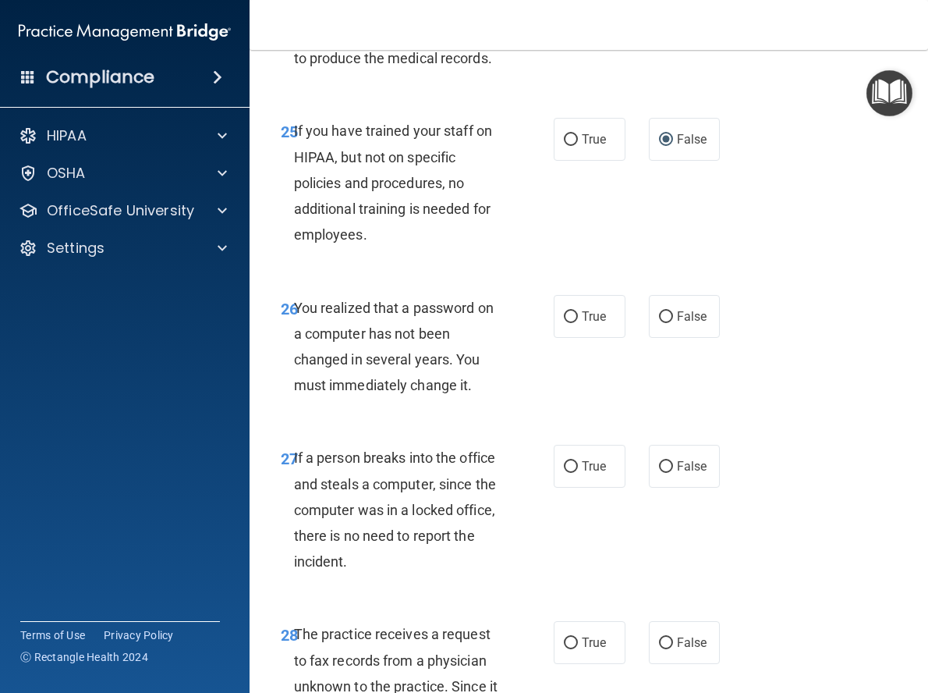
scroll to position [4290, 0]
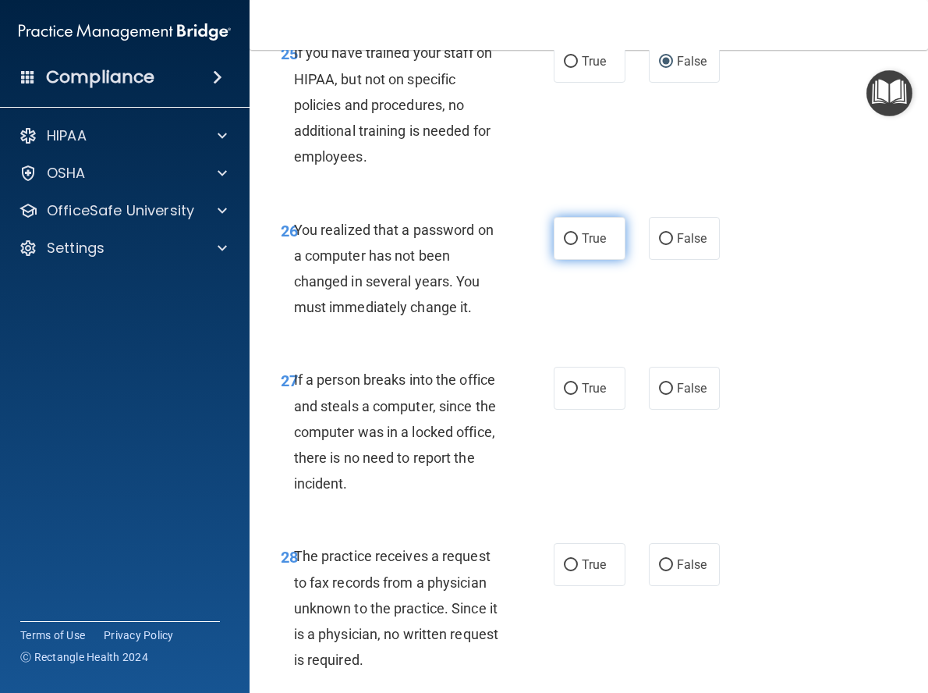
click at [569, 245] on input "True" at bounding box center [571, 239] width 14 height 12
radio input "true"
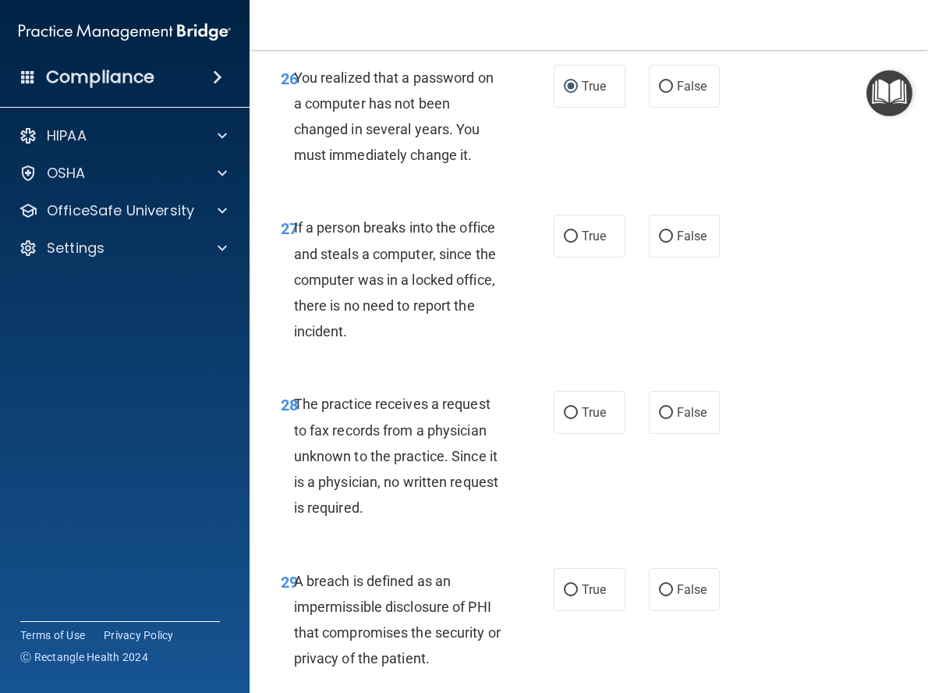
scroll to position [4446, 0]
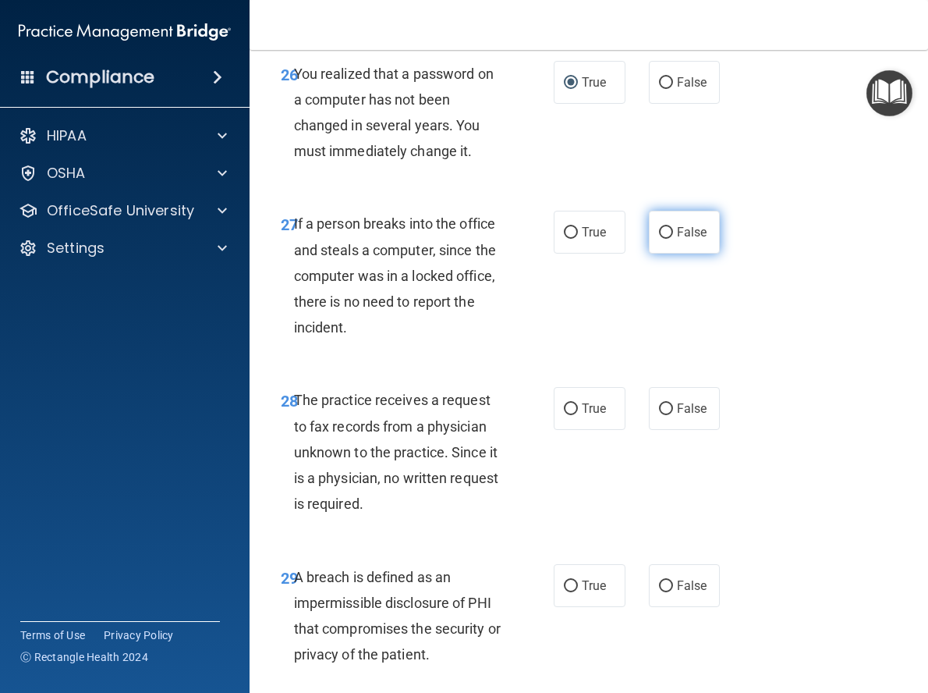
click at [668, 253] on label "False" at bounding box center [685, 232] width 72 height 43
click at [668, 239] on input "False" at bounding box center [666, 233] width 14 height 12
radio input "true"
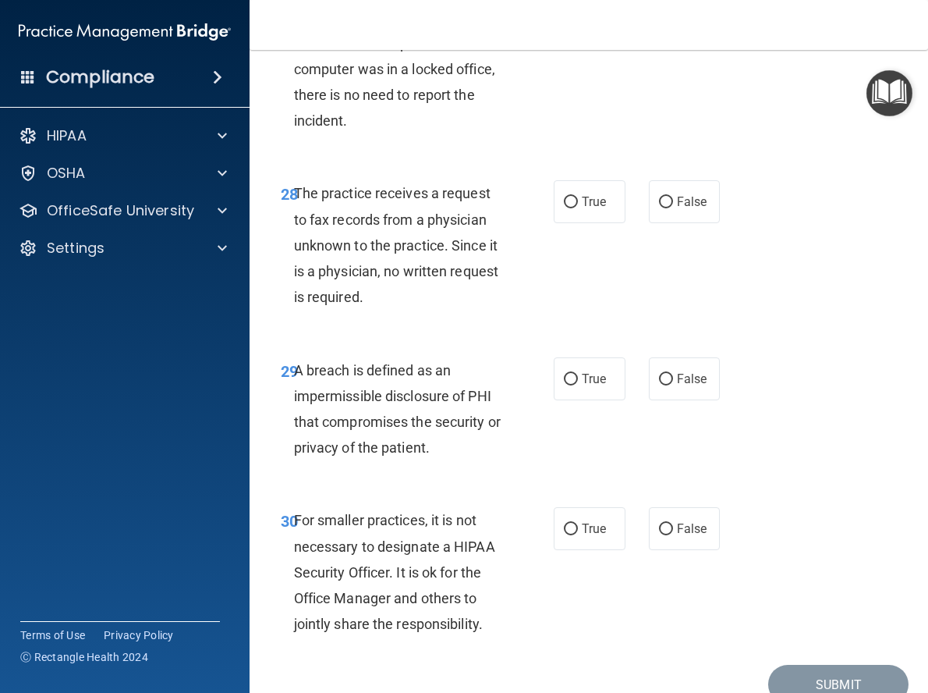
scroll to position [4680, 0]
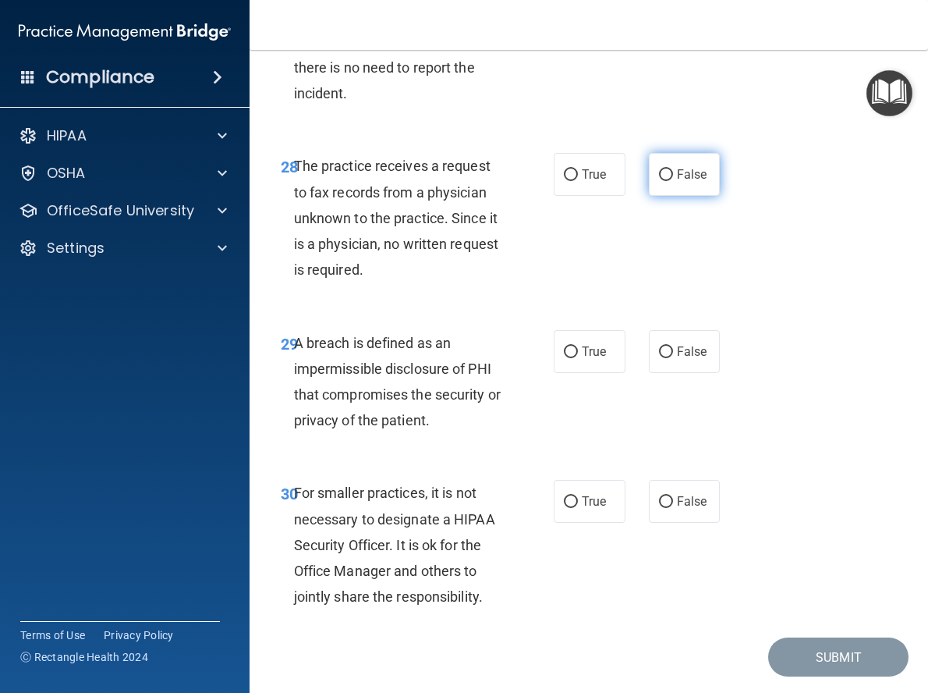
click at [664, 181] on input "False" at bounding box center [666, 175] width 14 height 12
radio input "true"
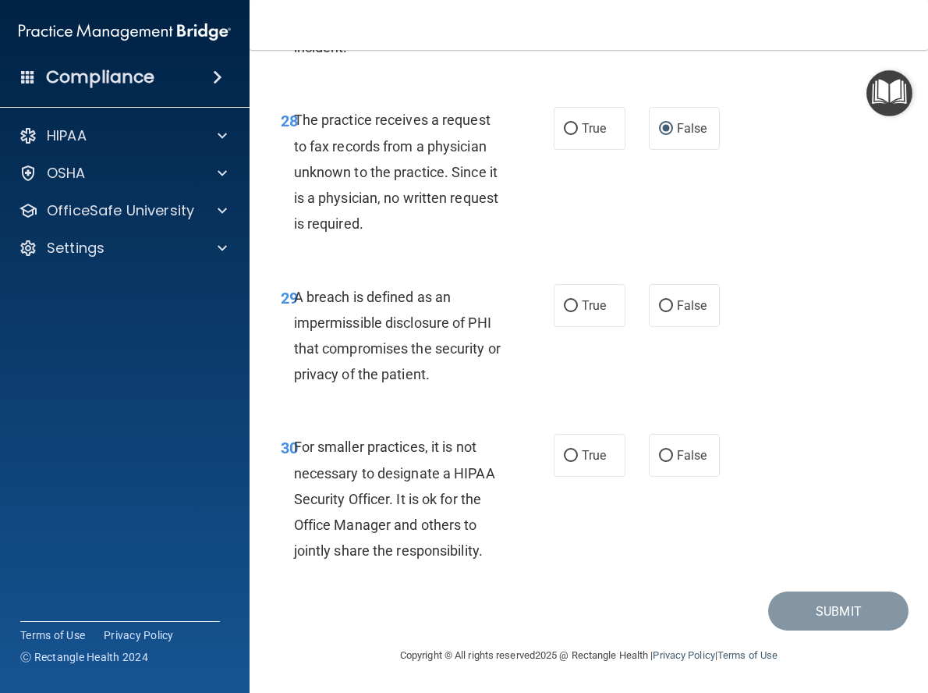
scroll to position [4836, 0]
click at [555, 324] on label "True" at bounding box center [590, 305] width 72 height 43
click at [564, 312] on input "True" at bounding box center [571, 306] width 14 height 12
radio input "true"
click at [668, 477] on label "False" at bounding box center [685, 455] width 72 height 43
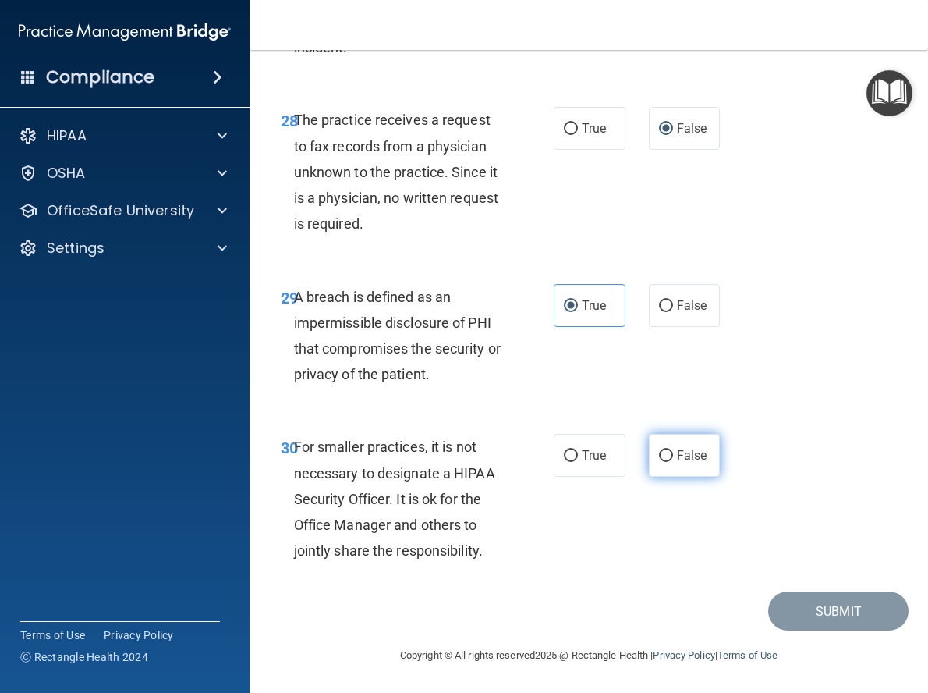
click at [668, 462] on input "False" at bounding box center [666, 456] width 14 height 12
radio input "true"
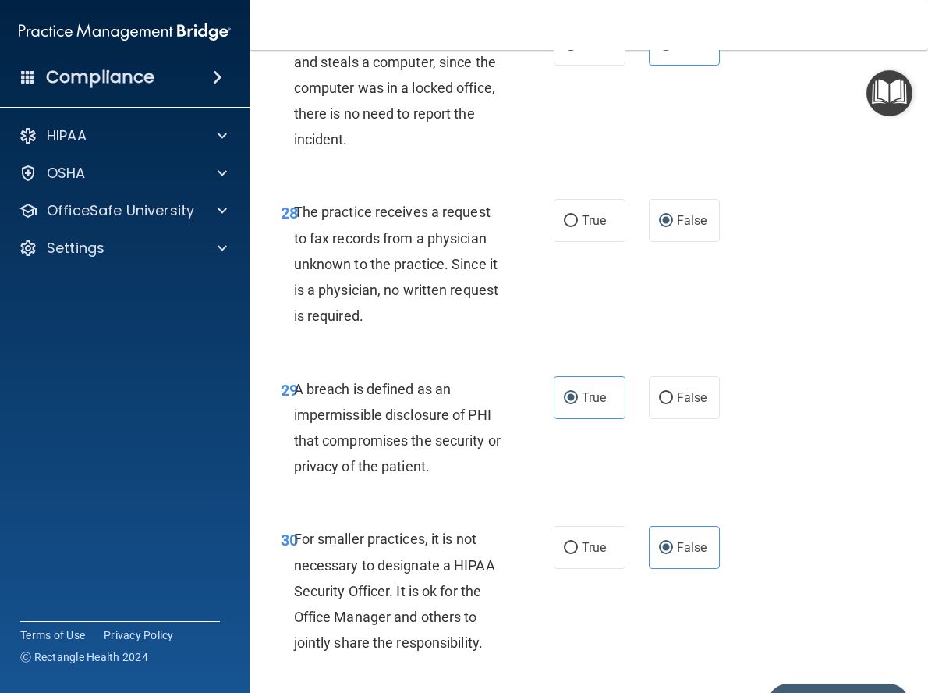
scroll to position [4855, 0]
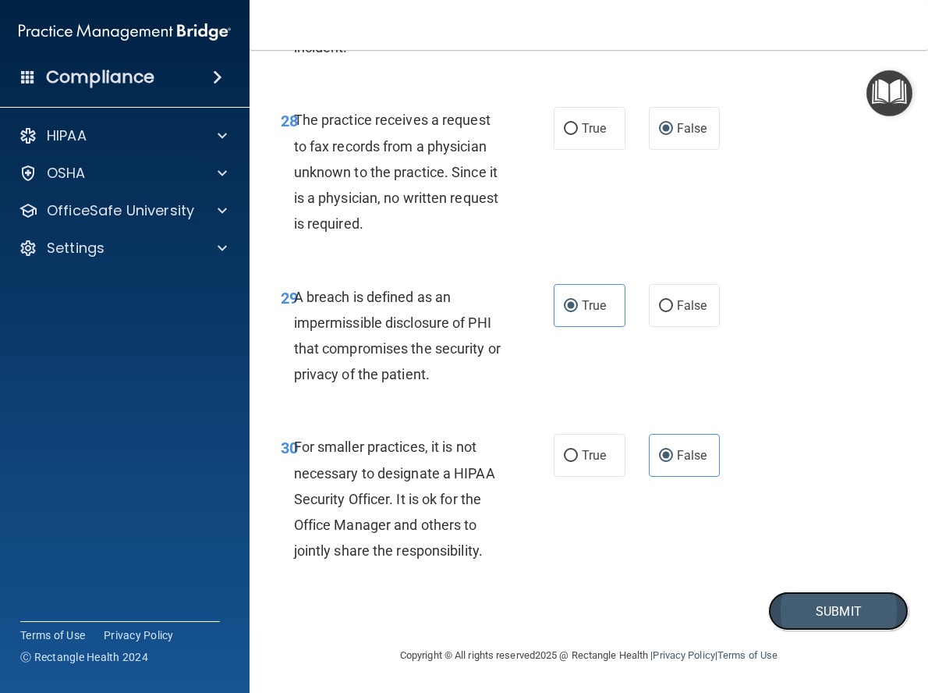
click at [820, 623] on button "Submit" at bounding box center [838, 611] width 140 height 40
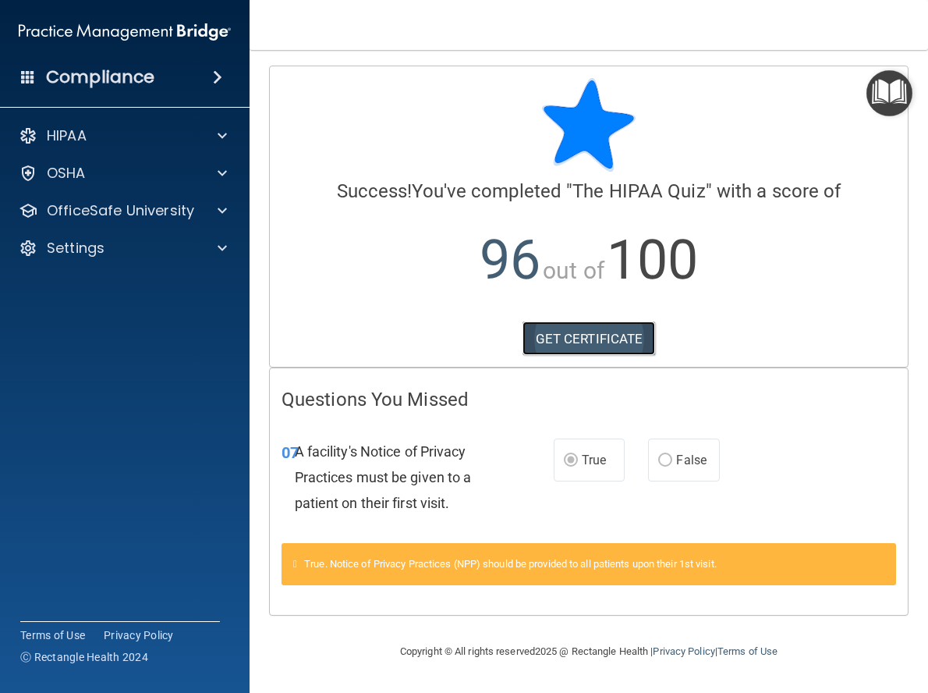
click at [592, 342] on link "GET CERTIFICATE" at bounding box center [589, 338] width 133 height 34
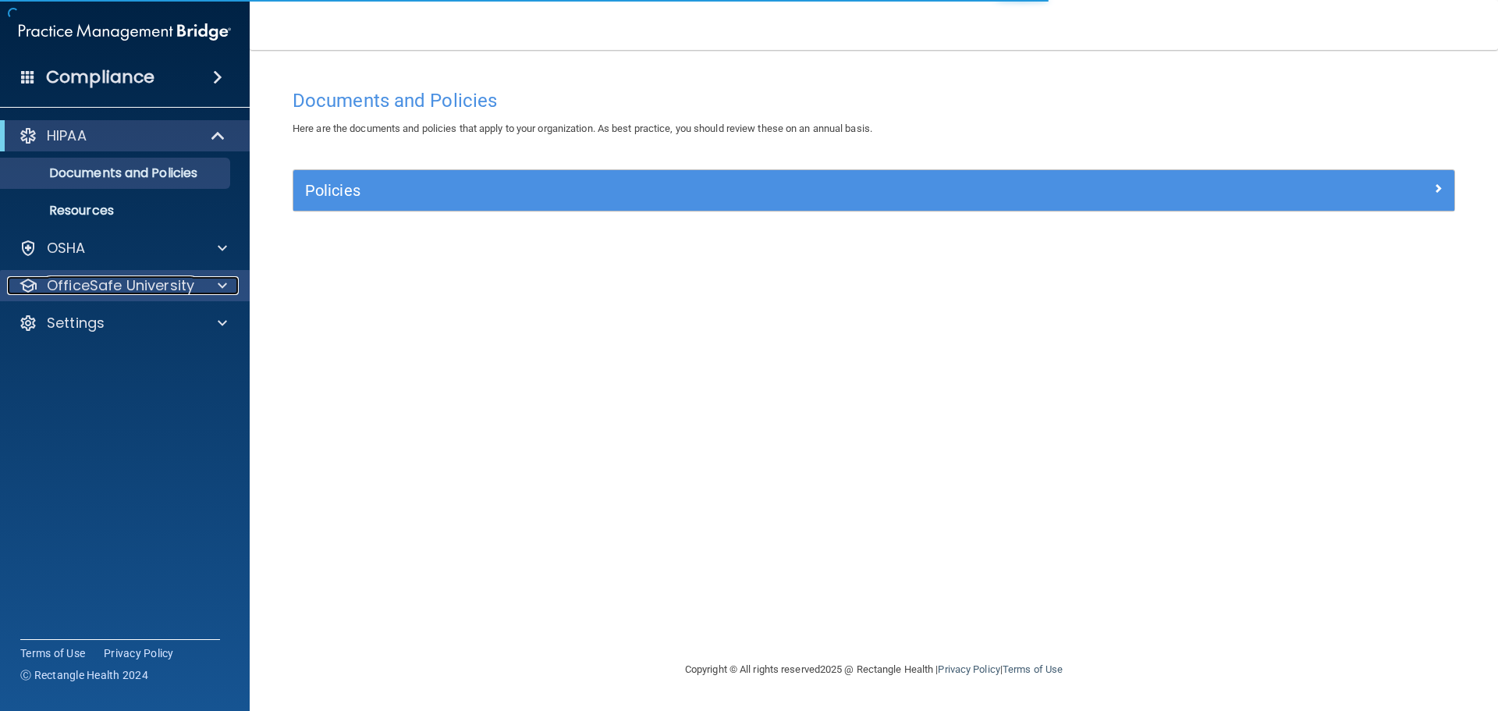
click at [69, 287] on p "OfficeSafe University" at bounding box center [120, 285] width 147 height 19
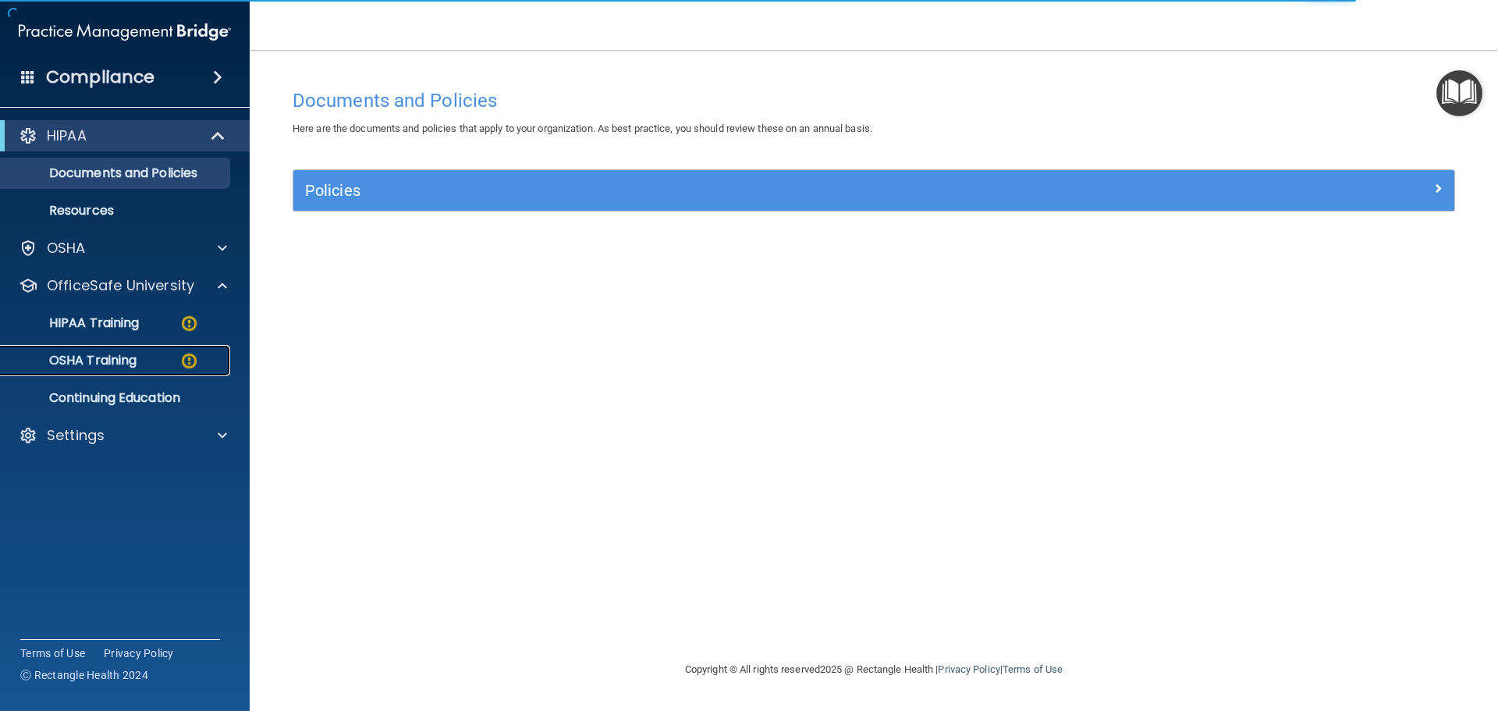
click at [96, 357] on p "OSHA Training" at bounding box center [73, 361] width 126 height 16
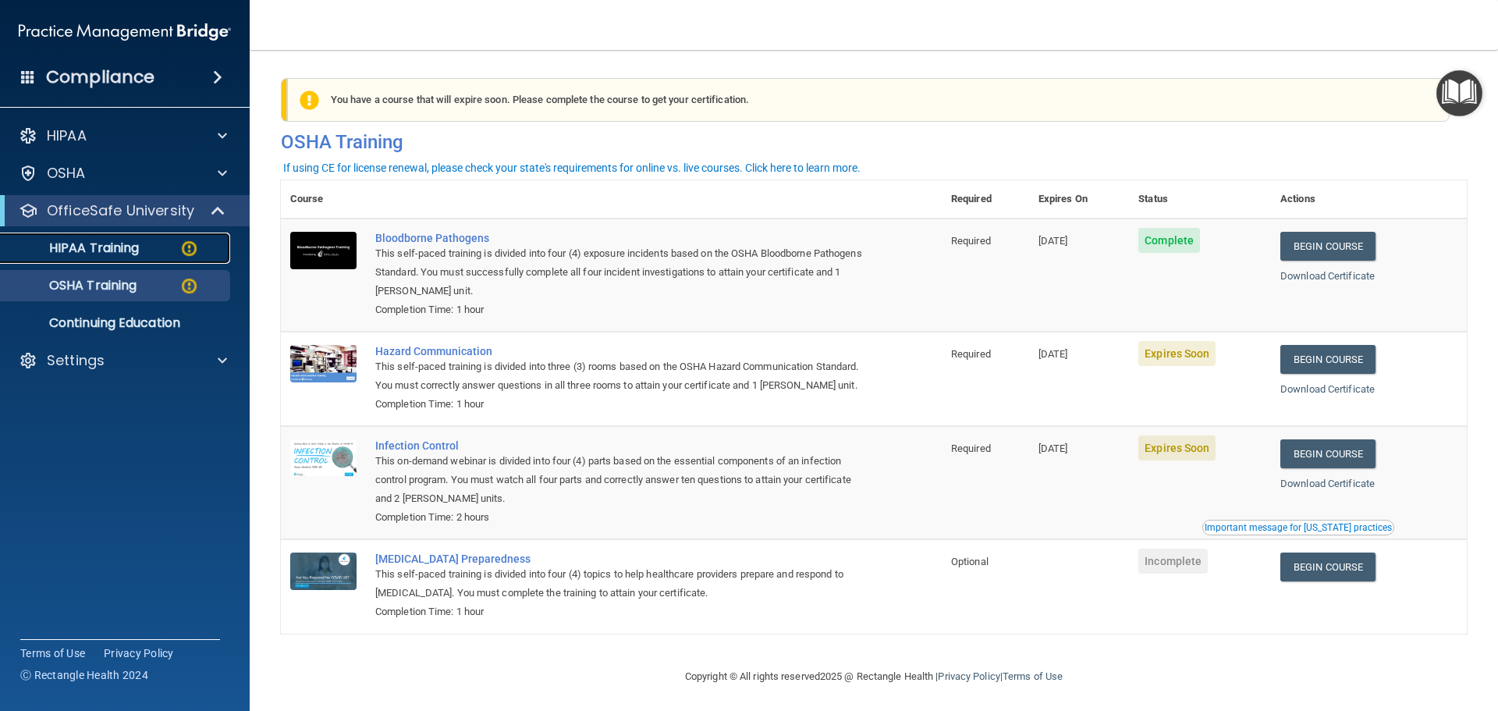
click at [113, 250] on p "HIPAA Training" at bounding box center [74, 248] width 129 height 16
